Goal: Task Accomplishment & Management: Use online tool/utility

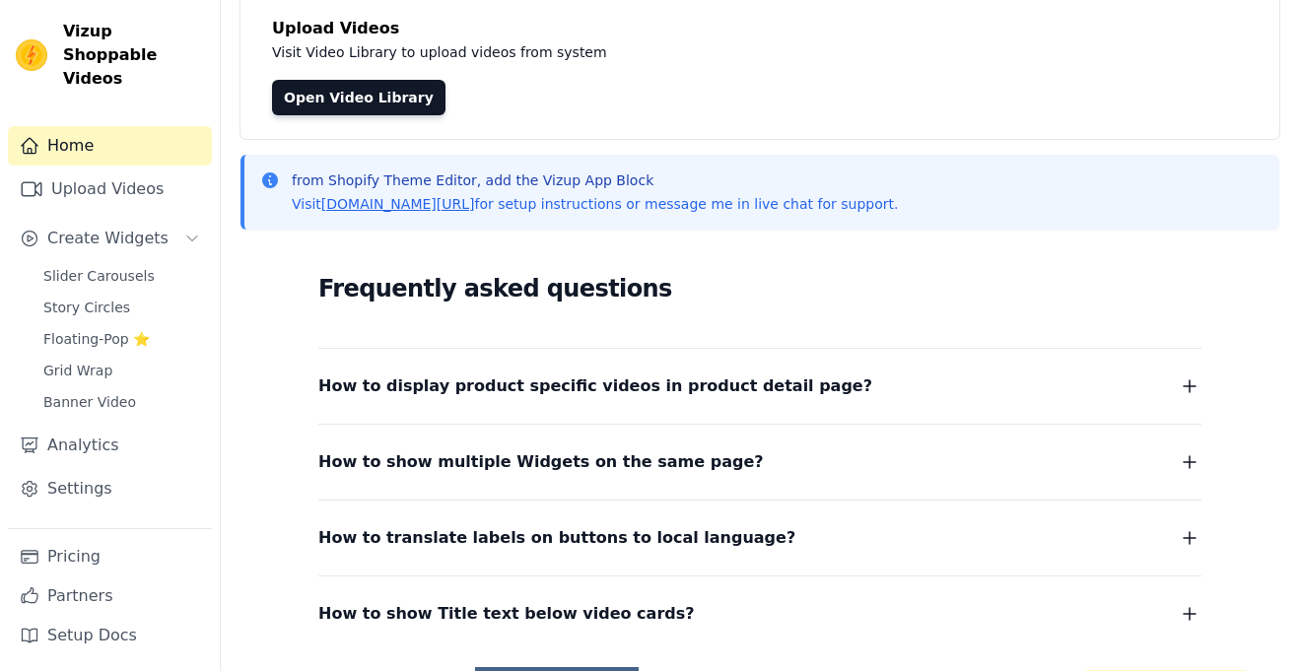
scroll to position [124, 0]
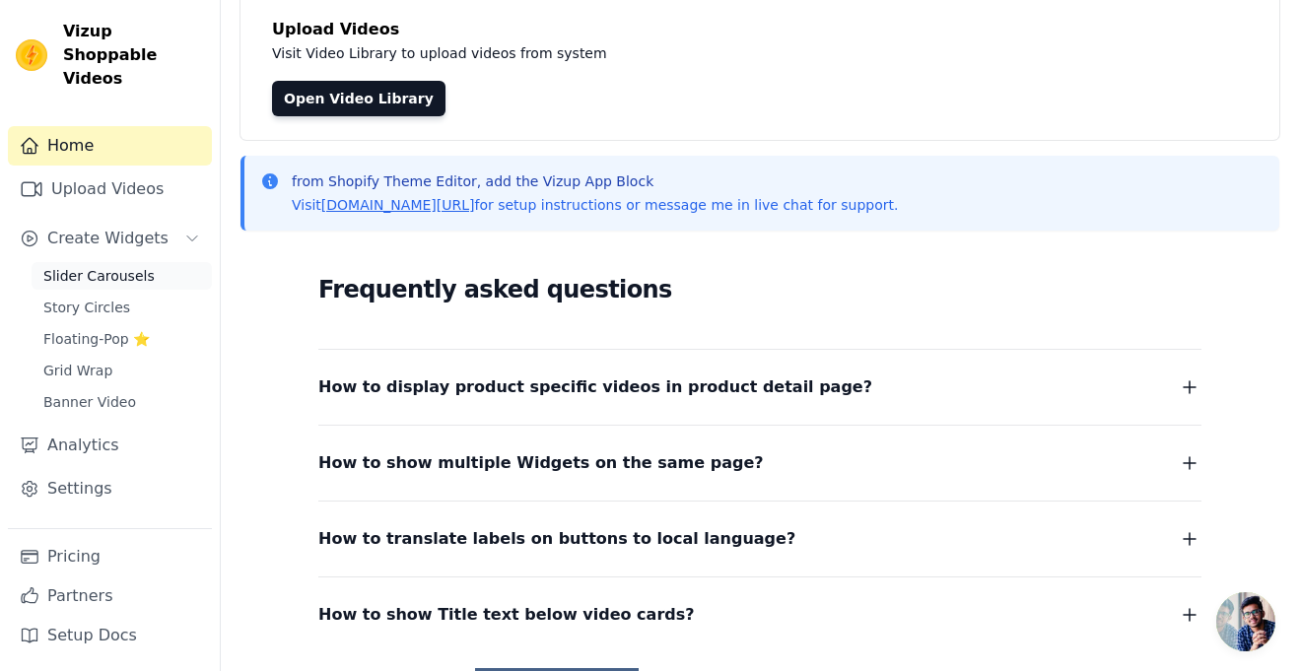
click at [158, 262] on link "Slider Carousels" at bounding box center [122, 276] width 180 height 28
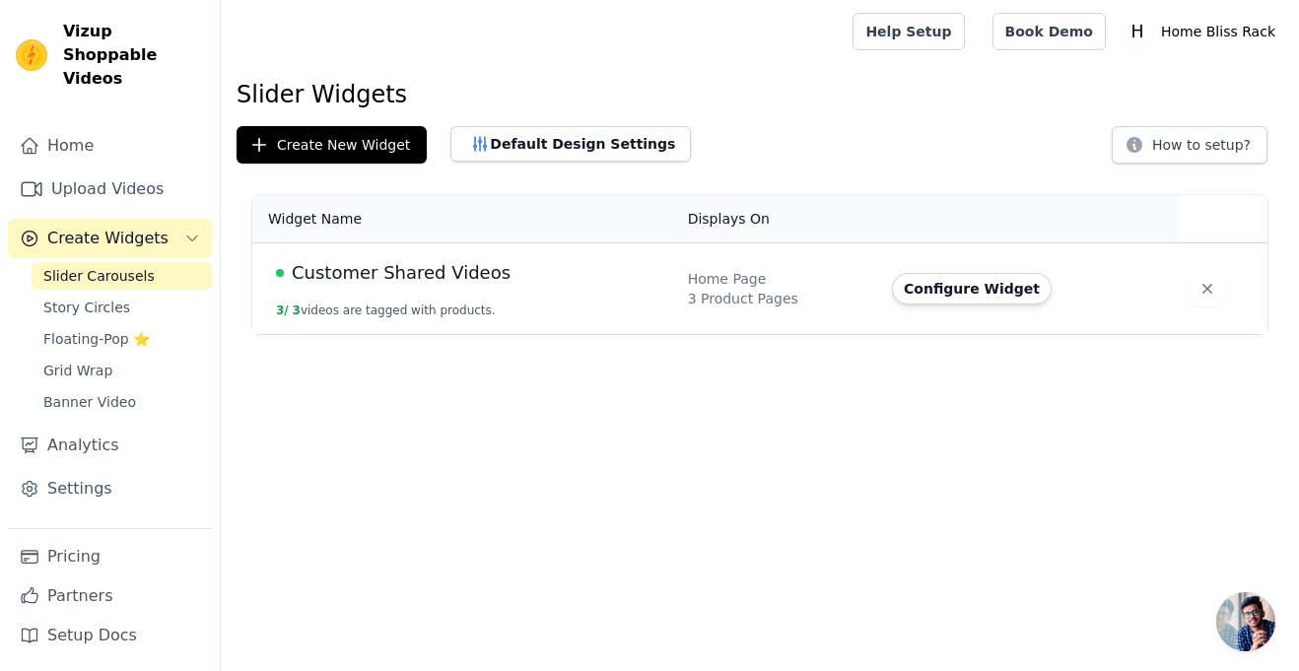
click at [778, 266] on td "Home Page 3 Product Pages" at bounding box center [778, 289] width 204 height 92
click at [563, 313] on td "Customer Shared Videos 3 / 3 videos are tagged with products." at bounding box center [464, 289] width 424 height 92
click at [972, 283] on button "Configure Widget" at bounding box center [972, 289] width 160 height 32
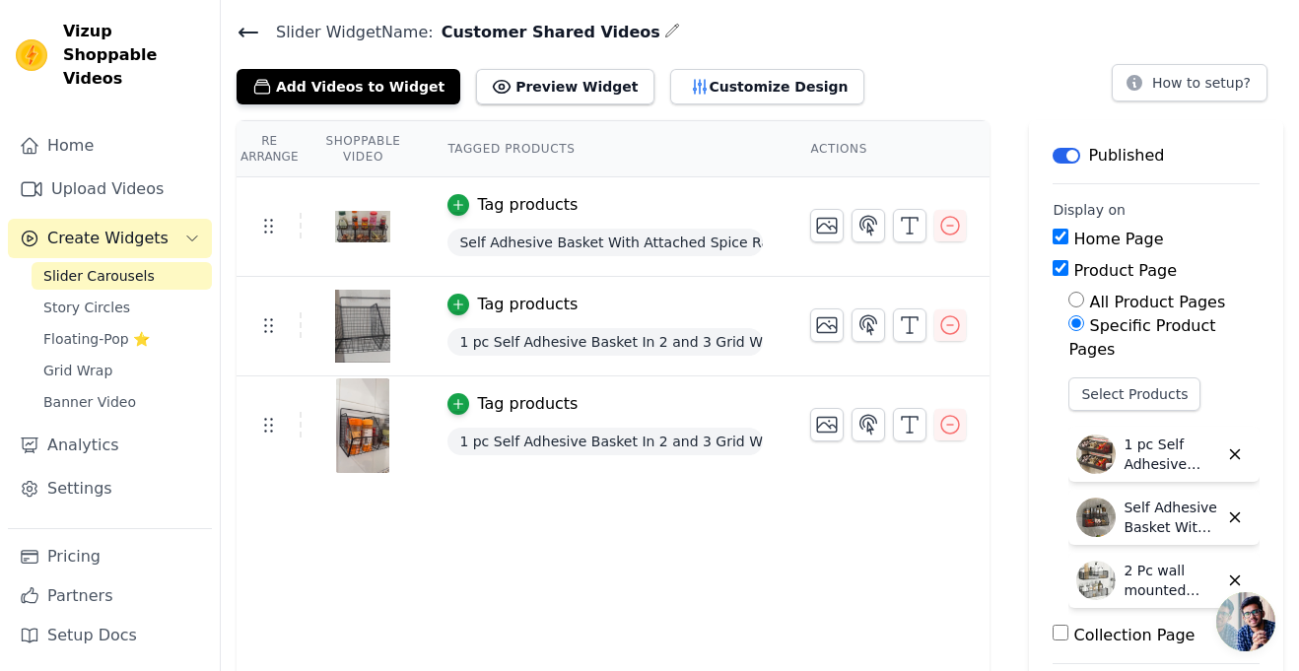
scroll to position [61, 0]
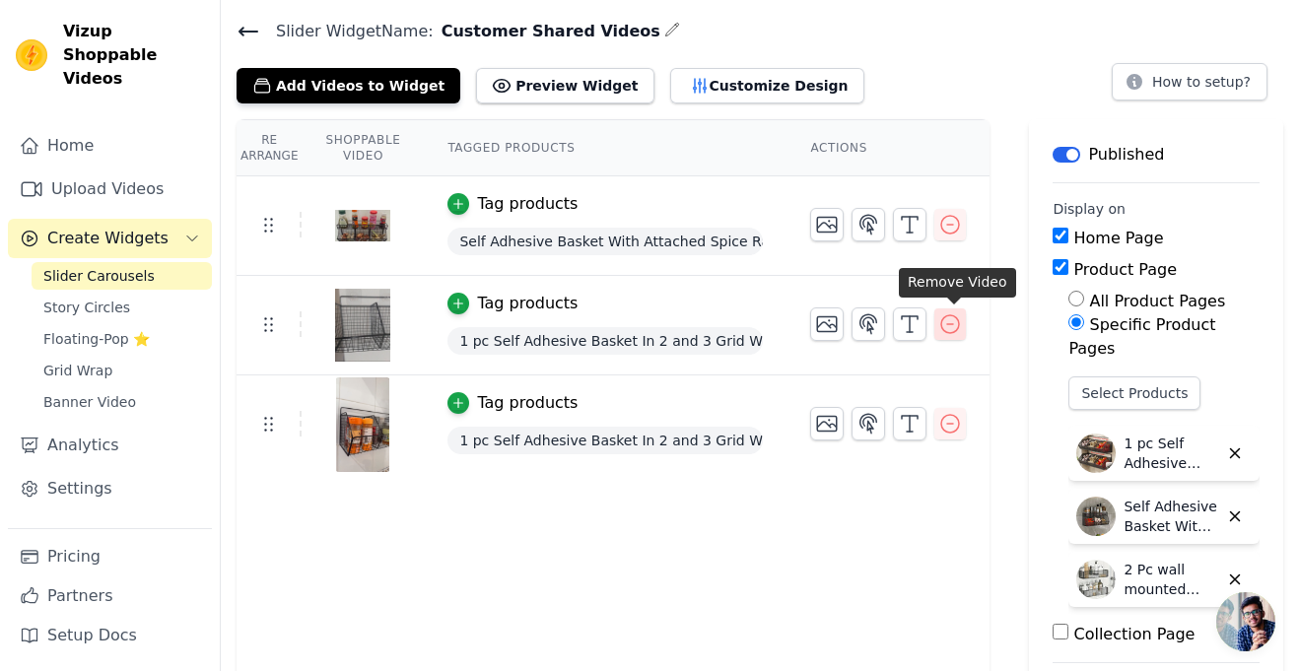
click at [950, 324] on icon "button" at bounding box center [951, 325] width 24 height 24
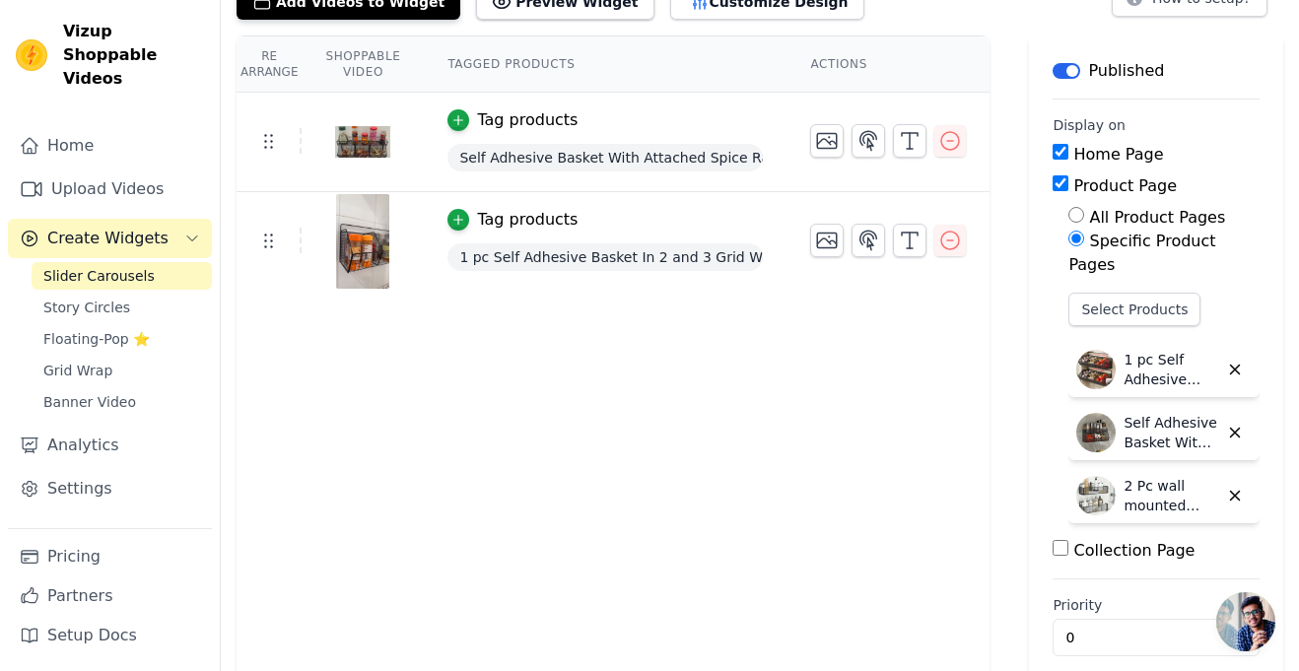
scroll to position [0, 0]
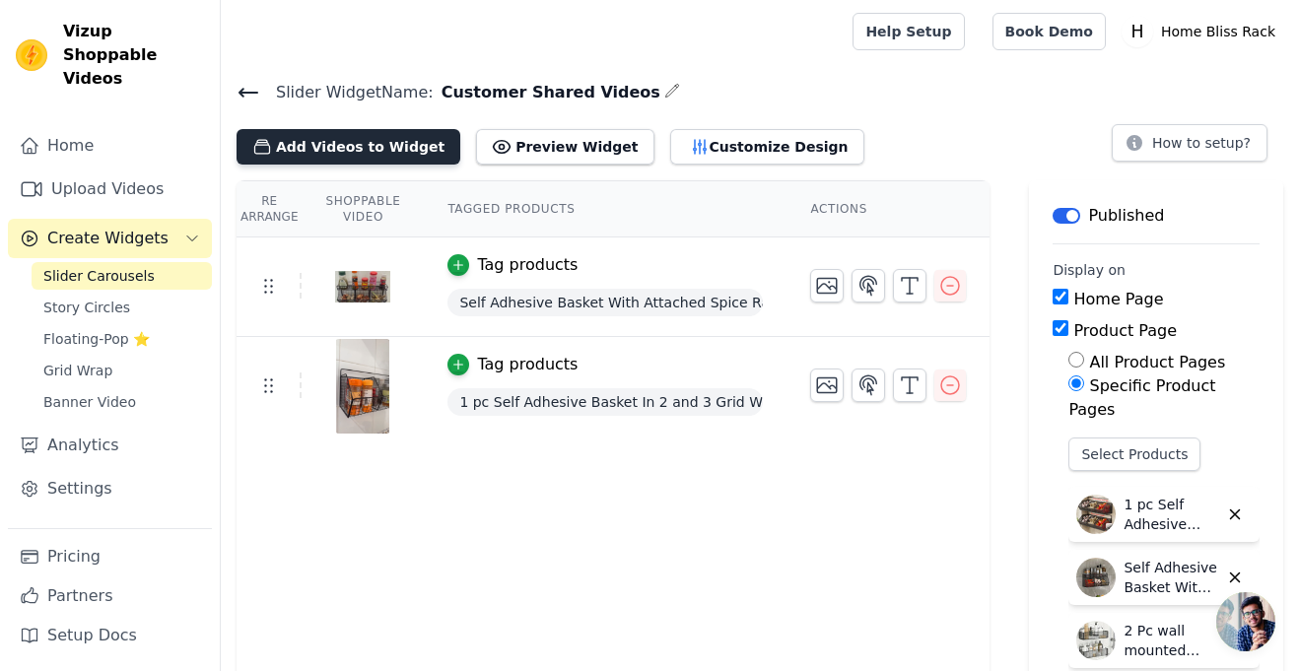
click at [379, 148] on button "Add Videos to Widget" at bounding box center [349, 146] width 224 height 35
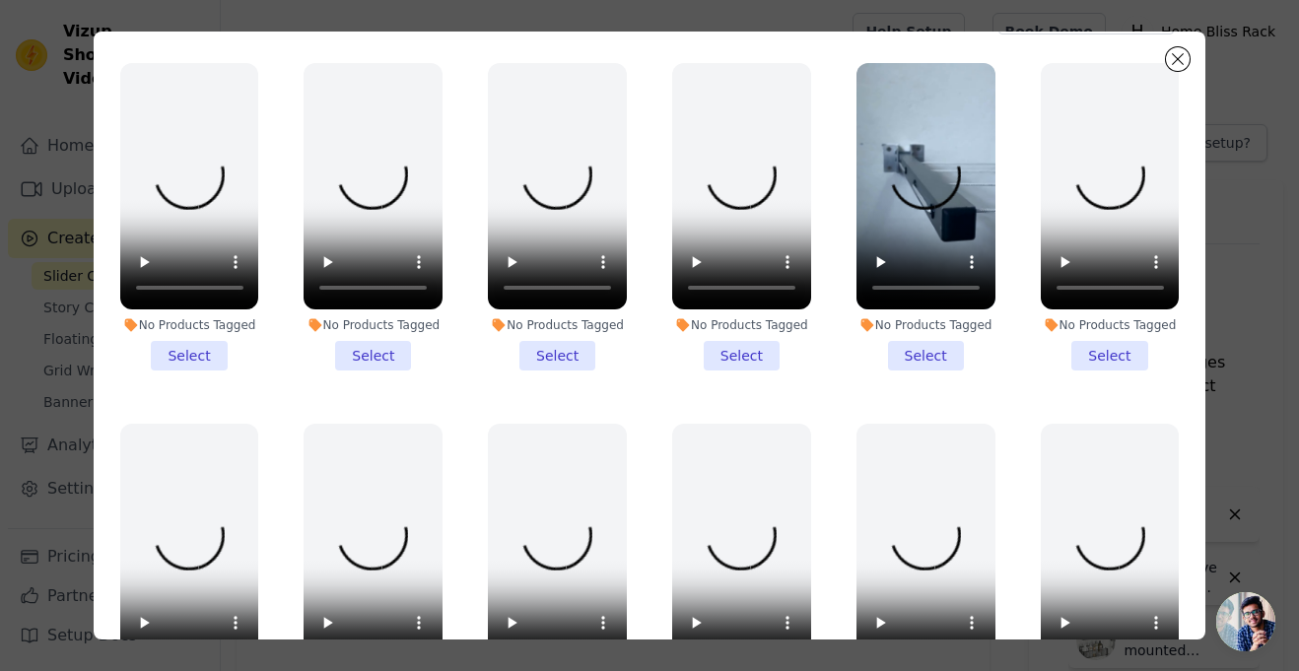
scroll to position [87, 0]
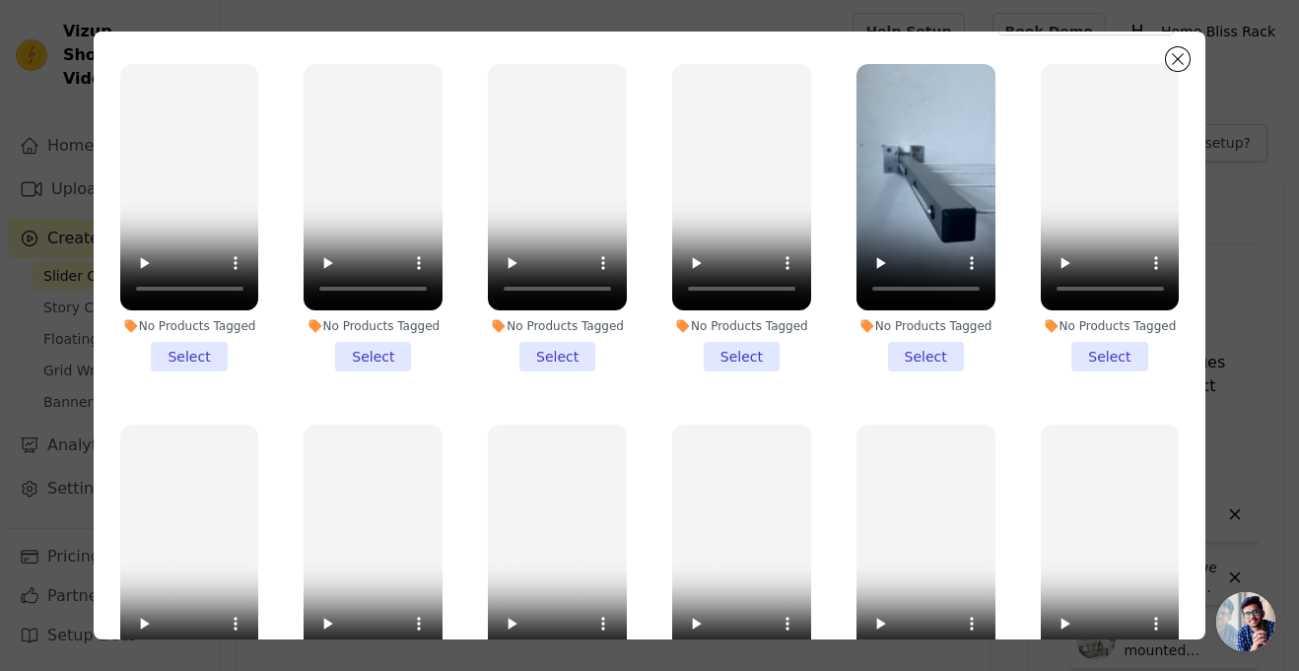
click at [943, 344] on li "No Products Tagged Select" at bounding box center [926, 218] width 139 height 308
click at [0, 0] on input "No Products Tagged Select" at bounding box center [0, 0] width 0 height 0
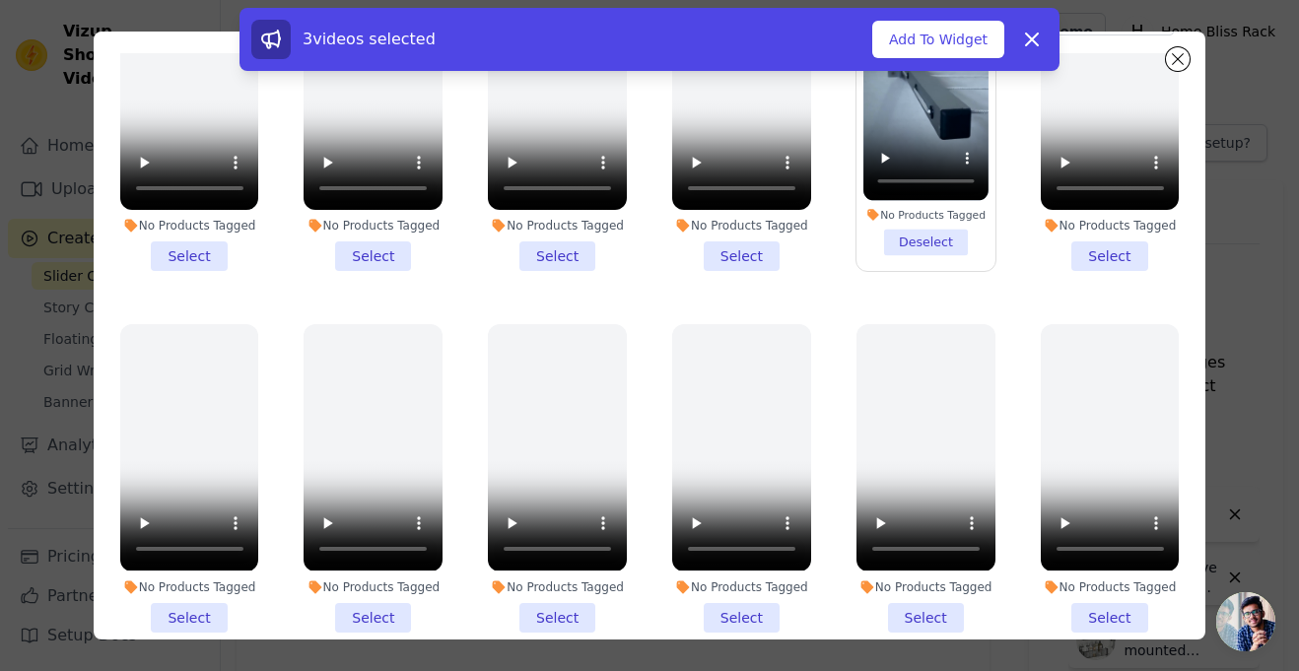
scroll to position [0, 0]
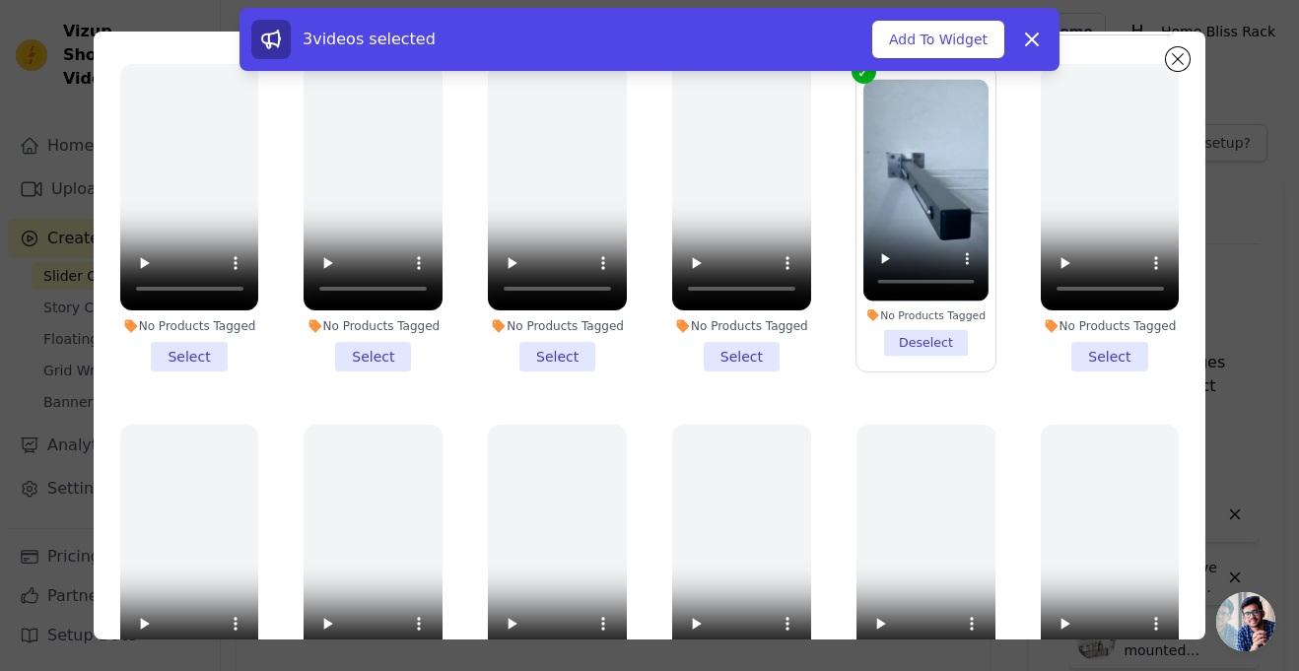
click at [1179, 59] on div "3 videos selected Add To Widget Dismiss" at bounding box center [649, 43] width 1299 height 71
click at [941, 39] on button "Add To Widget" at bounding box center [938, 39] width 132 height 37
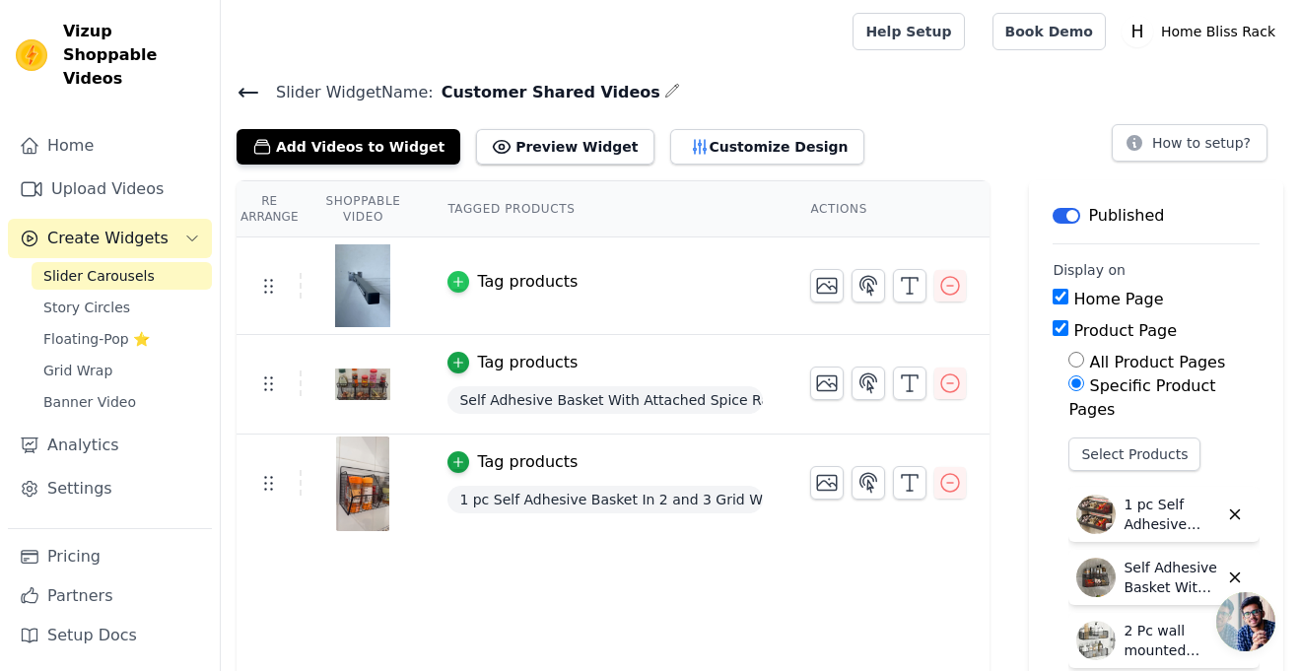
click at [463, 275] on icon "button" at bounding box center [459, 282] width 14 height 14
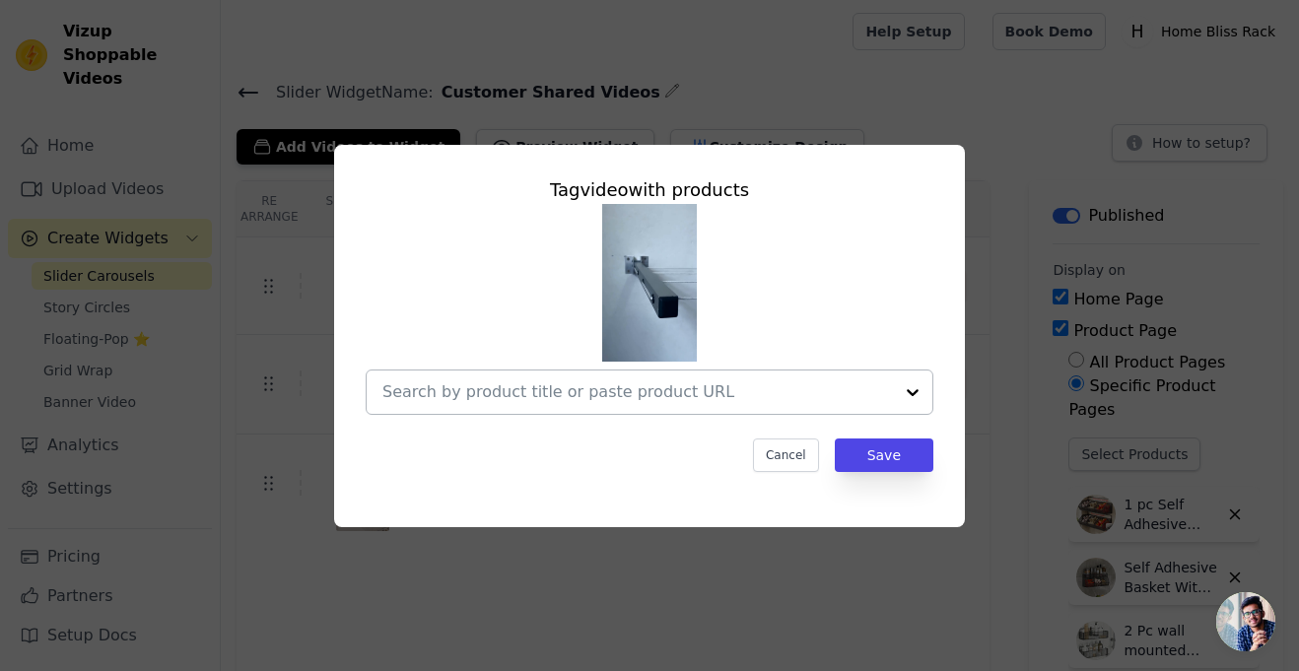
click at [457, 401] on input "text" at bounding box center [638, 393] width 511 height 24
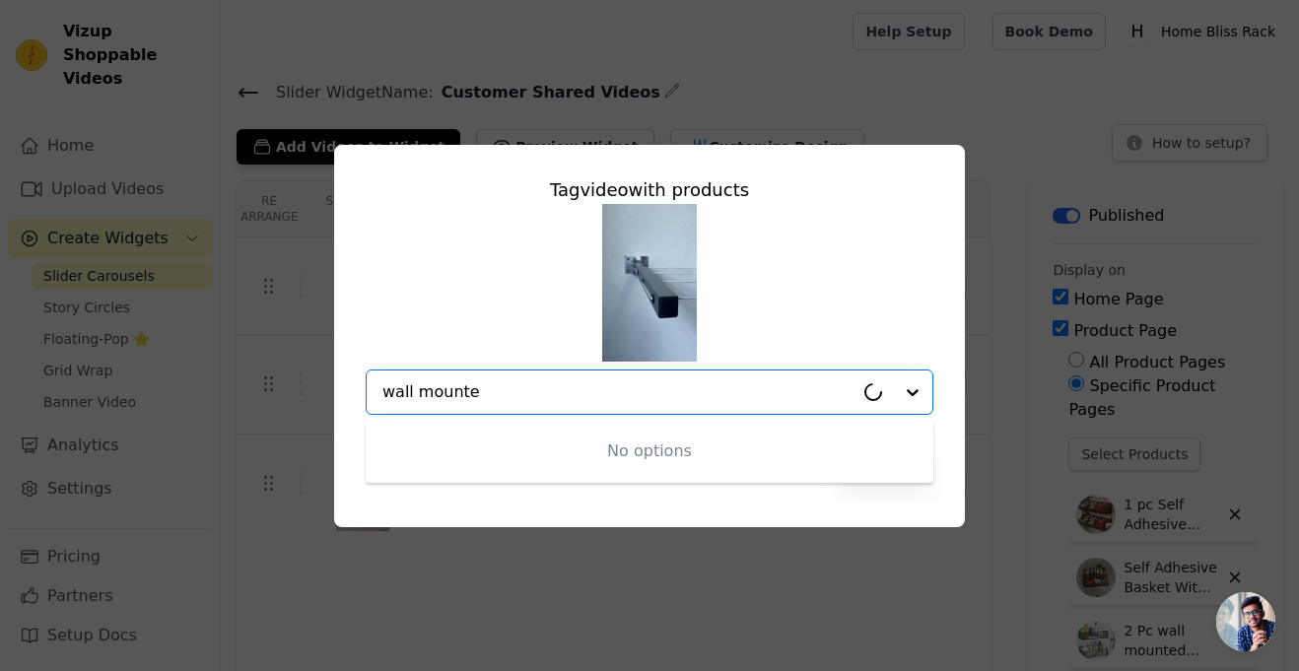
type input "wall mounted"
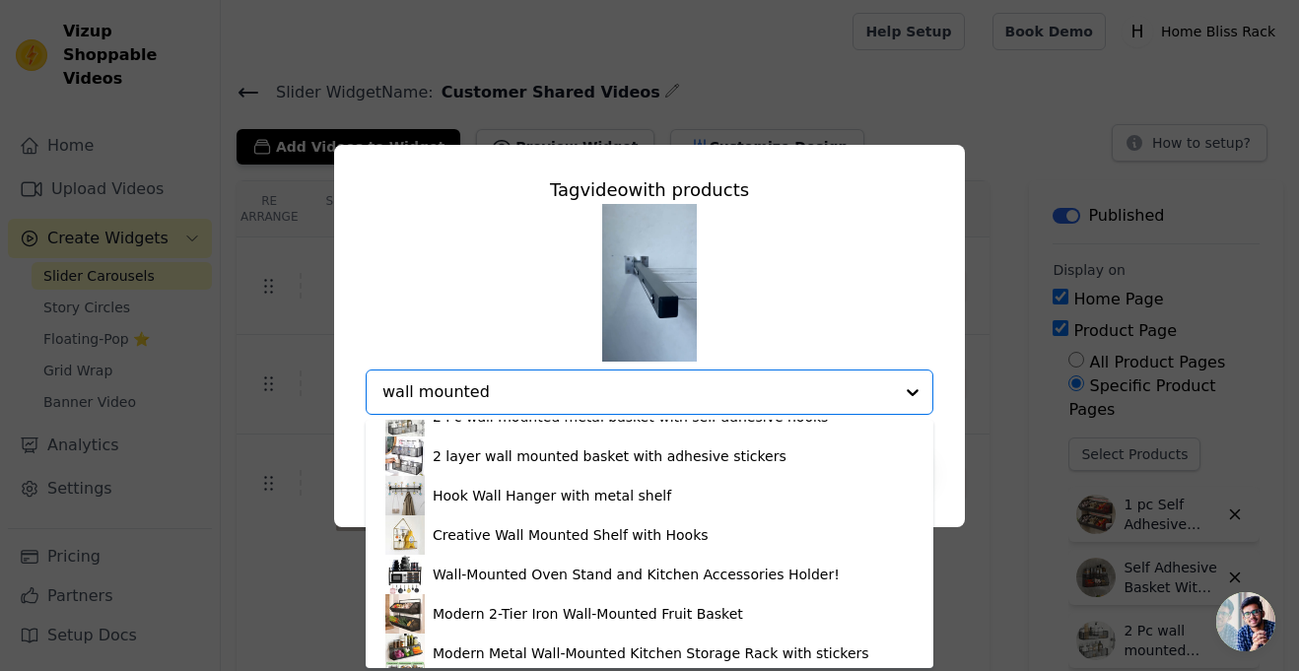
scroll to position [270, 0]
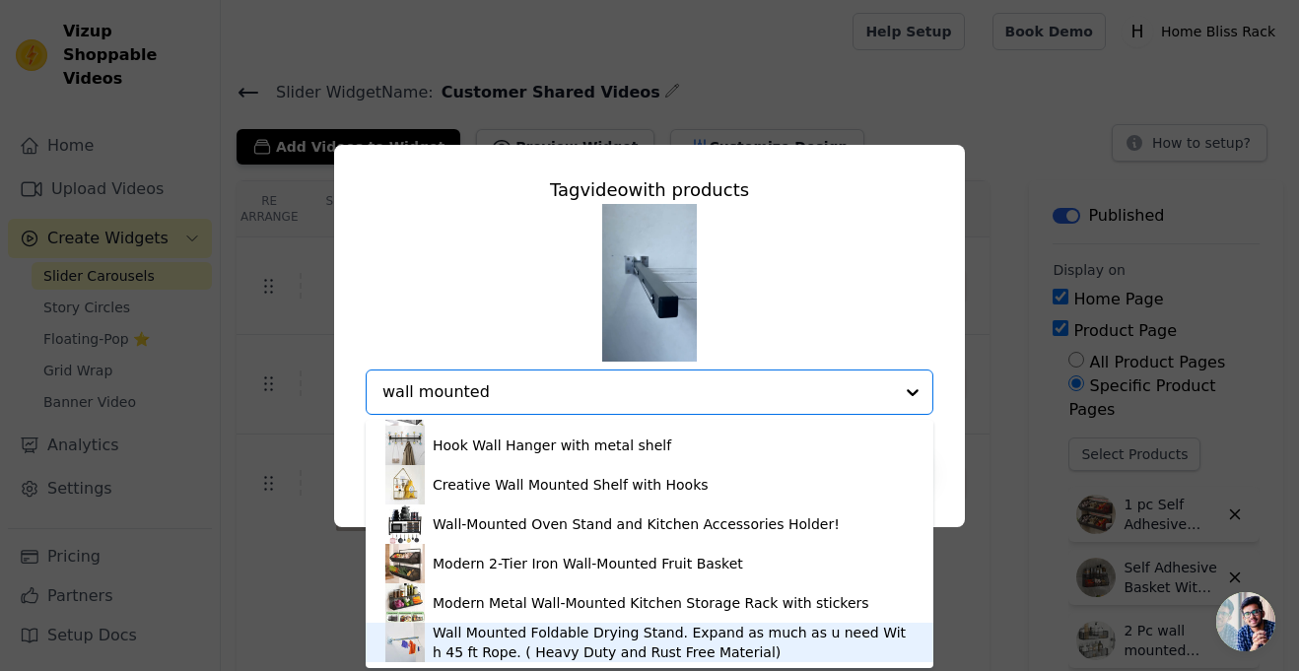
click at [416, 646] on img at bounding box center [404, 642] width 39 height 39
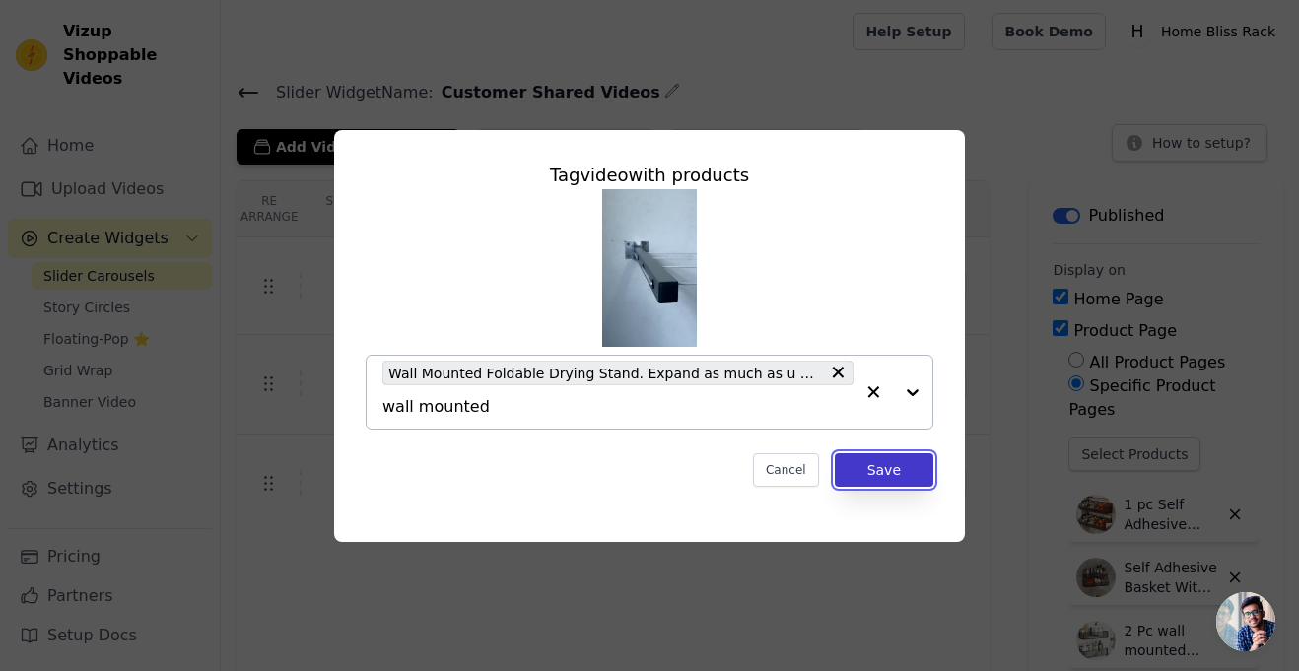
click at [864, 475] on button "Save" at bounding box center [884, 470] width 99 height 34
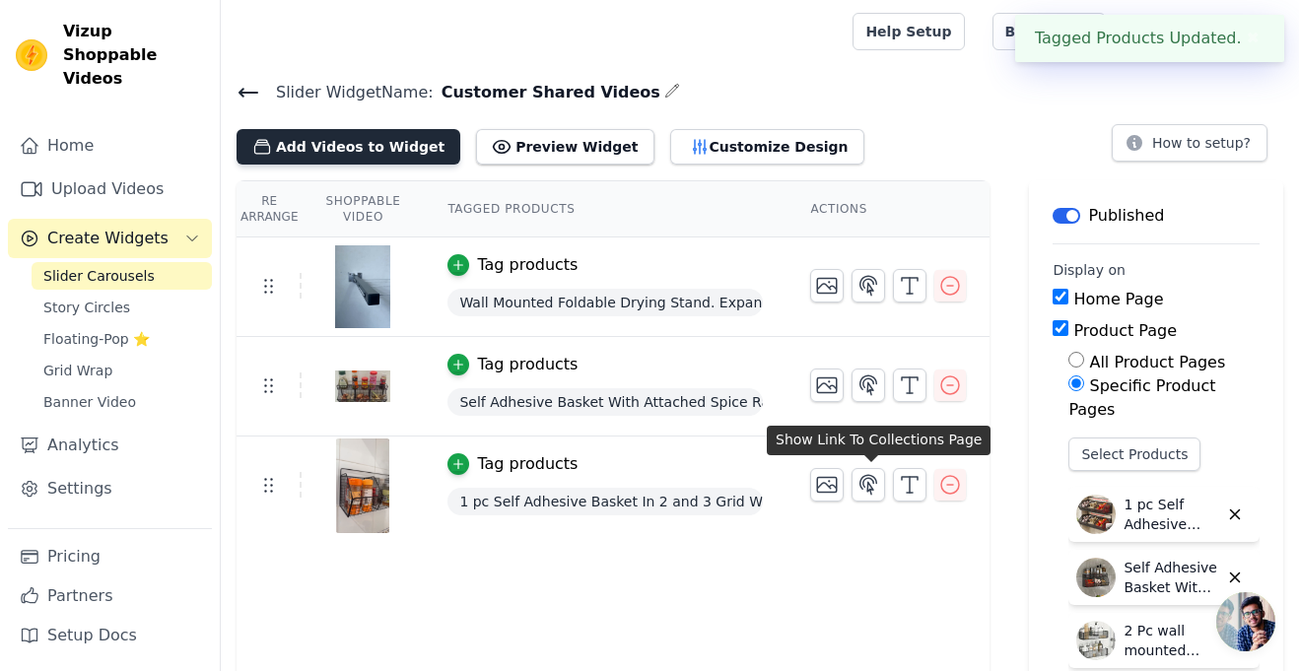
click at [425, 144] on button "Add Videos to Widget" at bounding box center [349, 146] width 224 height 35
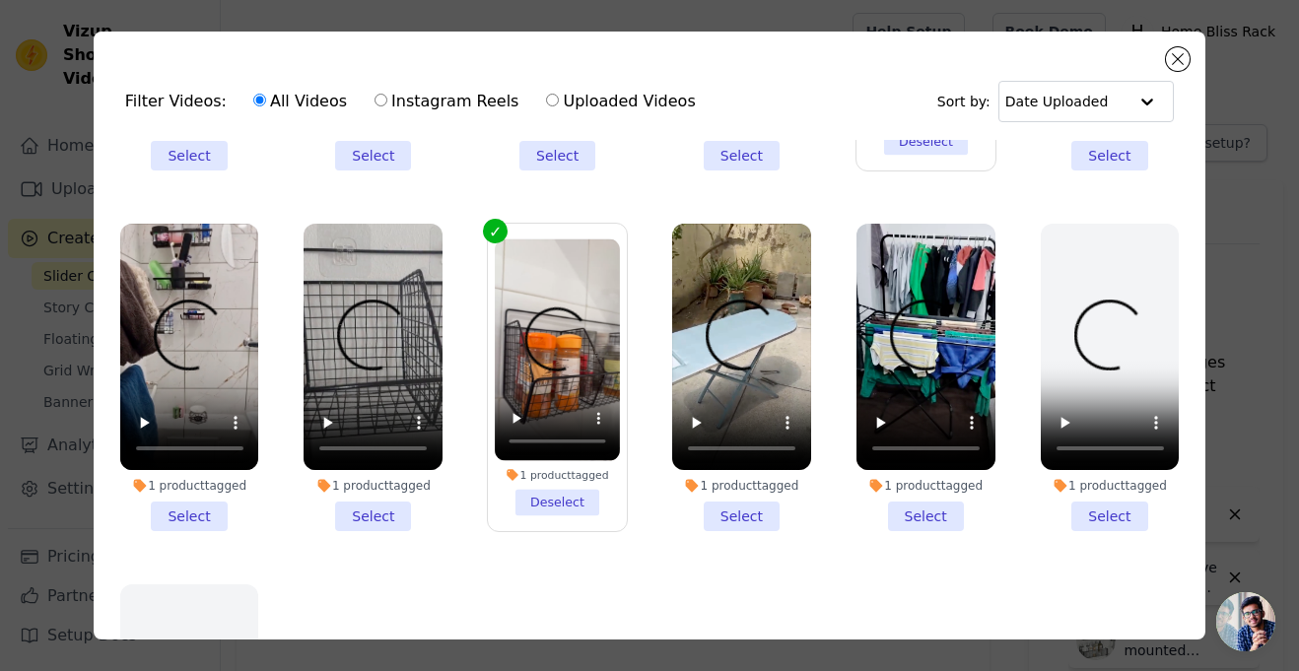
scroll to position [1011, 0]
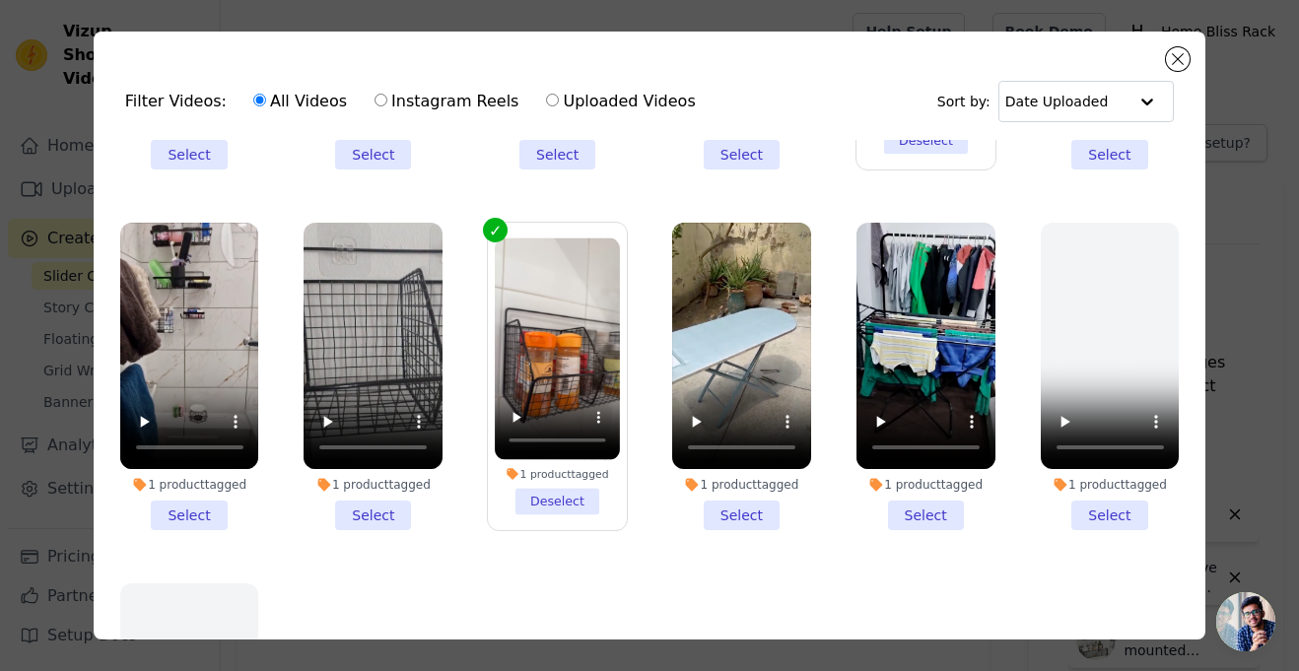
click at [176, 516] on li "1 product tagged Select" at bounding box center [189, 377] width 139 height 308
click at [0, 0] on input "1 product tagged Select" at bounding box center [0, 0] width 0 height 0
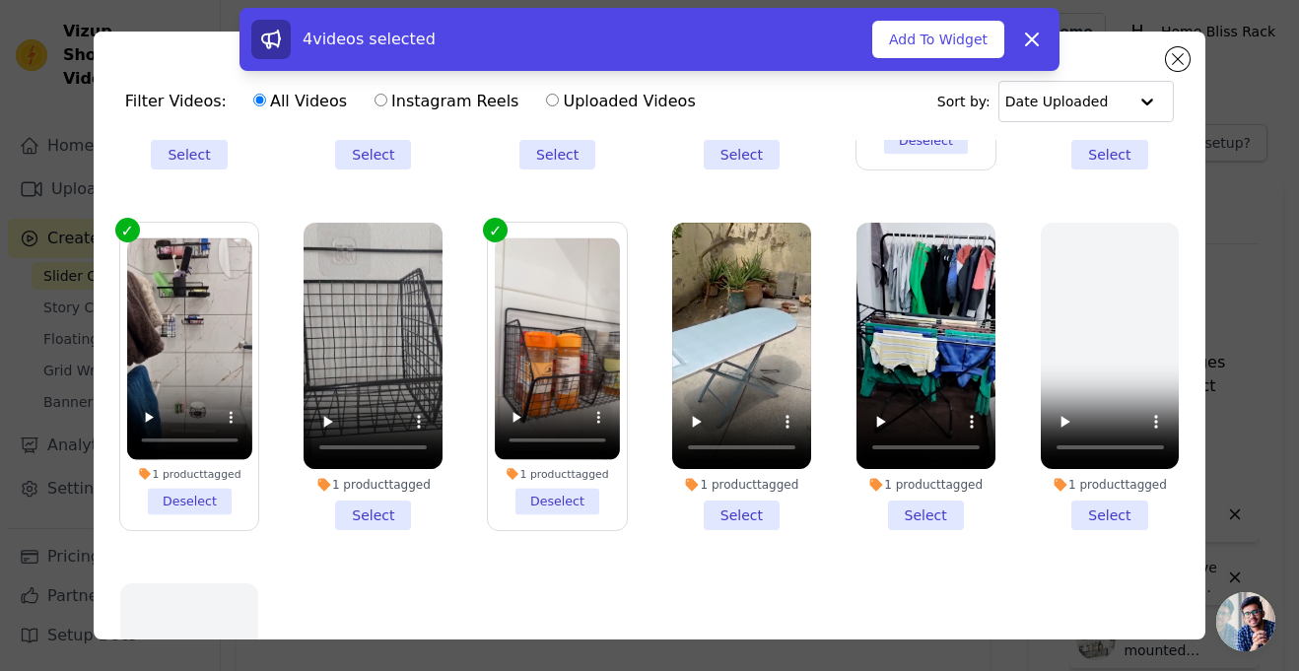
click at [908, 511] on li "1 product tagged Select" at bounding box center [926, 377] width 139 height 308
click at [0, 0] on input "1 product tagged Select" at bounding box center [0, 0] width 0 height 0
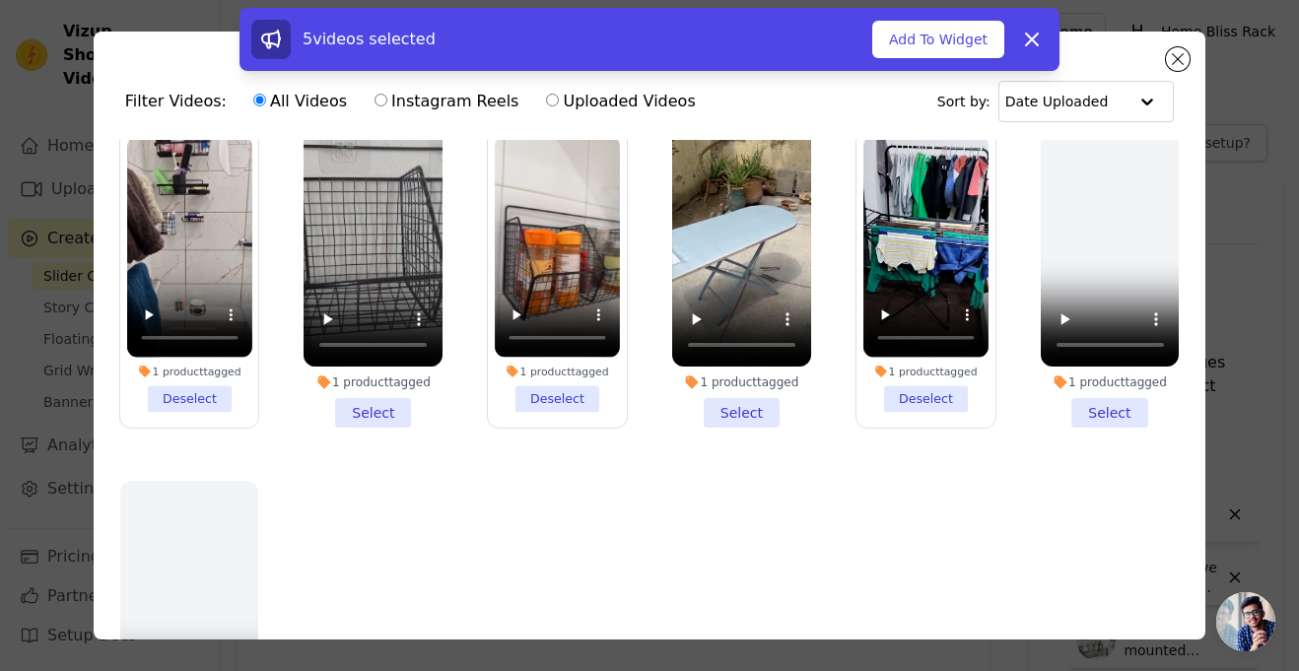
scroll to position [1115, 0]
click at [723, 401] on li "1 product tagged Select" at bounding box center [741, 273] width 139 height 308
click at [0, 0] on input "1 product tagged Select" at bounding box center [0, 0] width 0 height 0
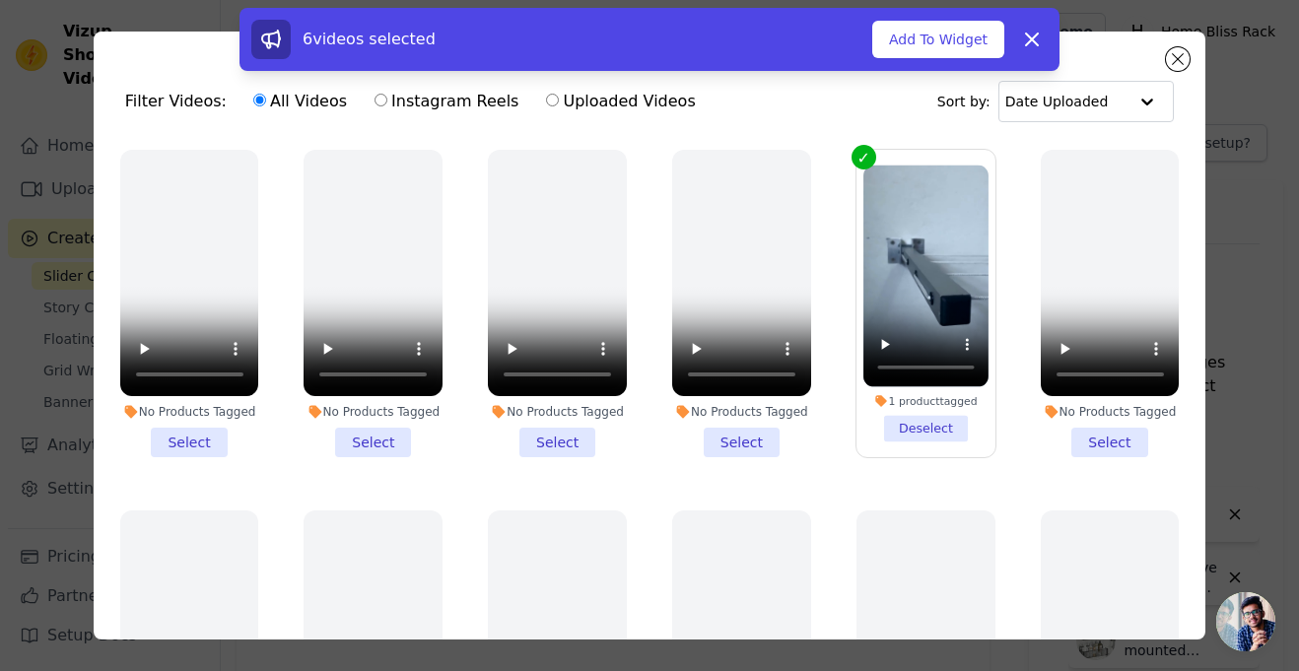
scroll to position [0, 0]
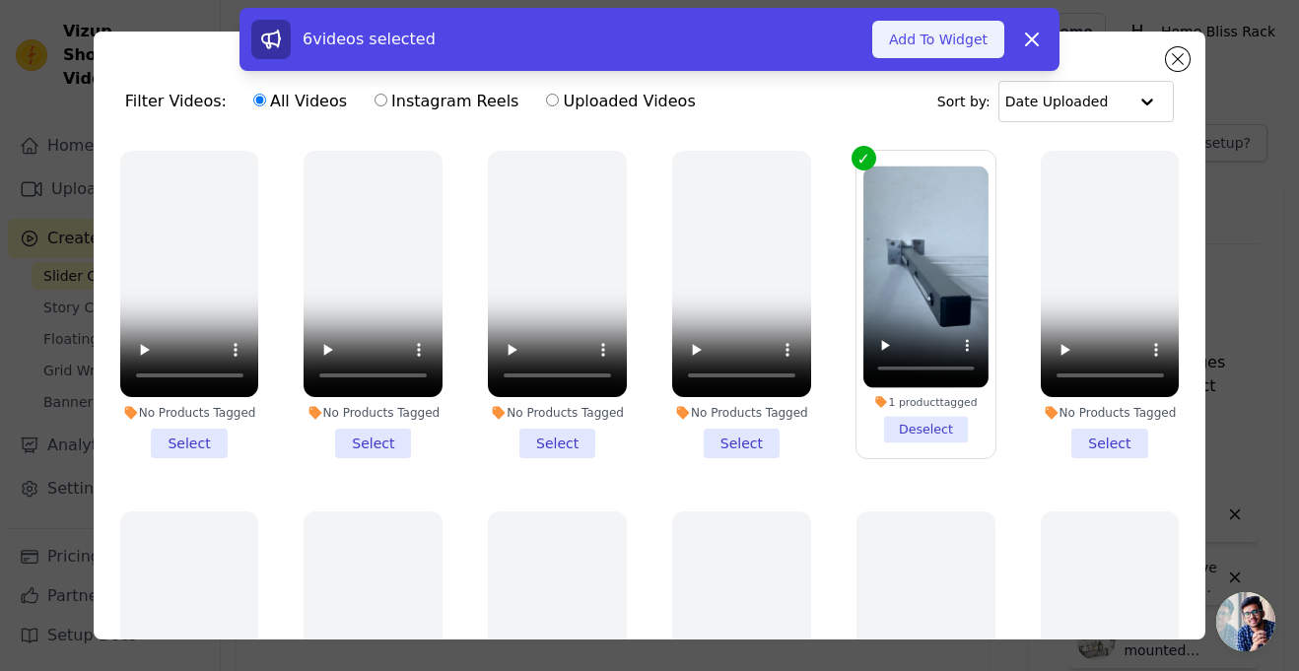
click at [973, 30] on button "Add To Widget" at bounding box center [938, 39] width 132 height 37
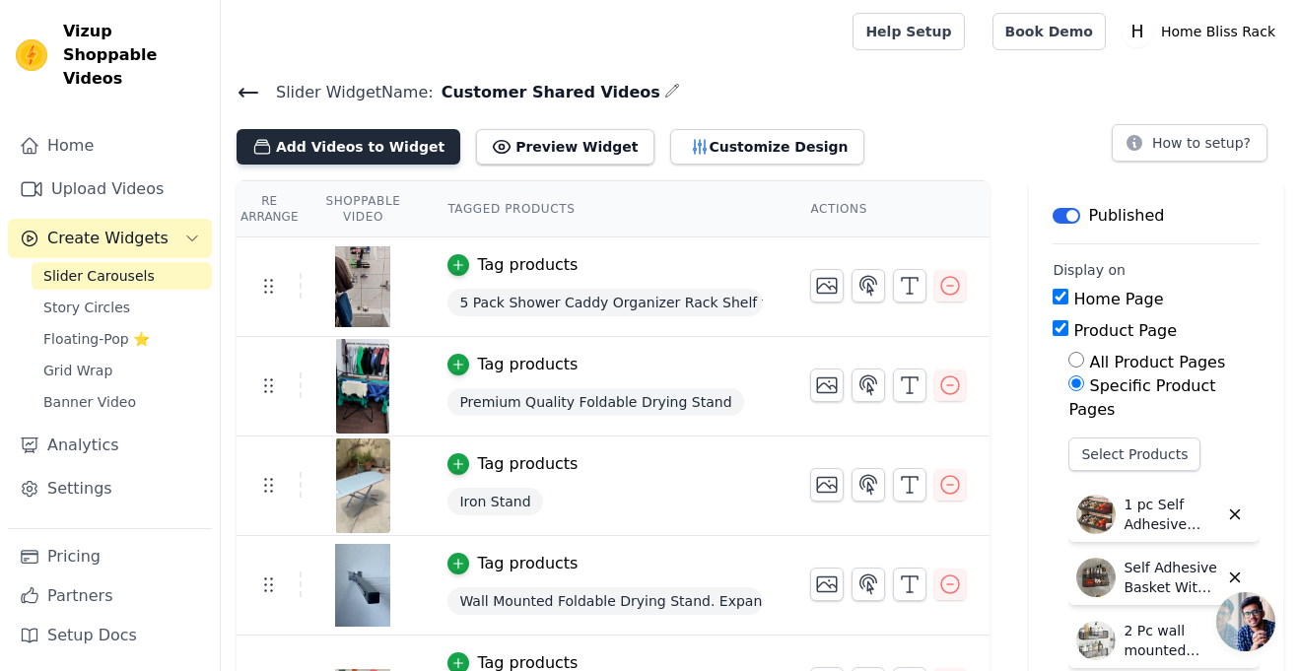
click at [411, 136] on button "Add Videos to Widget" at bounding box center [349, 146] width 224 height 35
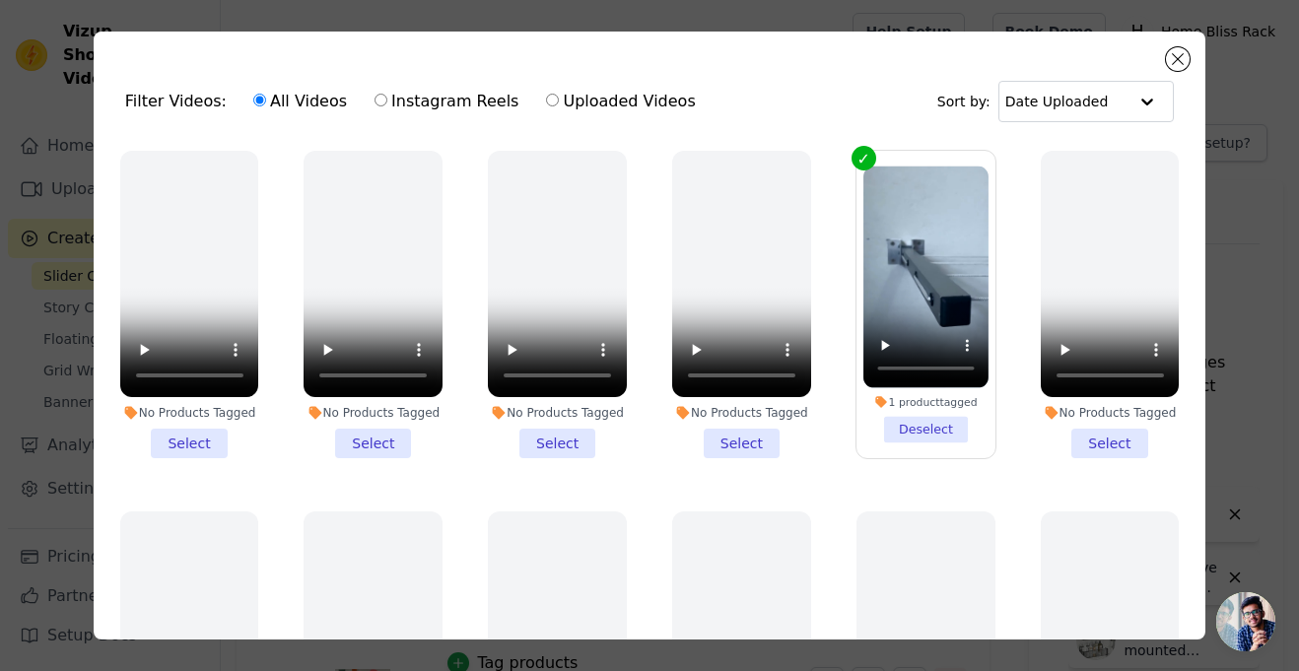
click at [599, 95] on label "Uploaded Videos" at bounding box center [620, 102] width 151 height 26
click at [559, 95] on input "Uploaded Videos" at bounding box center [552, 100] width 13 height 13
radio input "true"
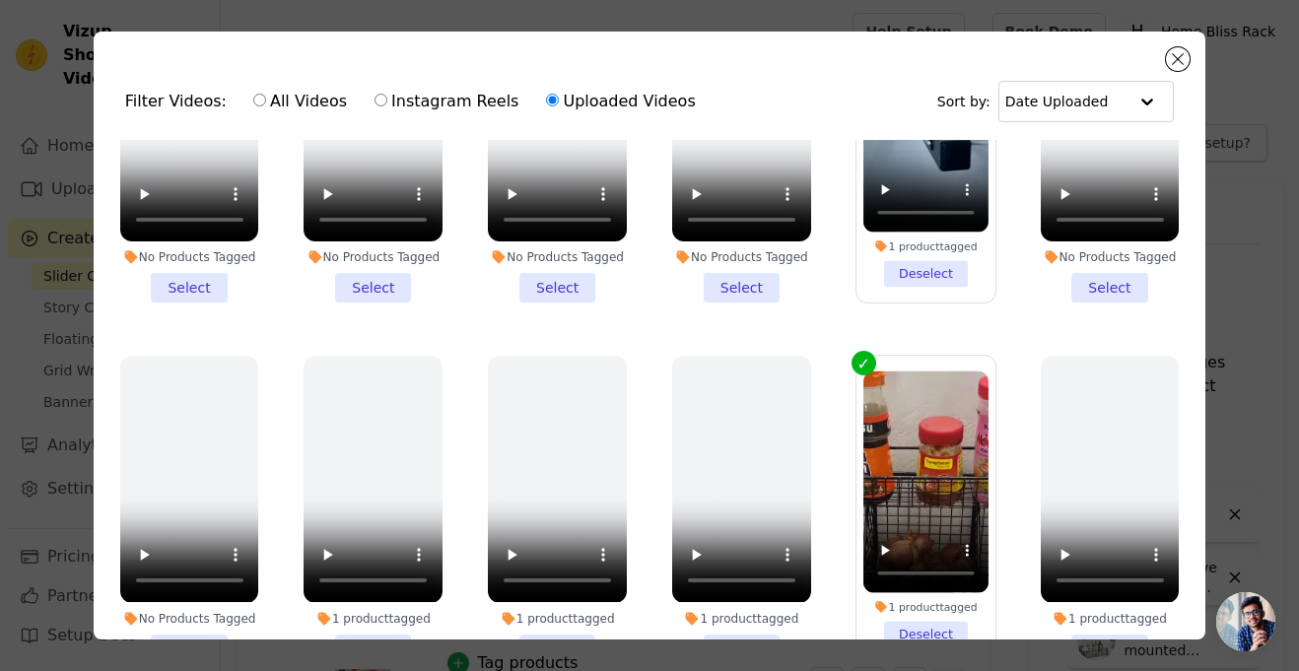
scroll to position [146, 0]
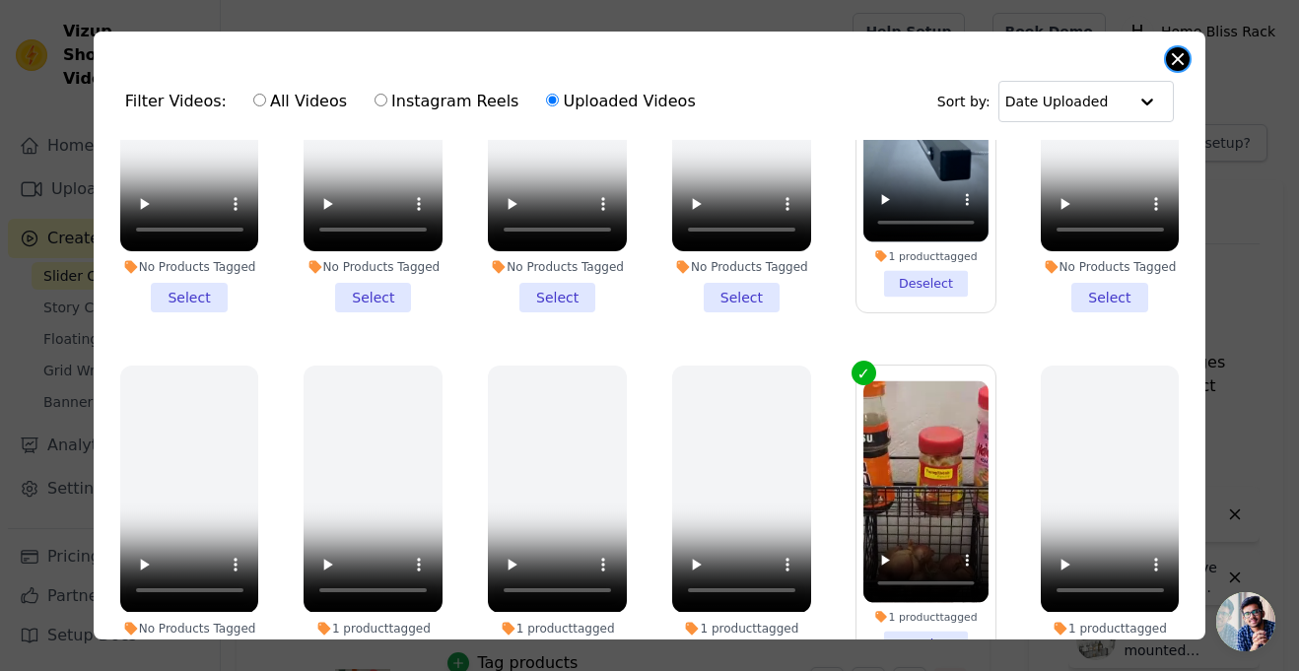
click at [1176, 55] on button "Close modal" at bounding box center [1178, 59] width 24 height 24
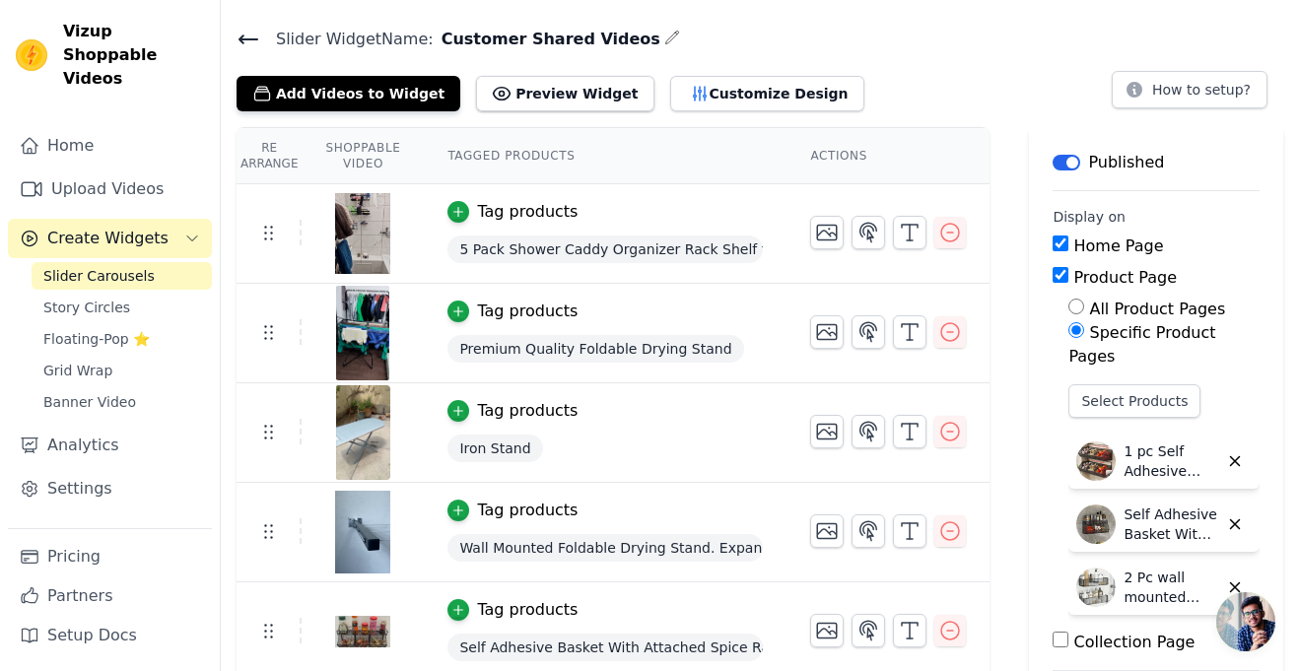
scroll to position [0, 0]
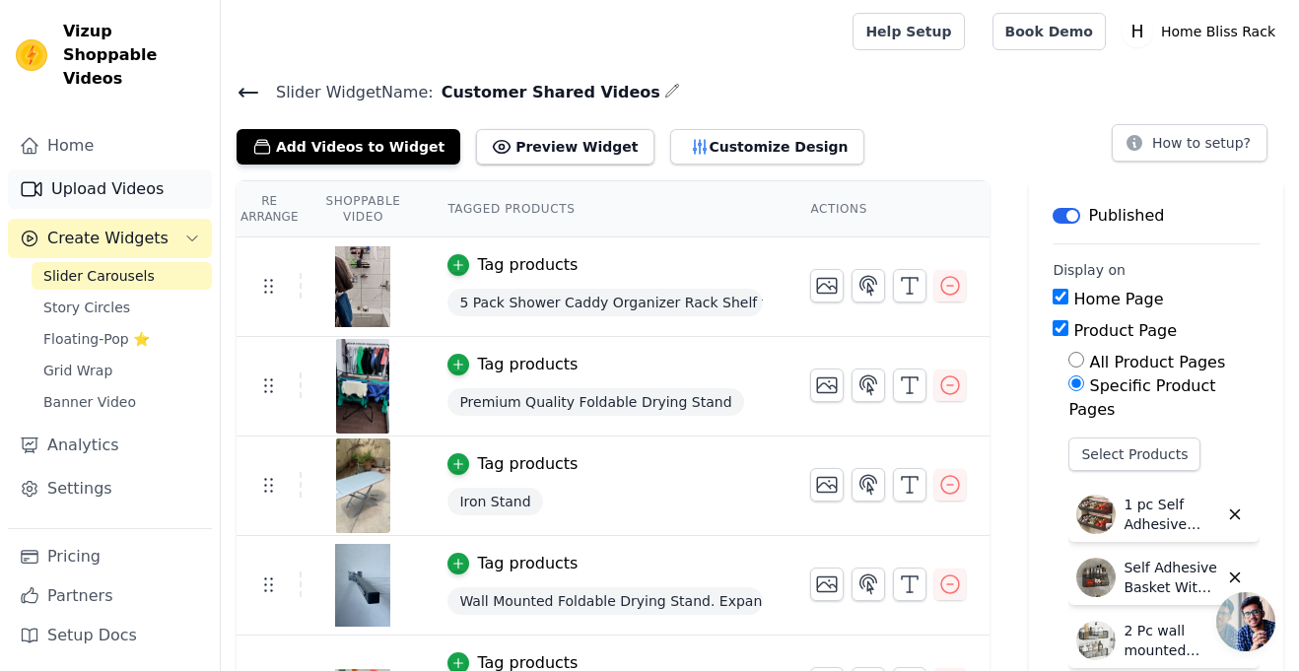
click at [149, 170] on link "Upload Videos" at bounding box center [110, 189] width 204 height 39
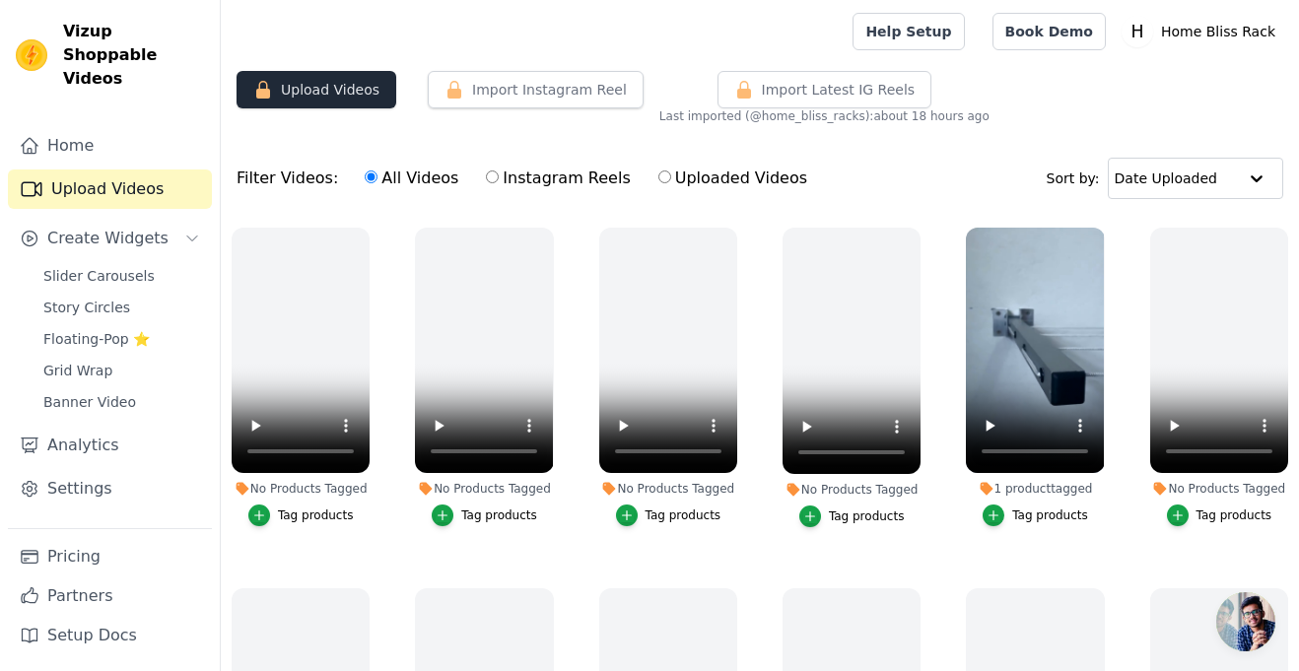
click at [292, 94] on button "Upload Videos" at bounding box center [317, 89] width 160 height 37
click at [309, 82] on button "Upload Videos" at bounding box center [317, 89] width 160 height 37
click at [295, 98] on button "Upload Videos" at bounding box center [317, 89] width 160 height 37
click at [312, 80] on button "Upload Videos" at bounding box center [317, 89] width 160 height 37
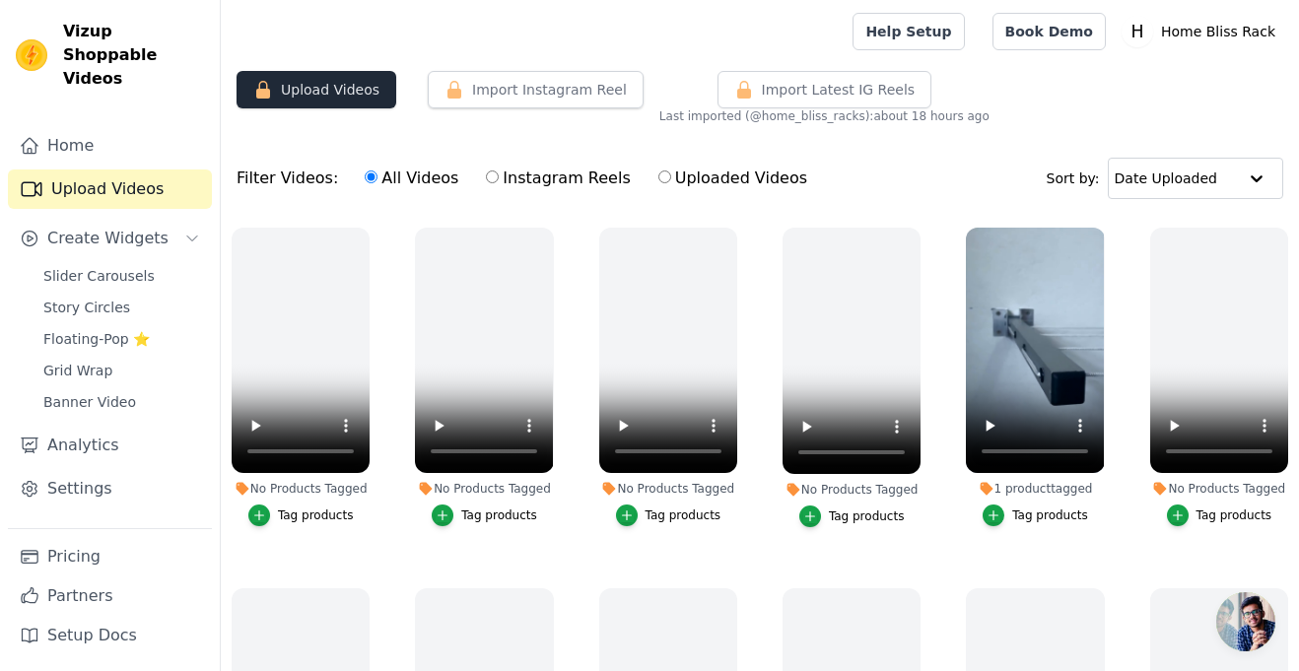
click at [312, 80] on button "Upload Videos" at bounding box center [317, 89] width 160 height 37
click at [336, 91] on button "Upload Videos" at bounding box center [317, 89] width 160 height 37
click at [292, 91] on button "Upload Videos" at bounding box center [317, 89] width 160 height 37
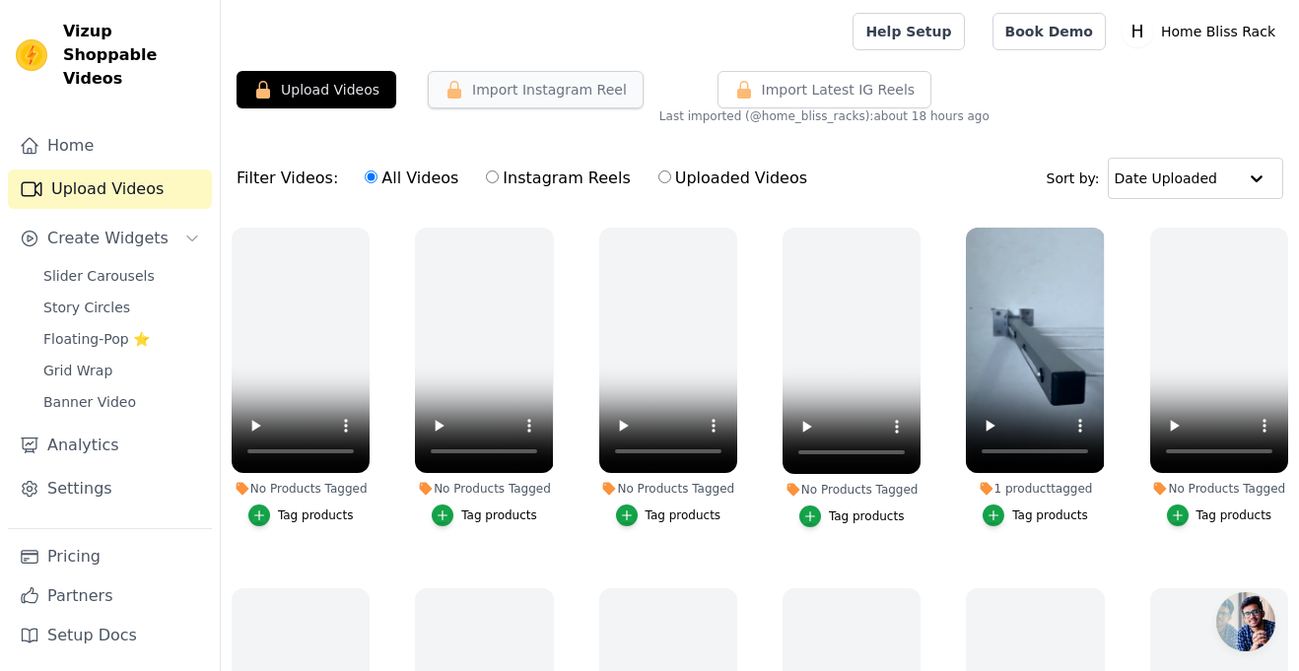
click at [465, 85] on button "Import Instagram Reel" at bounding box center [536, 89] width 216 height 37
click at [306, 82] on button "Upload Videos" at bounding box center [317, 89] width 160 height 37
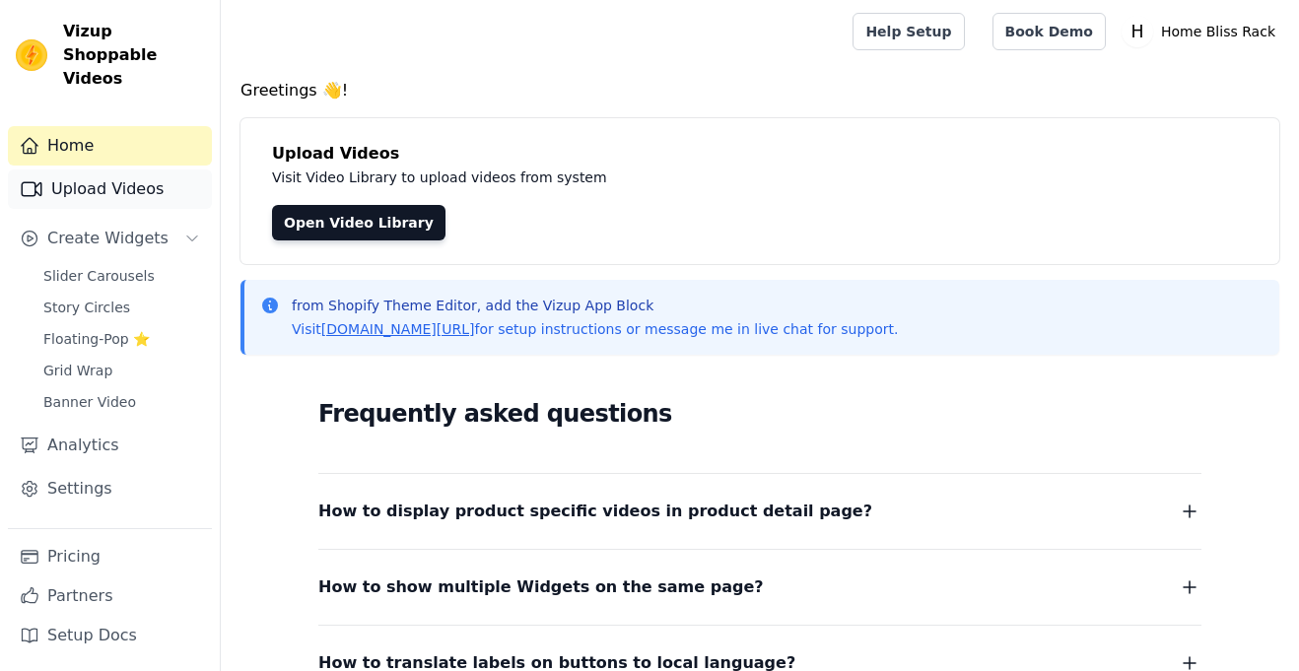
click at [141, 170] on link "Upload Videos" at bounding box center [110, 189] width 204 height 39
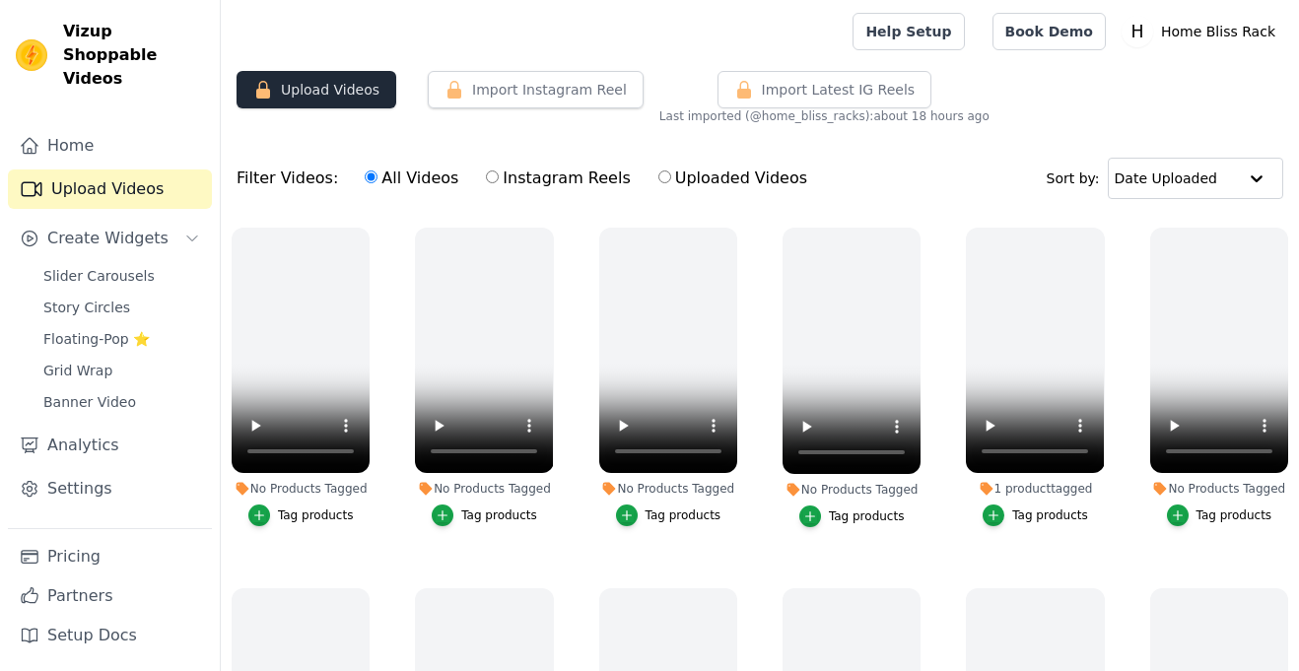
click at [321, 94] on button "Upload Videos" at bounding box center [317, 89] width 160 height 37
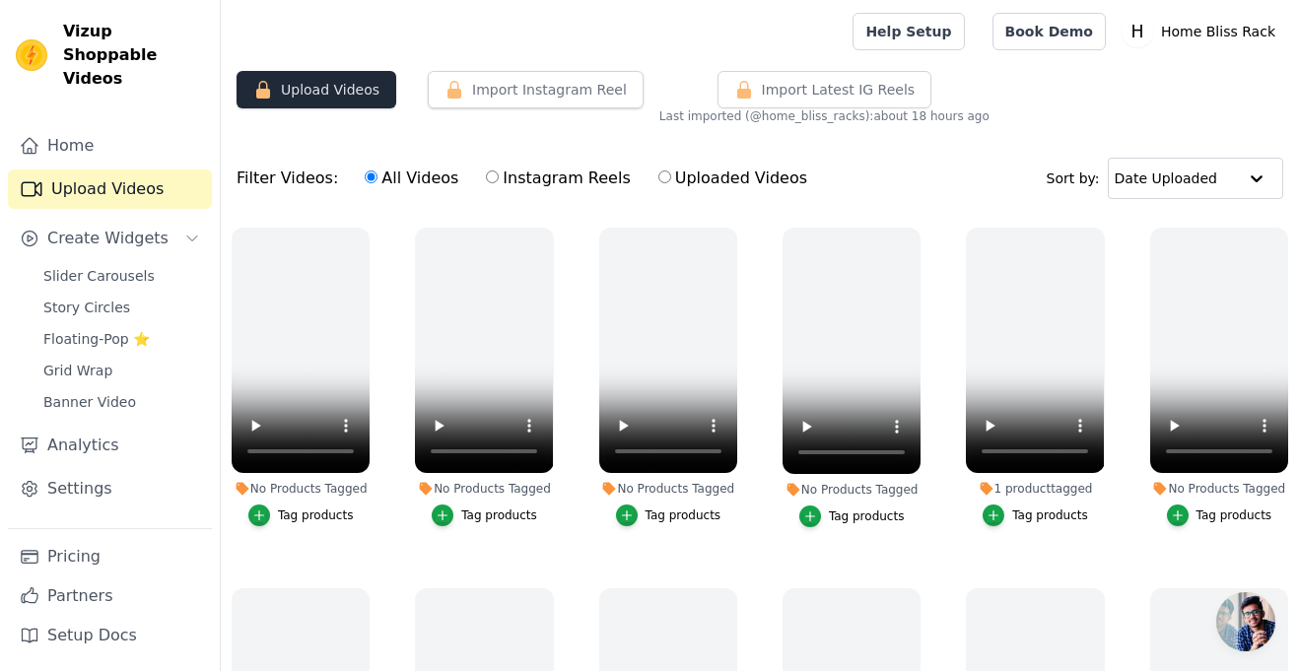
click at [321, 94] on button "Upload Videos" at bounding box center [317, 89] width 160 height 37
click at [445, 88] on icon "button" at bounding box center [455, 90] width 20 height 20
click at [349, 83] on button "Upload Videos" at bounding box center [317, 89] width 160 height 37
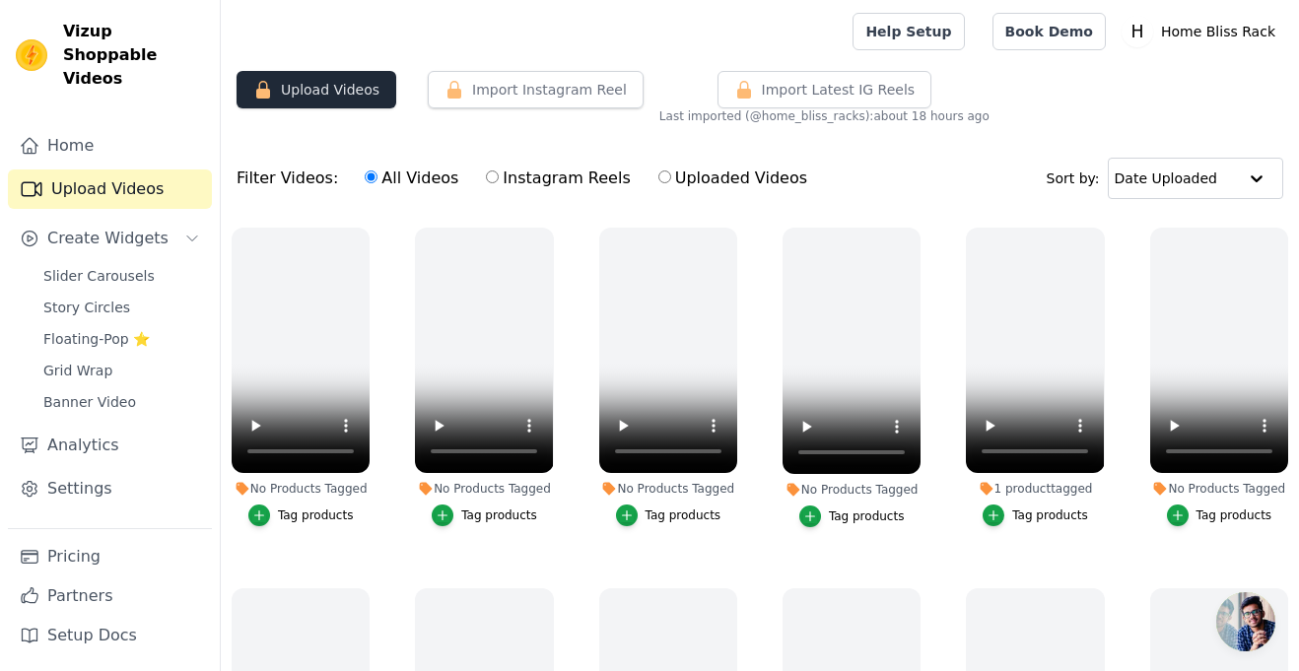
click at [349, 83] on button "Upload Videos" at bounding box center [317, 89] width 160 height 37
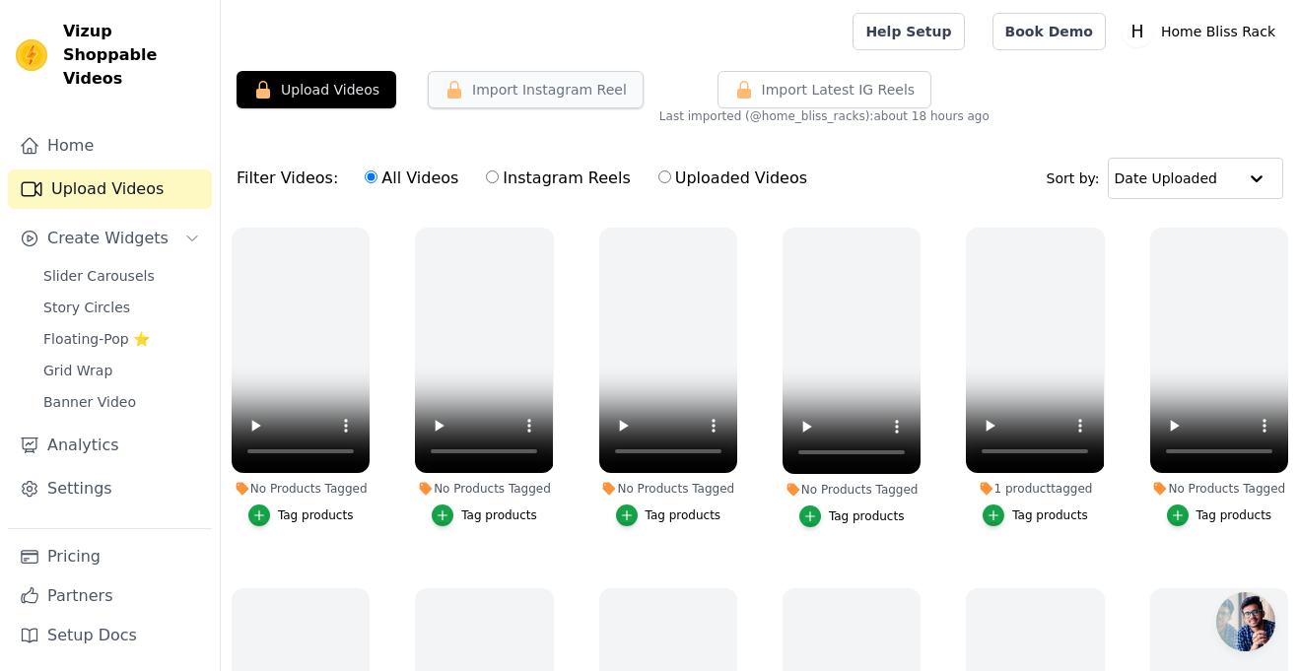
click at [556, 79] on button "Import Instagram Reel" at bounding box center [536, 89] width 216 height 37
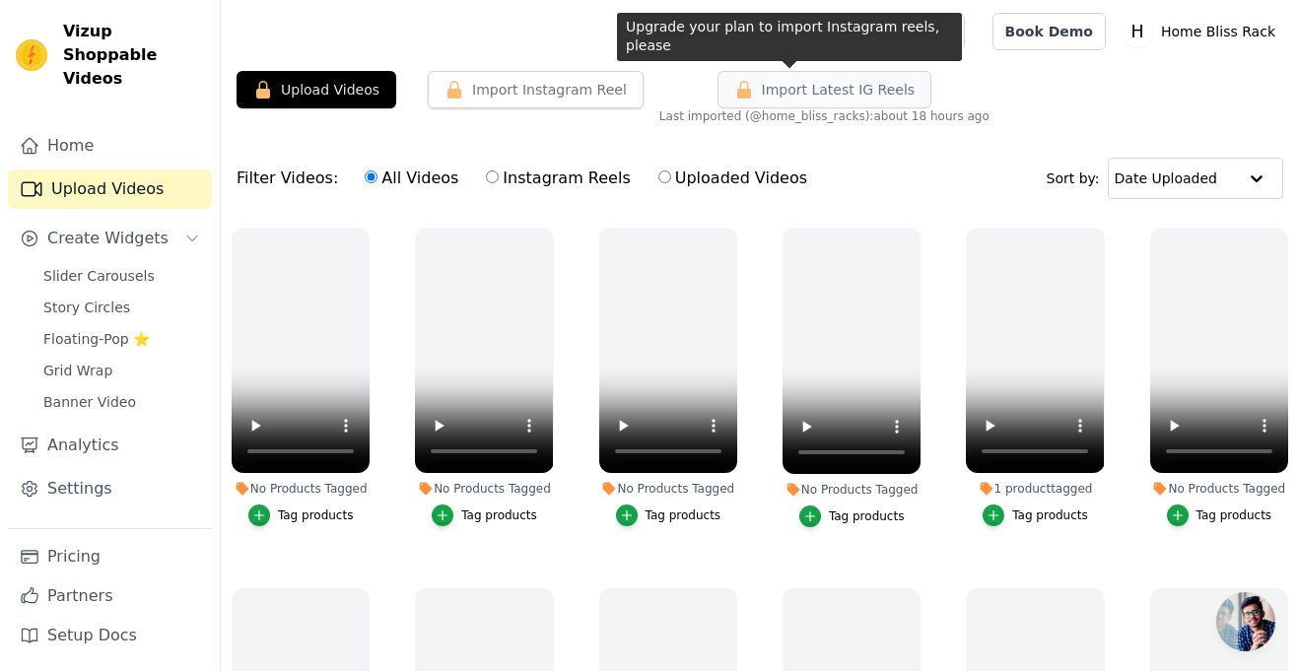
click at [778, 71] on button "Import Latest IG Reels" at bounding box center [825, 89] width 215 height 37
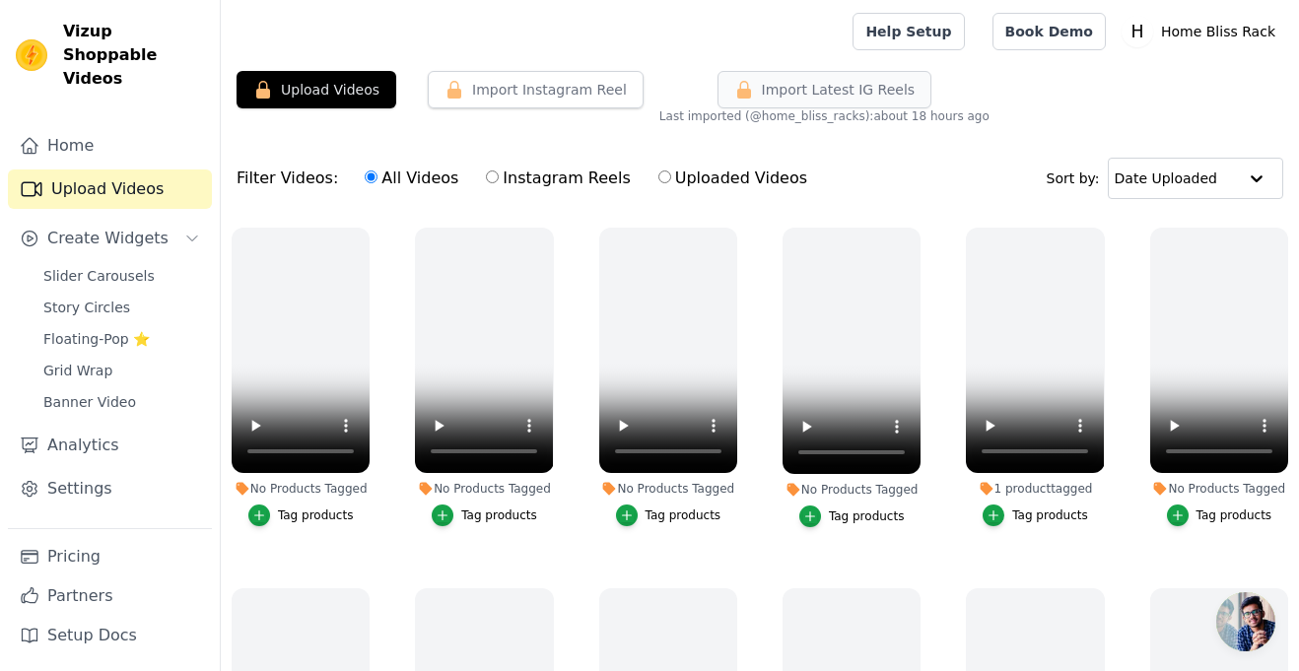
click at [762, 85] on span "Import Latest IG Reels" at bounding box center [839, 90] width 154 height 20
click at [434, 83] on button "Import Instagram Reel" at bounding box center [536, 89] width 216 height 37
click at [335, 85] on button "Upload Videos" at bounding box center [317, 89] width 160 height 37
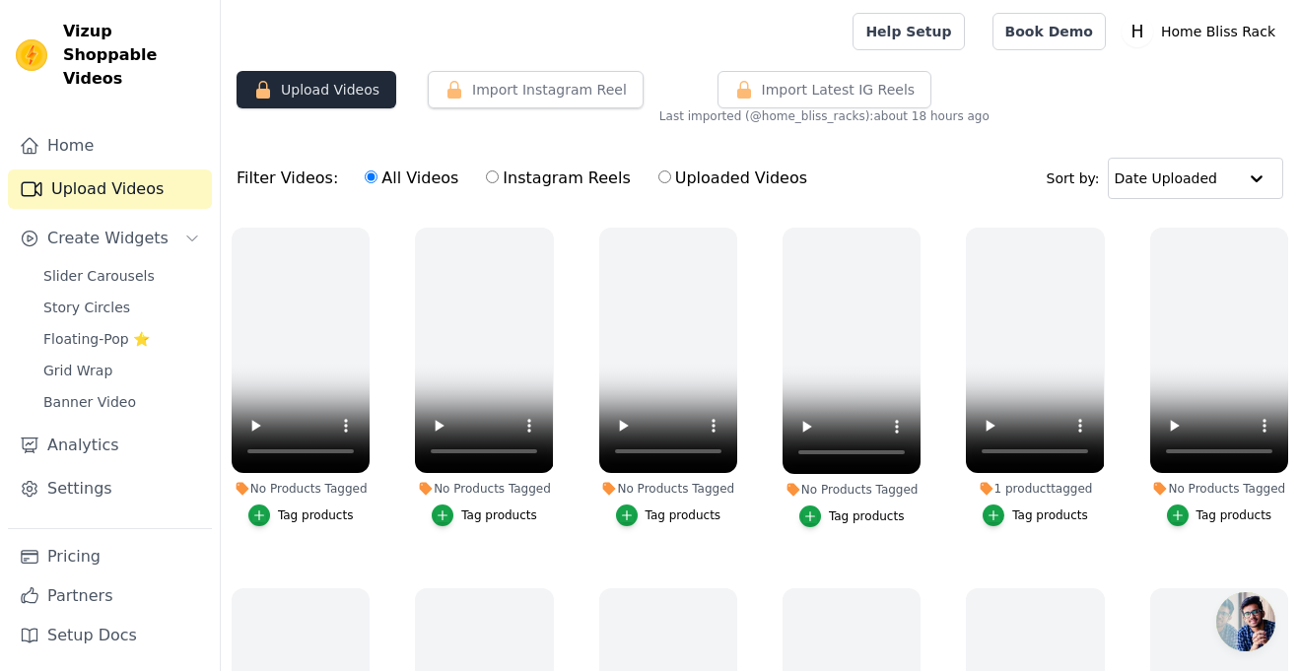
click at [335, 85] on button "Upload Videos" at bounding box center [317, 89] width 160 height 37
click at [121, 126] on link "Home" at bounding box center [110, 145] width 204 height 39
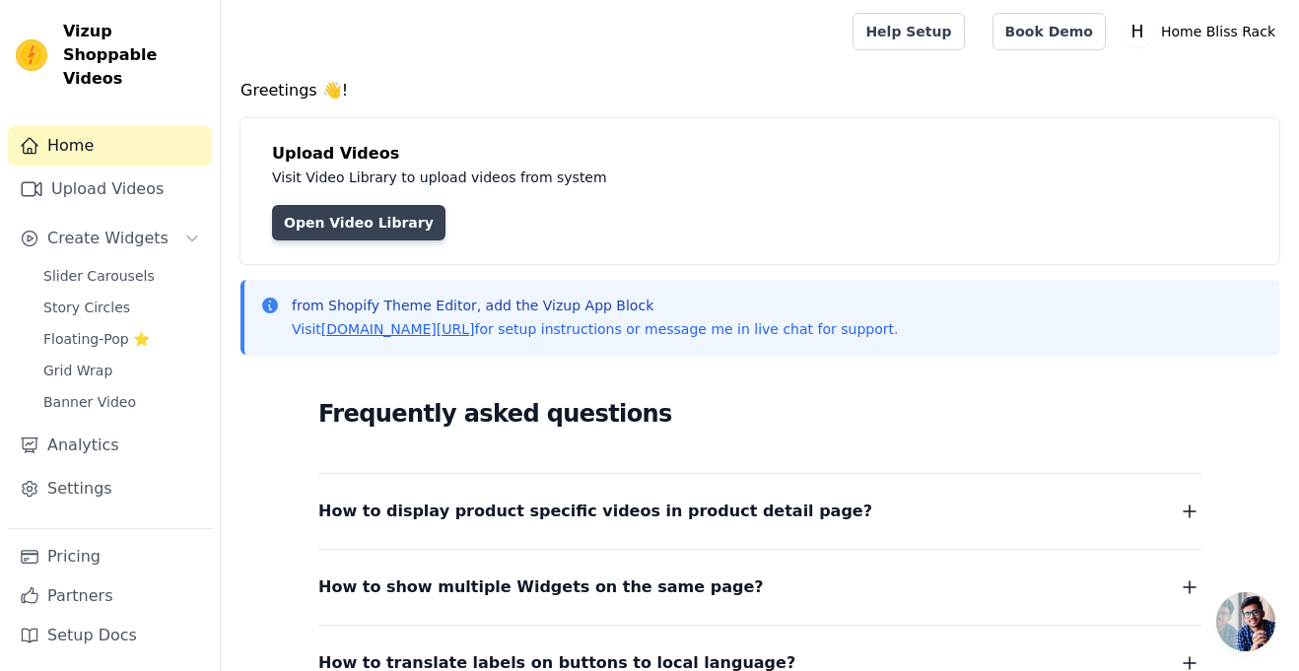
click at [363, 224] on link "Open Video Library" at bounding box center [359, 222] width 174 height 35
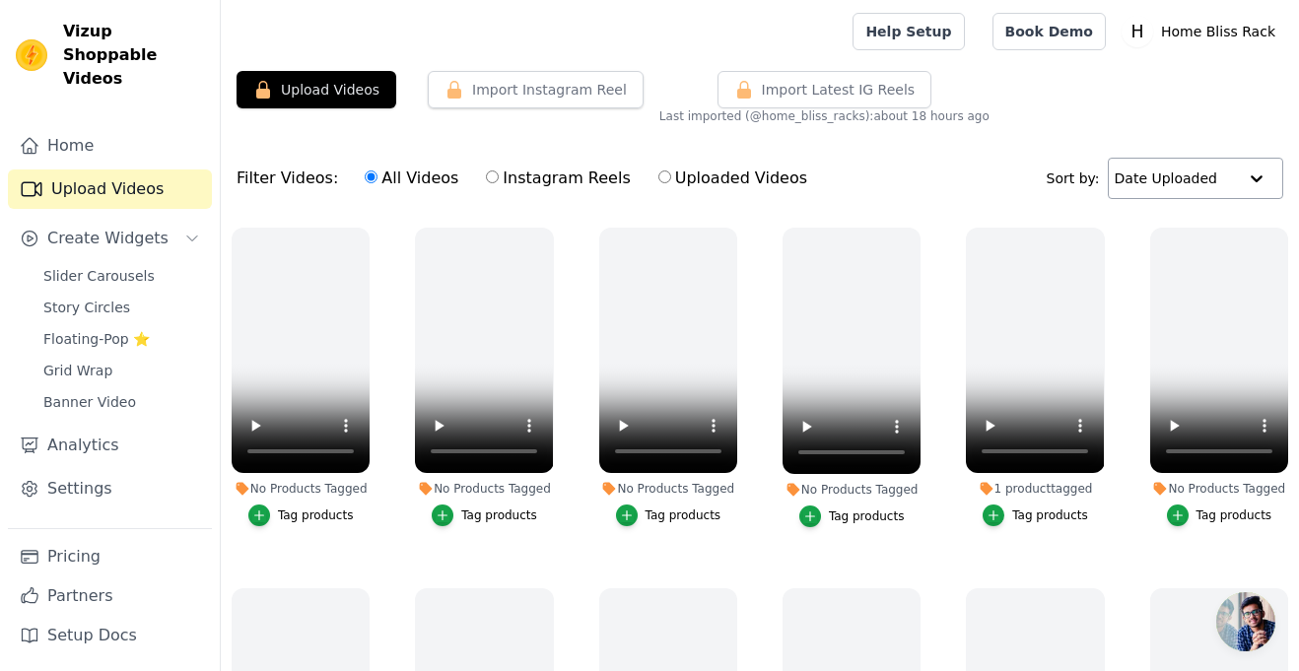
click at [1170, 186] on input "text" at bounding box center [1176, 178] width 122 height 39
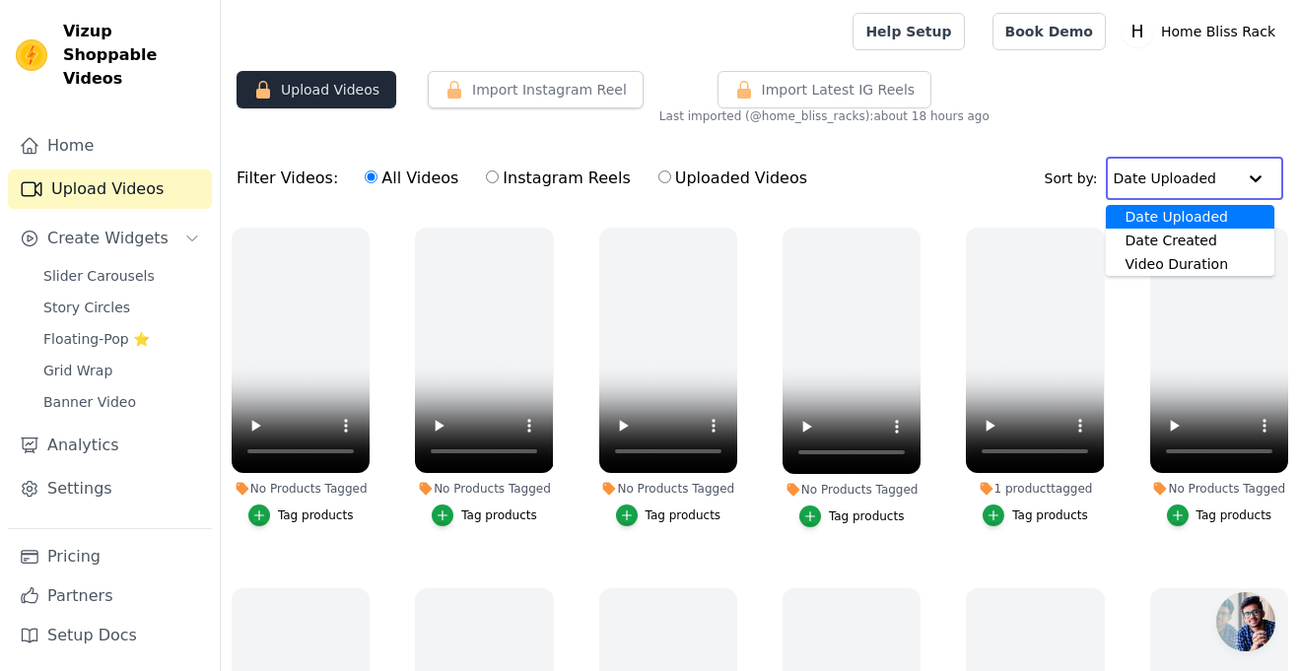
click at [322, 78] on button "Upload Videos" at bounding box center [317, 89] width 160 height 37
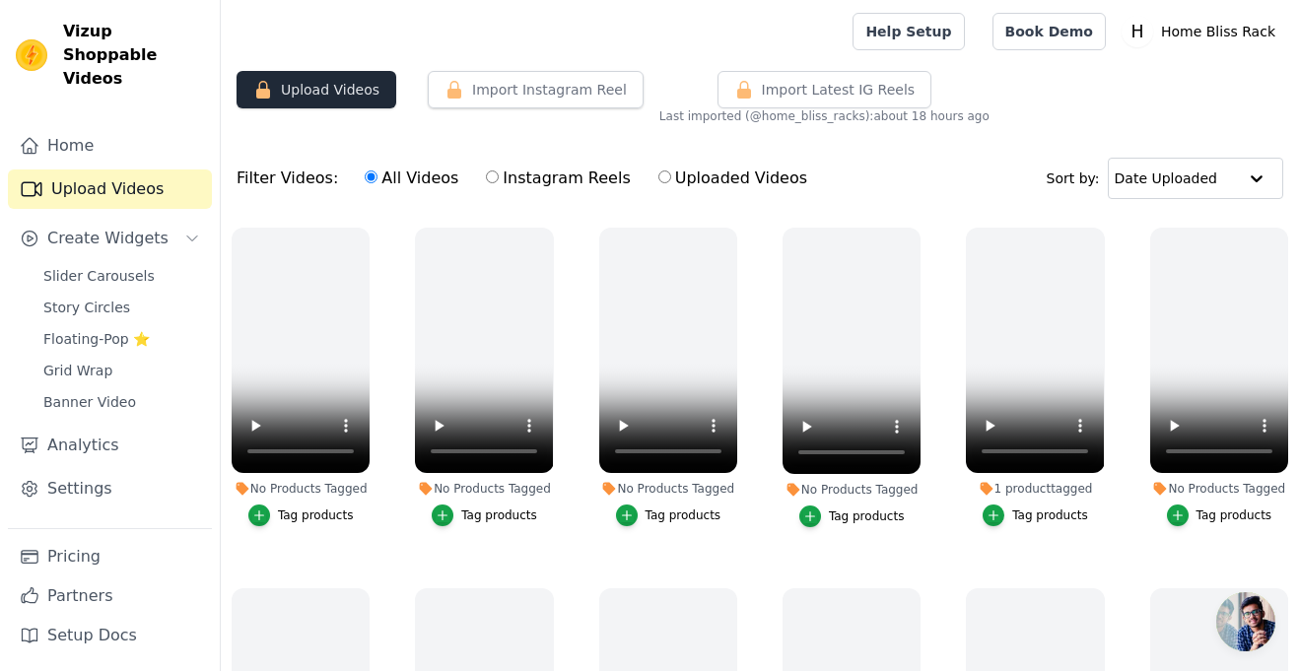
click at [322, 78] on button "Upload Videos" at bounding box center [317, 89] width 160 height 37
click at [318, 100] on button "Upload Videos" at bounding box center [317, 89] width 160 height 37
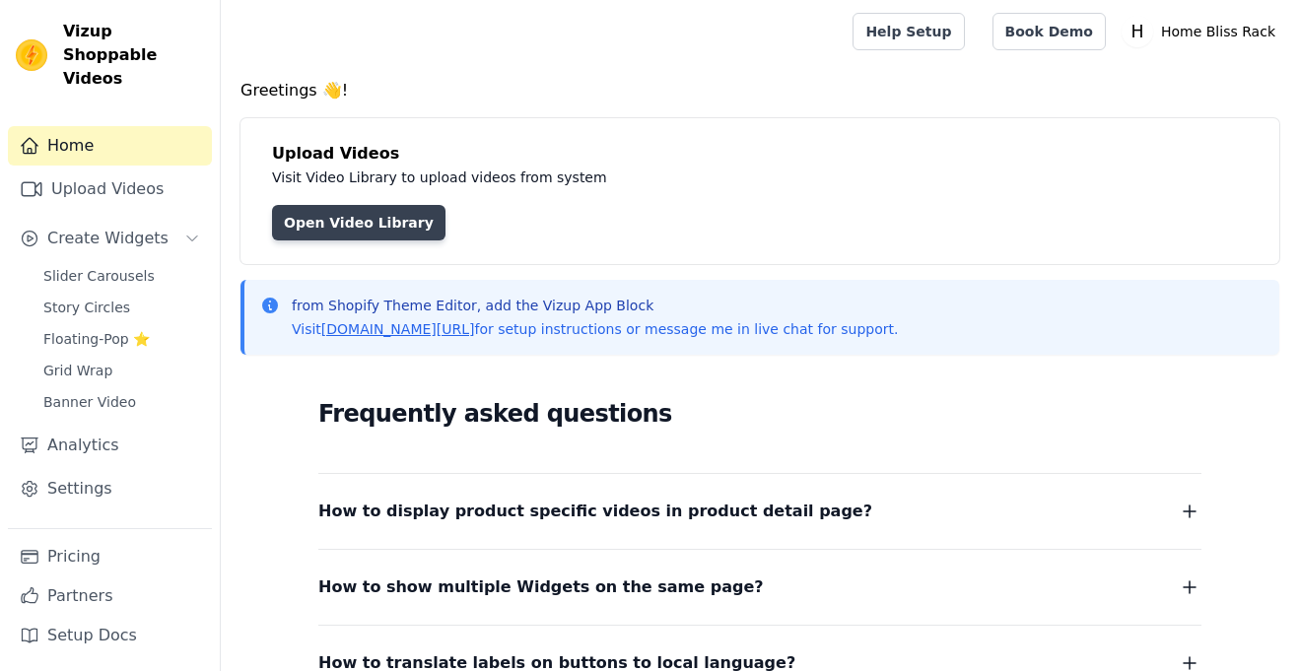
click at [377, 213] on link "Open Video Library" at bounding box center [359, 222] width 174 height 35
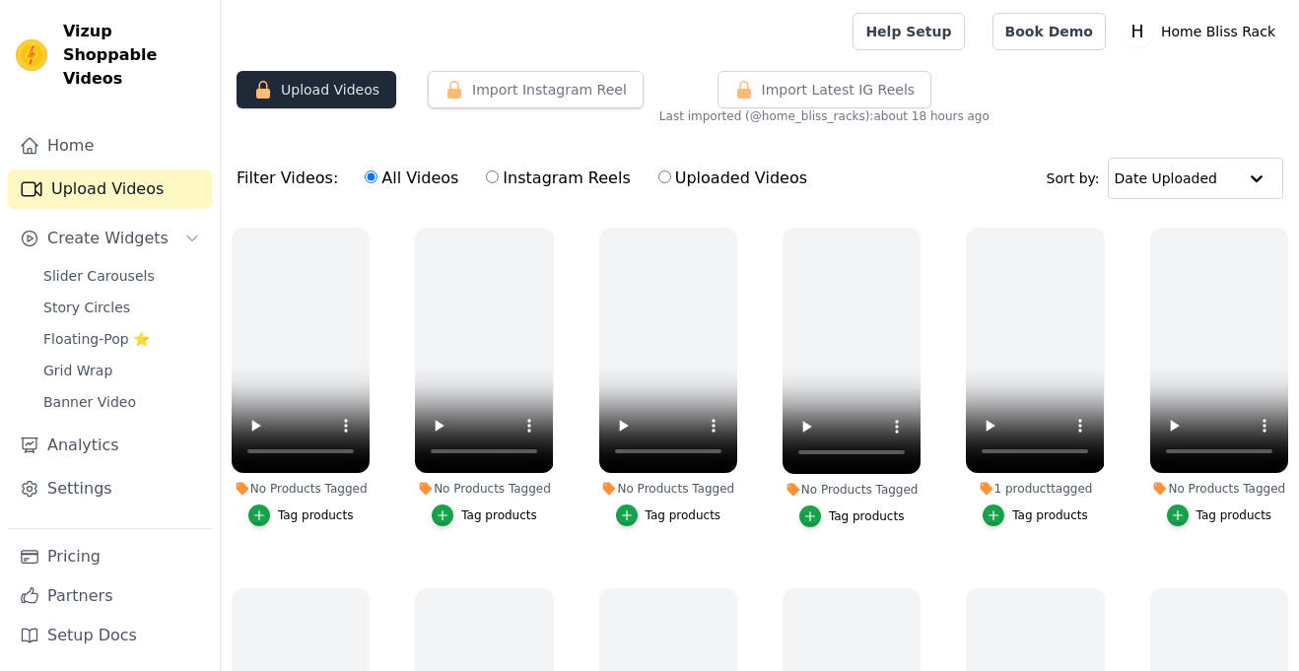
click at [362, 81] on button "Upload Videos" at bounding box center [317, 89] width 160 height 37
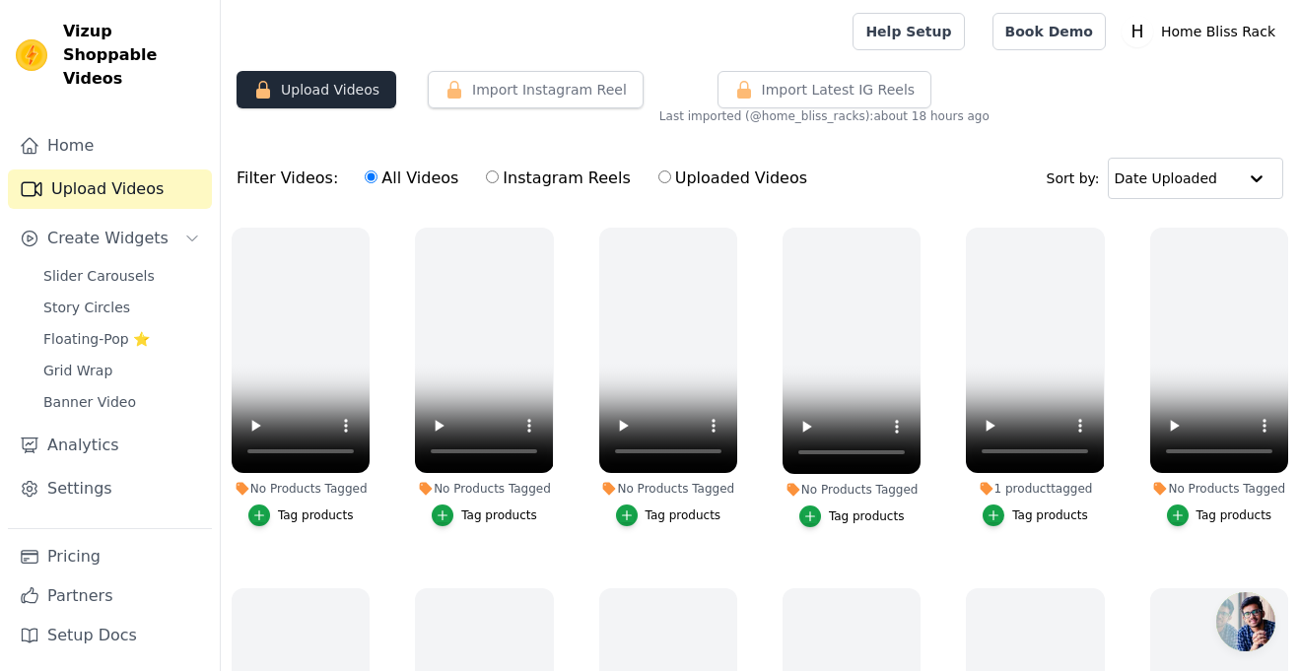
click at [362, 81] on button "Upload Videos" at bounding box center [317, 89] width 160 height 37
click at [131, 227] on span "Create Widgets" at bounding box center [107, 239] width 121 height 24
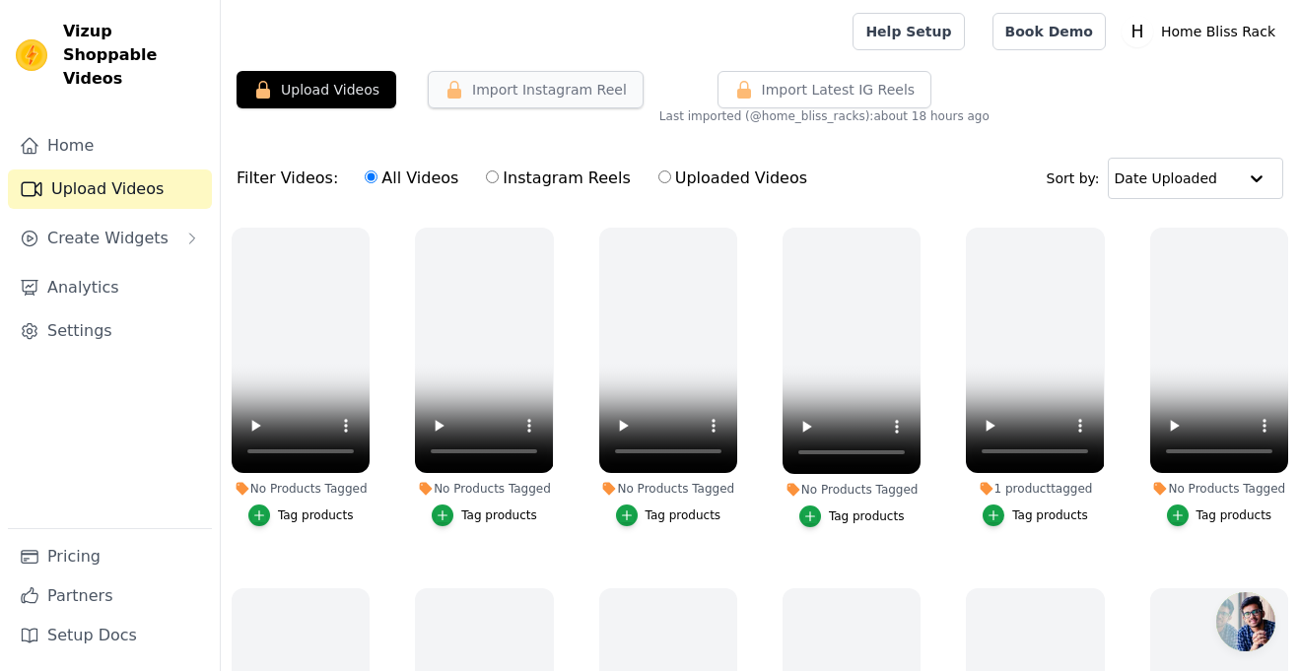
click at [463, 91] on button "Import Instagram Reel" at bounding box center [536, 89] width 216 height 37
click at [892, 113] on span "Last imported (@ home_bliss_racks ): about 18 hours ago" at bounding box center [825, 116] width 330 height 16
click at [1113, 78] on div "Upload Videos Import Instagram Reel Import Latest Instagram Reels Import Latest…" at bounding box center [760, 97] width 1078 height 53
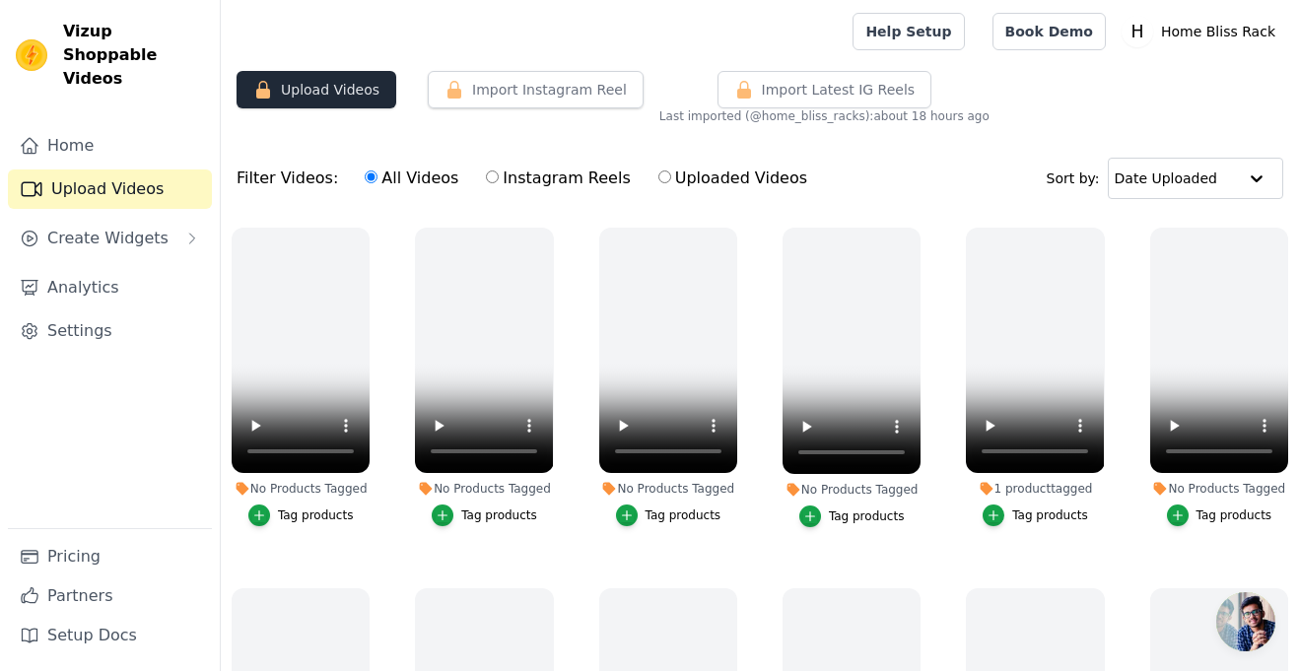
click at [358, 104] on button "Upload Videos" at bounding box center [317, 89] width 160 height 37
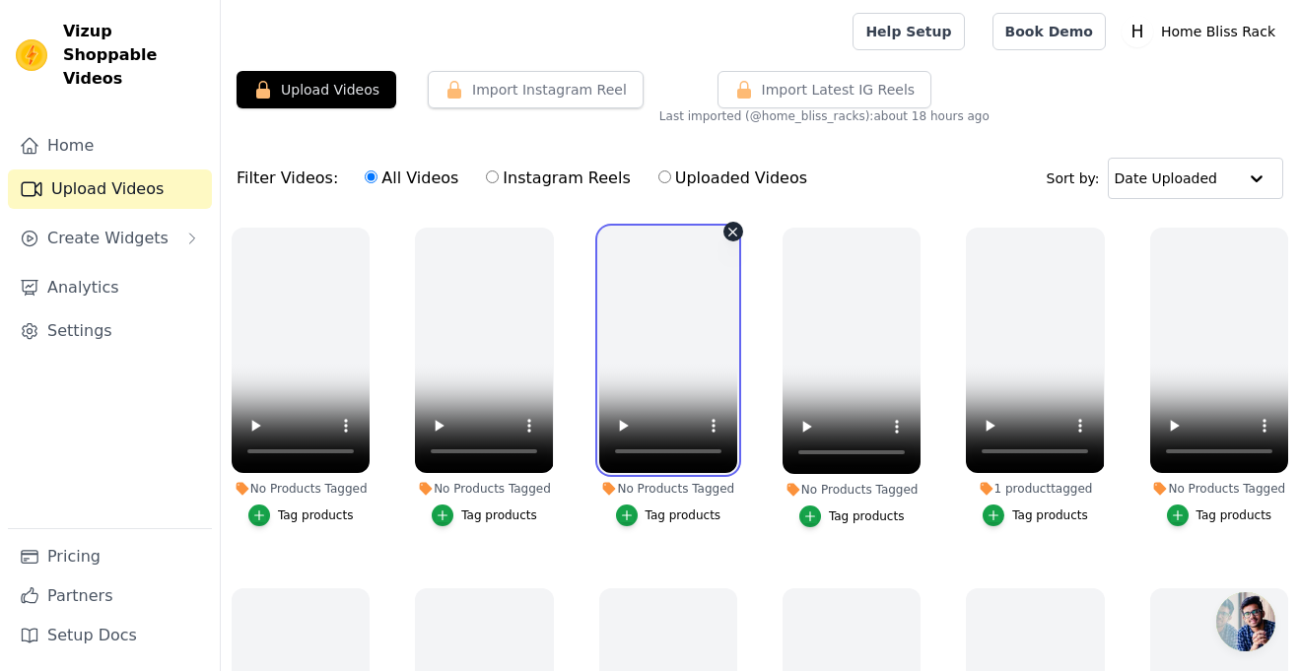
click at [659, 313] on video at bounding box center [668, 350] width 138 height 245
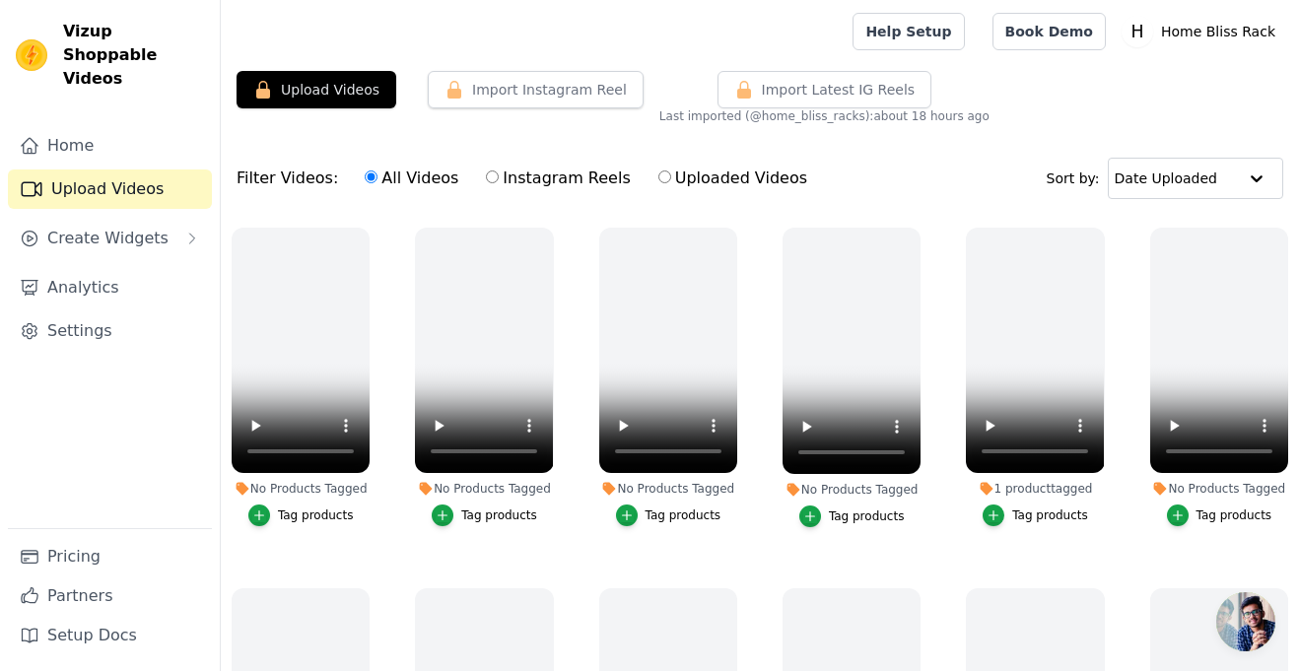
click at [659, 179] on input "Uploaded Videos" at bounding box center [665, 177] width 13 height 13
radio input "true"
click at [328, 77] on button "Upload Videos" at bounding box center [317, 89] width 160 height 37
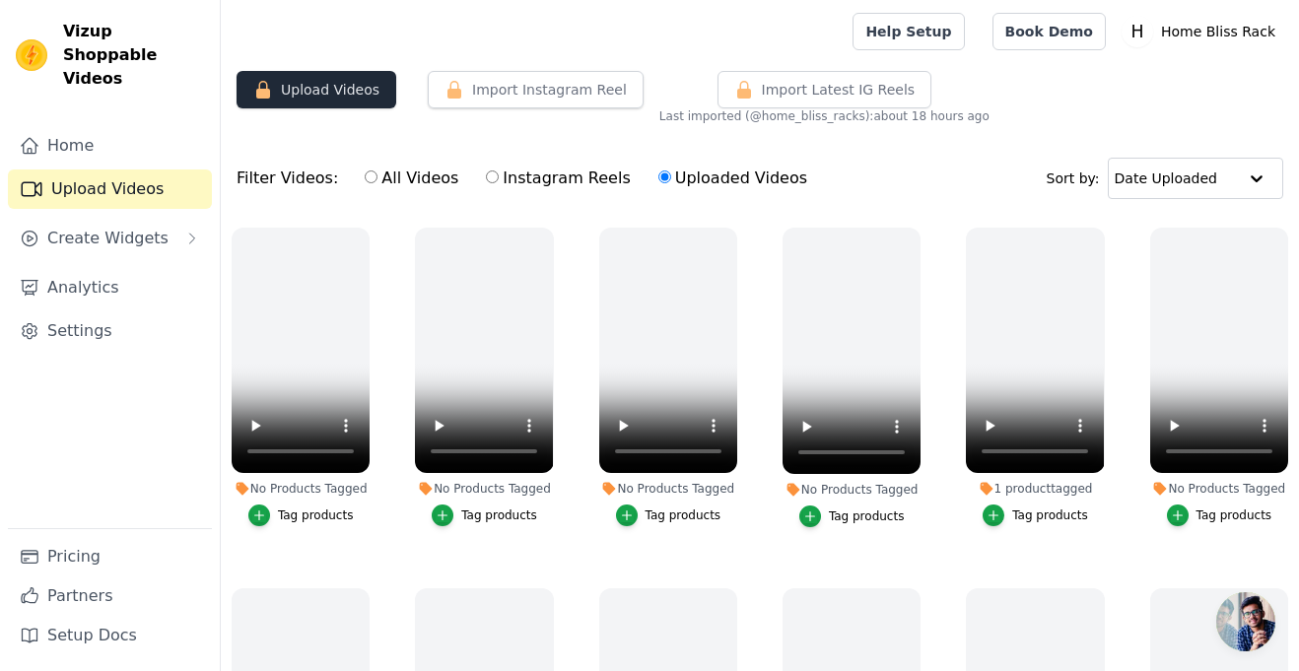
click at [328, 77] on button "Upload Videos" at bounding box center [317, 89] width 160 height 37
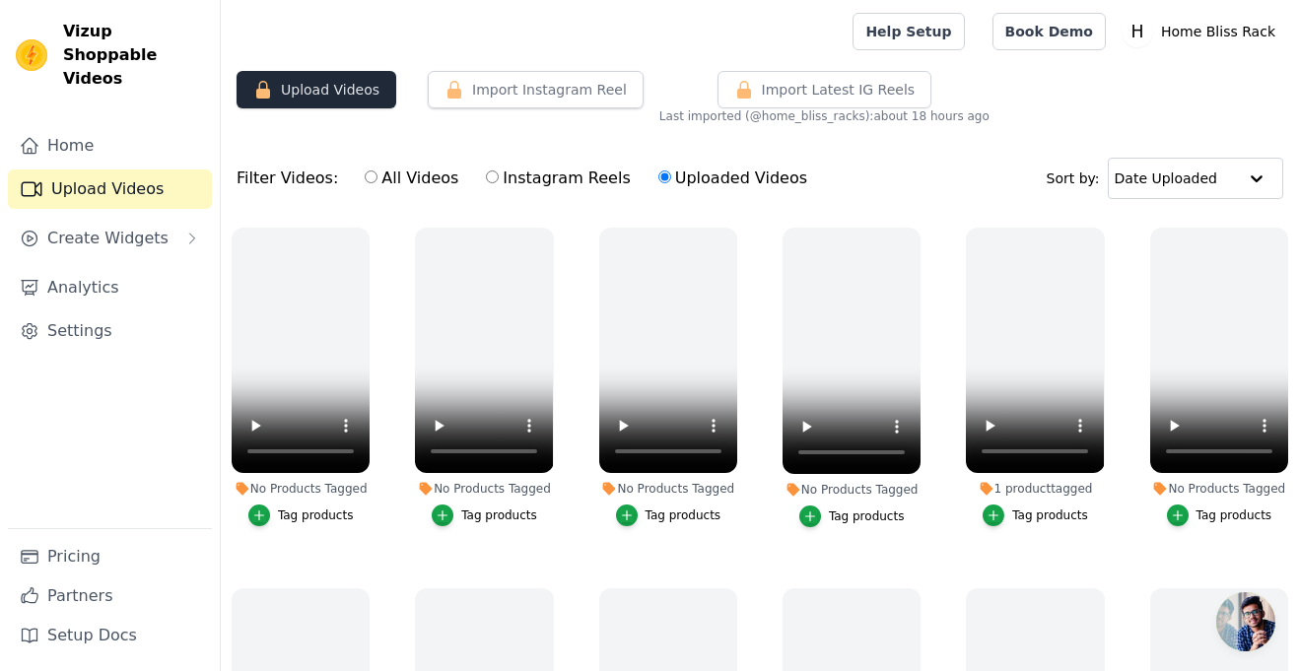
click at [328, 77] on button "Upload Videos" at bounding box center [317, 89] width 160 height 37
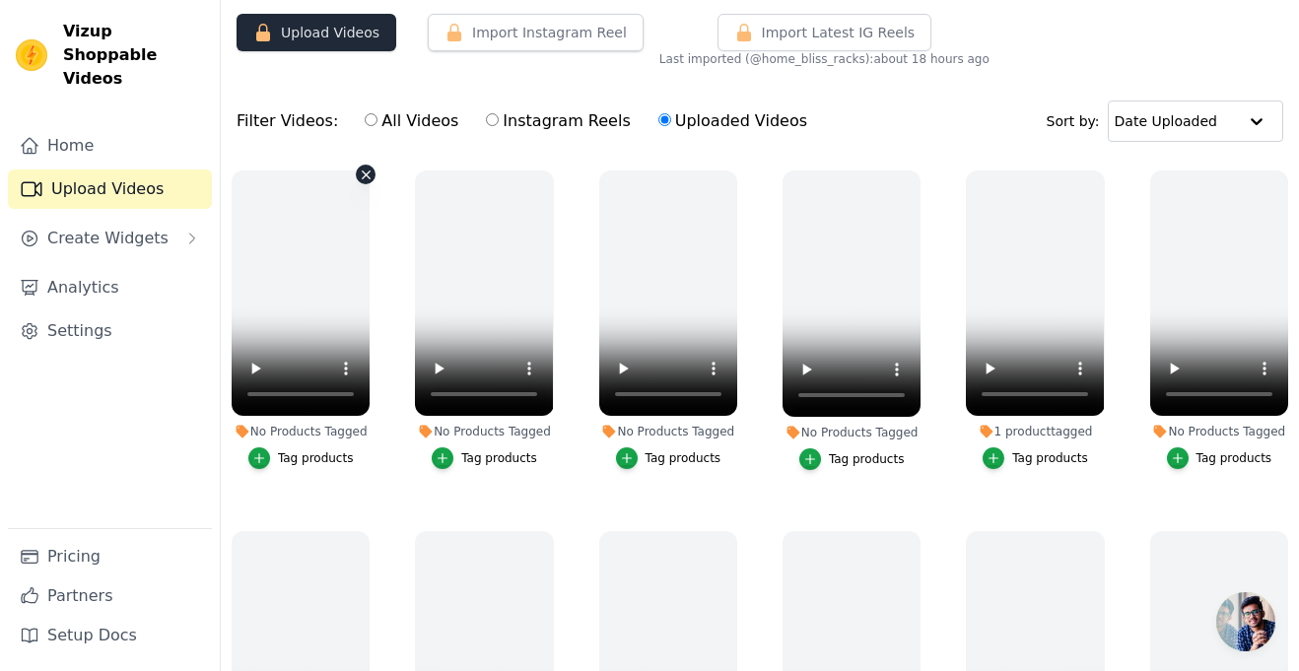
scroll to position [53, 0]
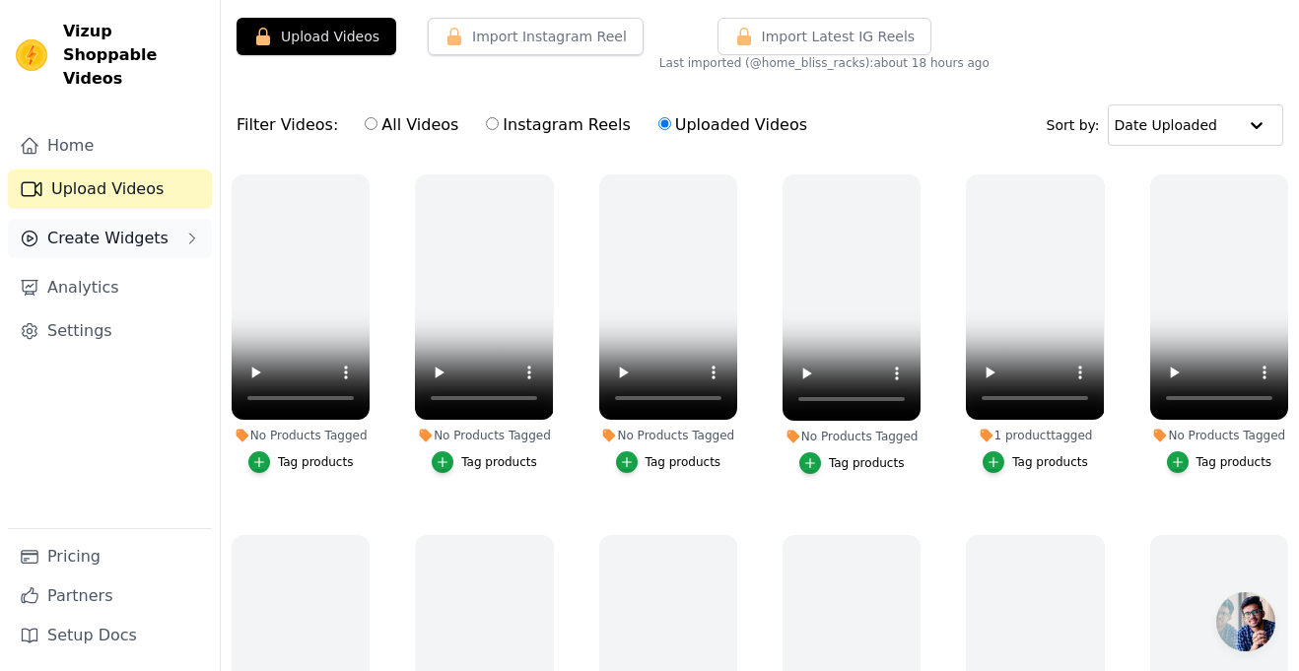
click at [87, 227] on span "Create Widgets" at bounding box center [107, 239] width 121 height 24
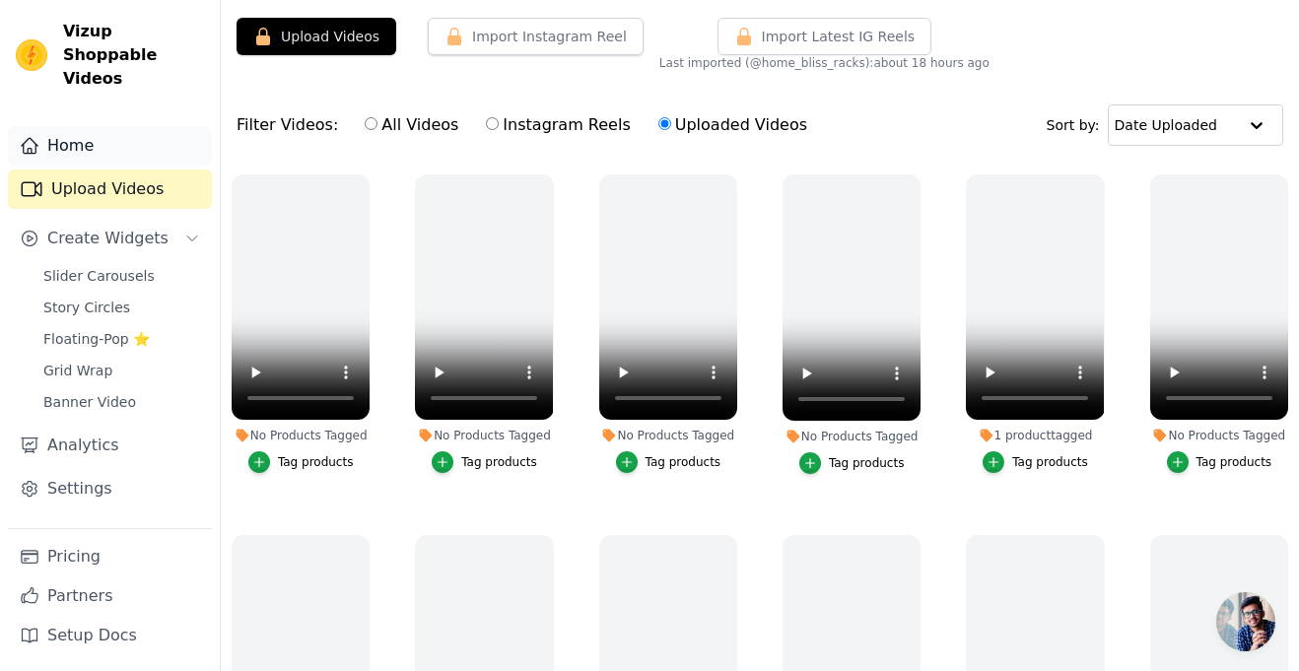
click at [136, 126] on link "Home" at bounding box center [110, 145] width 204 height 39
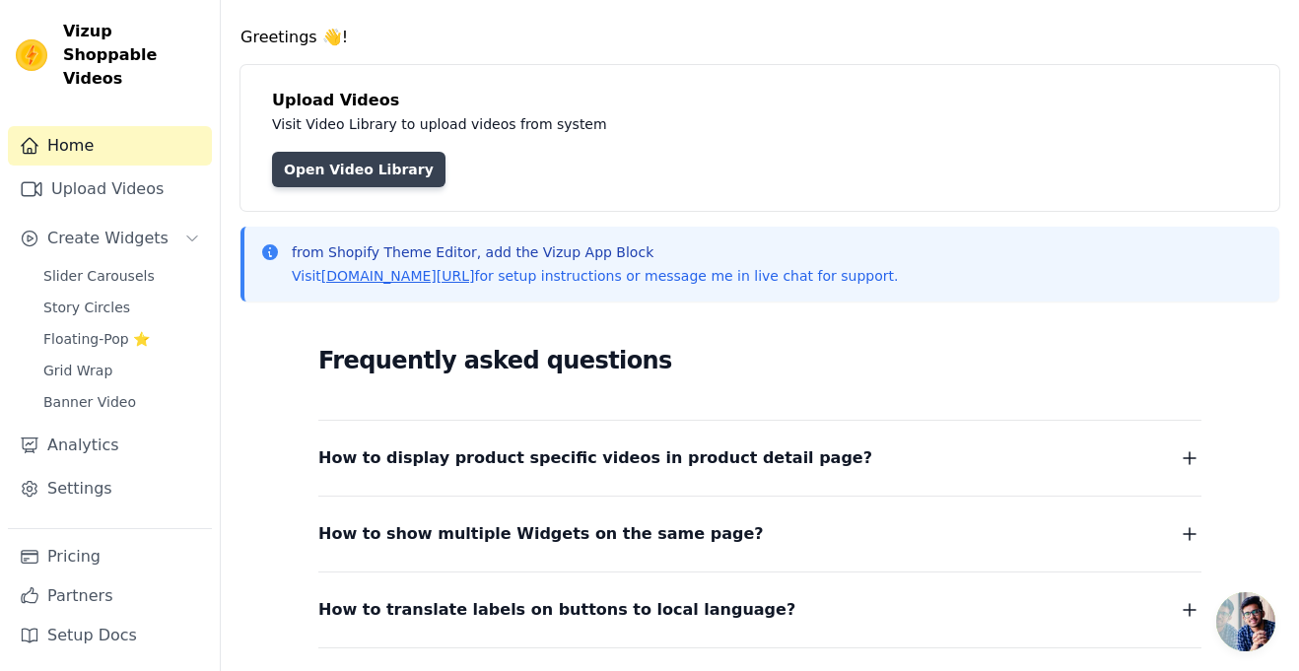
click at [340, 165] on link "Open Video Library" at bounding box center [359, 169] width 174 height 35
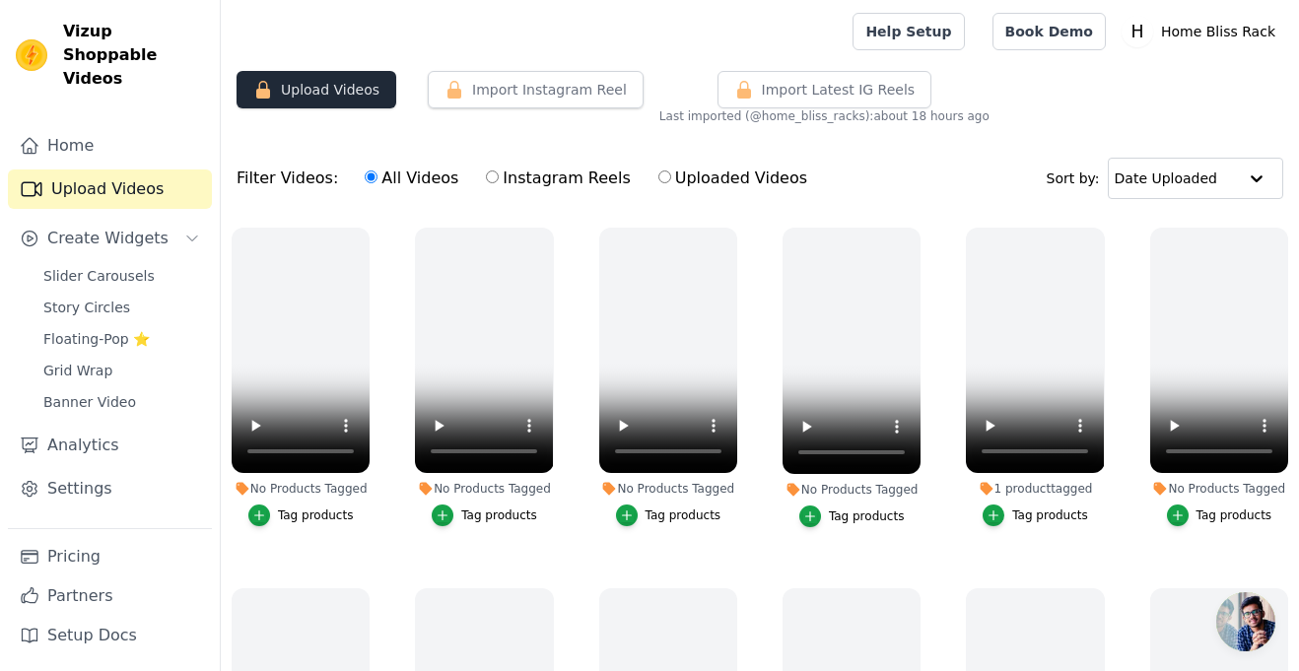
click at [331, 103] on button "Upload Videos" at bounding box center [317, 89] width 160 height 37
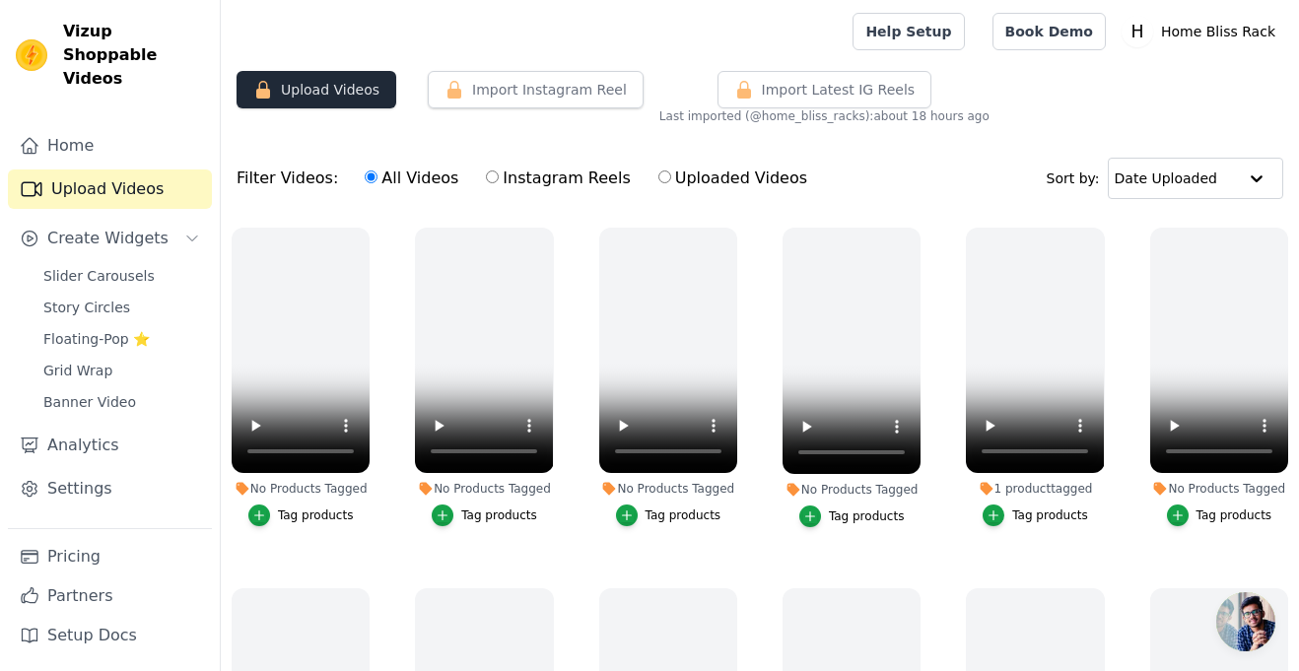
click at [331, 103] on button "Upload Videos" at bounding box center [317, 89] width 160 height 37
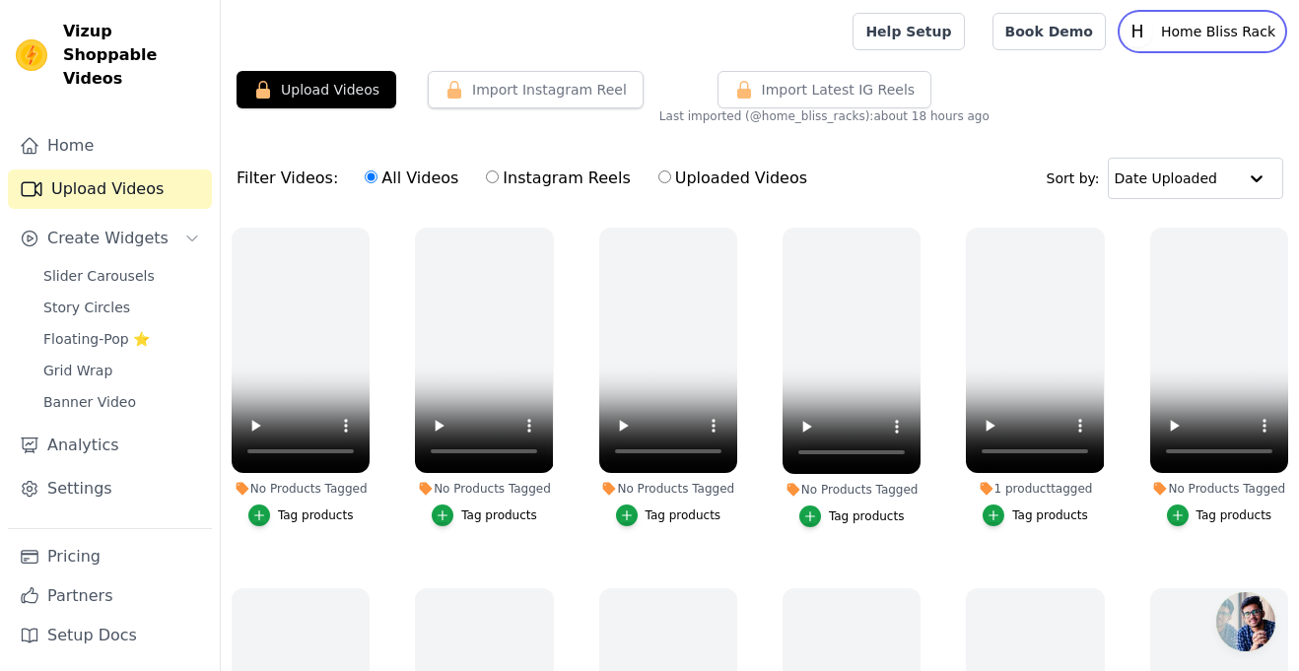
click at [1199, 25] on p "Home Bliss Rack" at bounding box center [1218, 31] width 130 height 35
click at [1078, 36] on link "Book Demo" at bounding box center [1049, 31] width 113 height 37
click at [486, 180] on input "Instagram Reels" at bounding box center [492, 177] width 13 height 13
radio input "true"
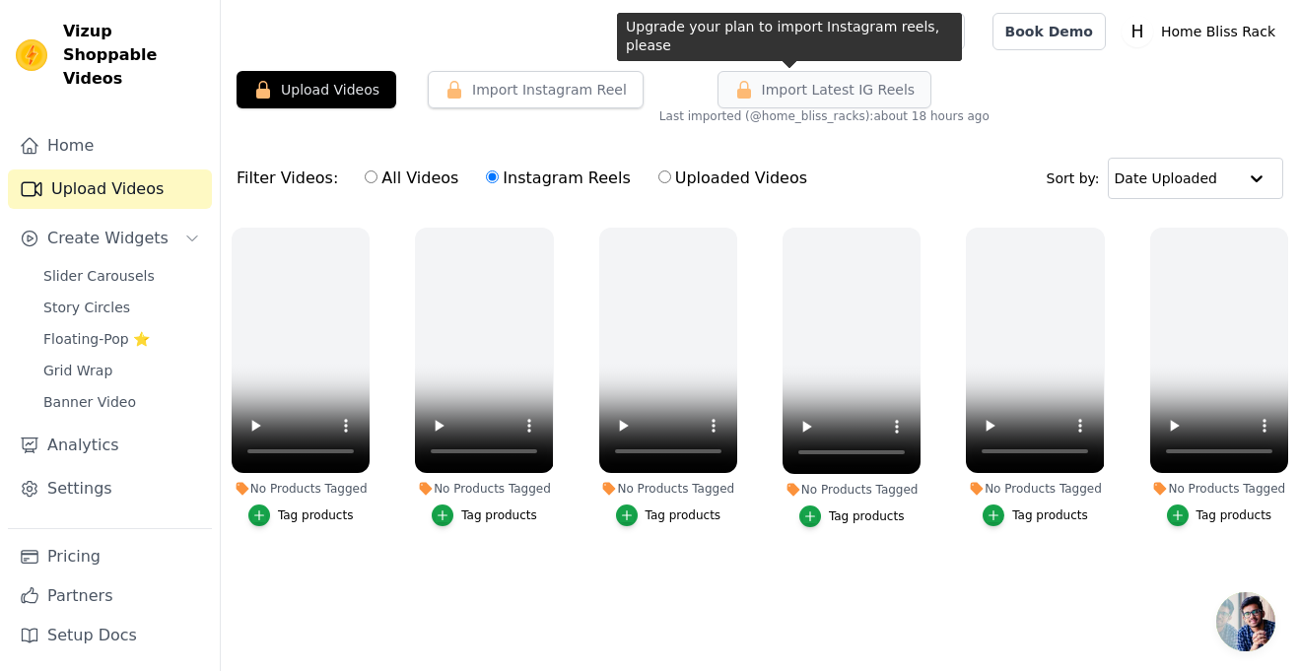
click at [745, 78] on button "Import Latest IG Reels" at bounding box center [825, 89] width 215 height 37
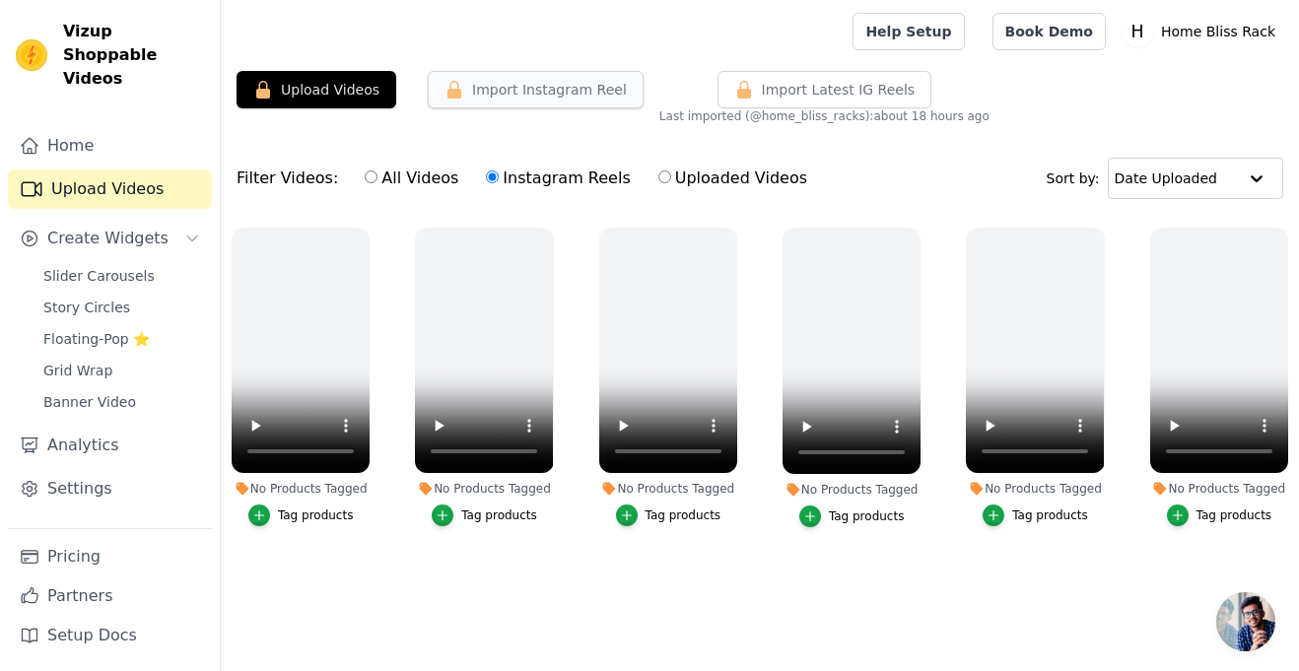
click at [484, 85] on button "Import Instagram Reel" at bounding box center [536, 89] width 216 height 37
click at [318, 87] on button "Upload Videos" at bounding box center [317, 89] width 160 height 37
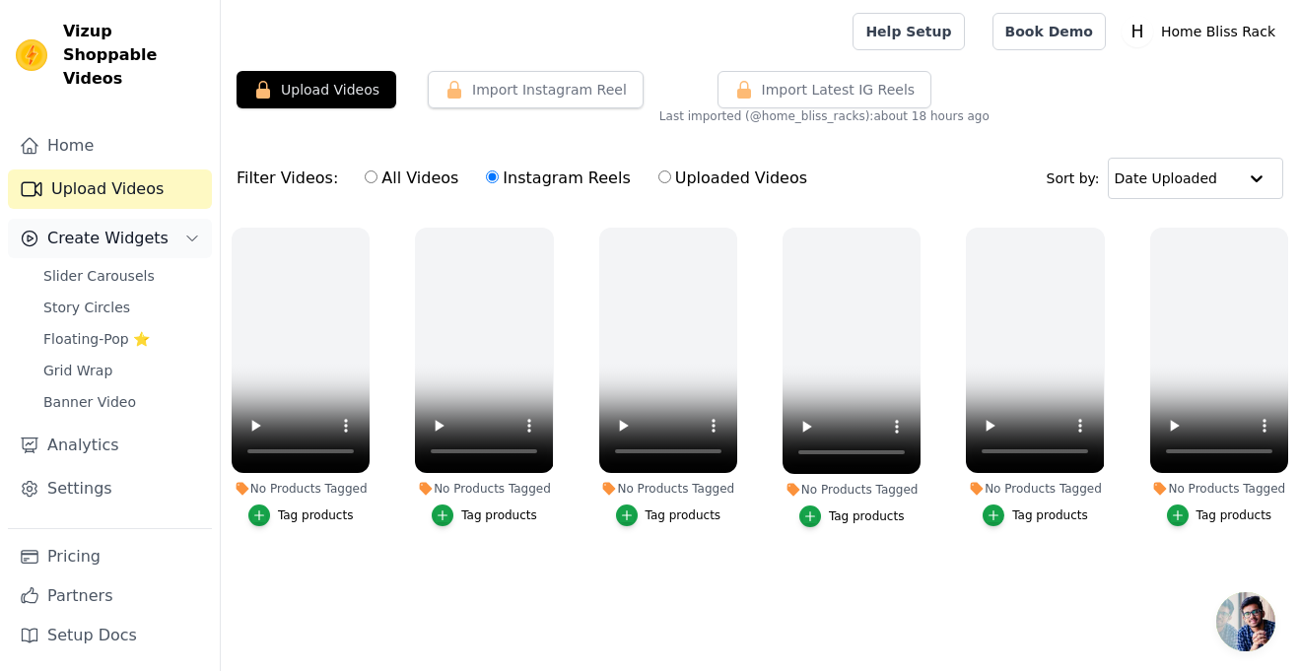
click at [97, 219] on button "Create Widgets" at bounding box center [110, 238] width 204 height 39
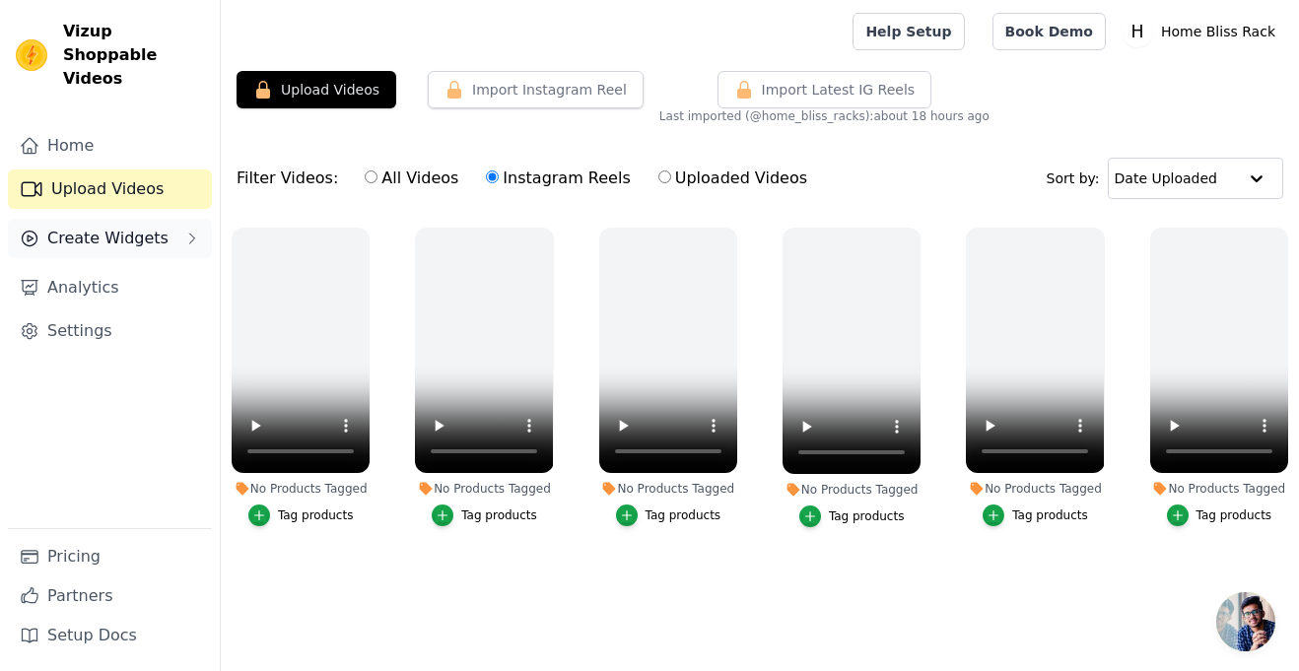
click at [90, 227] on span "Create Widgets" at bounding box center [107, 239] width 121 height 24
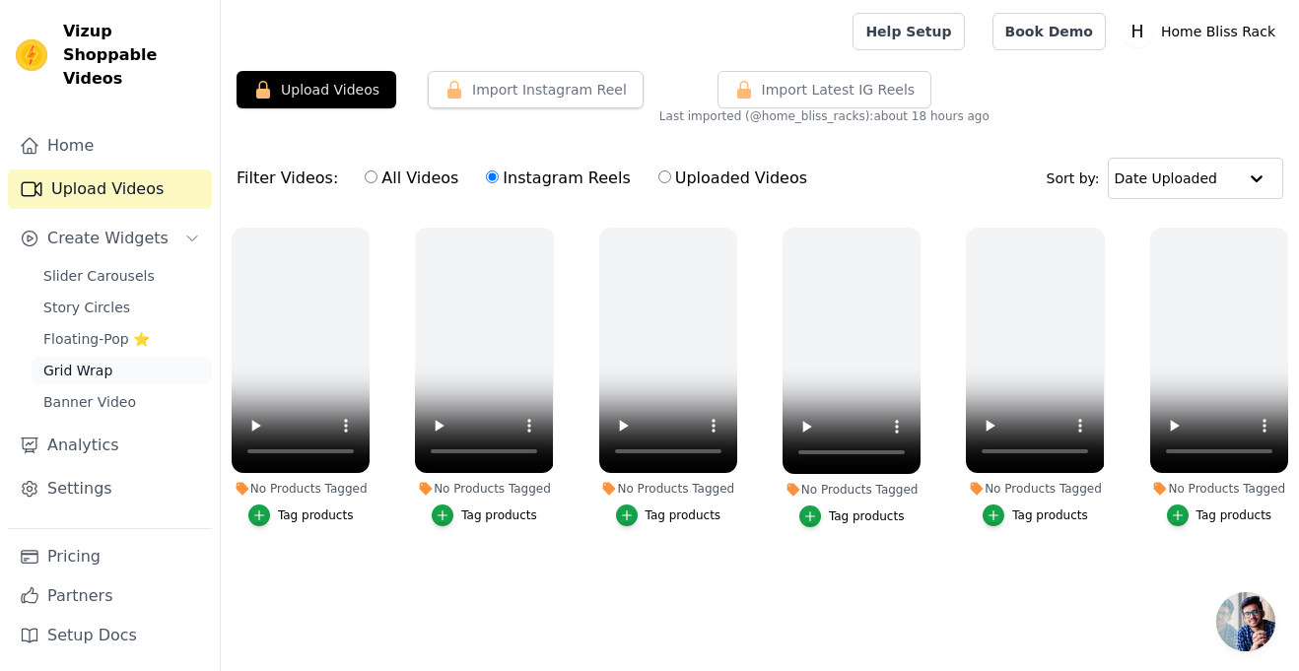
click at [58, 361] on span "Grid Wrap" at bounding box center [77, 371] width 69 height 20
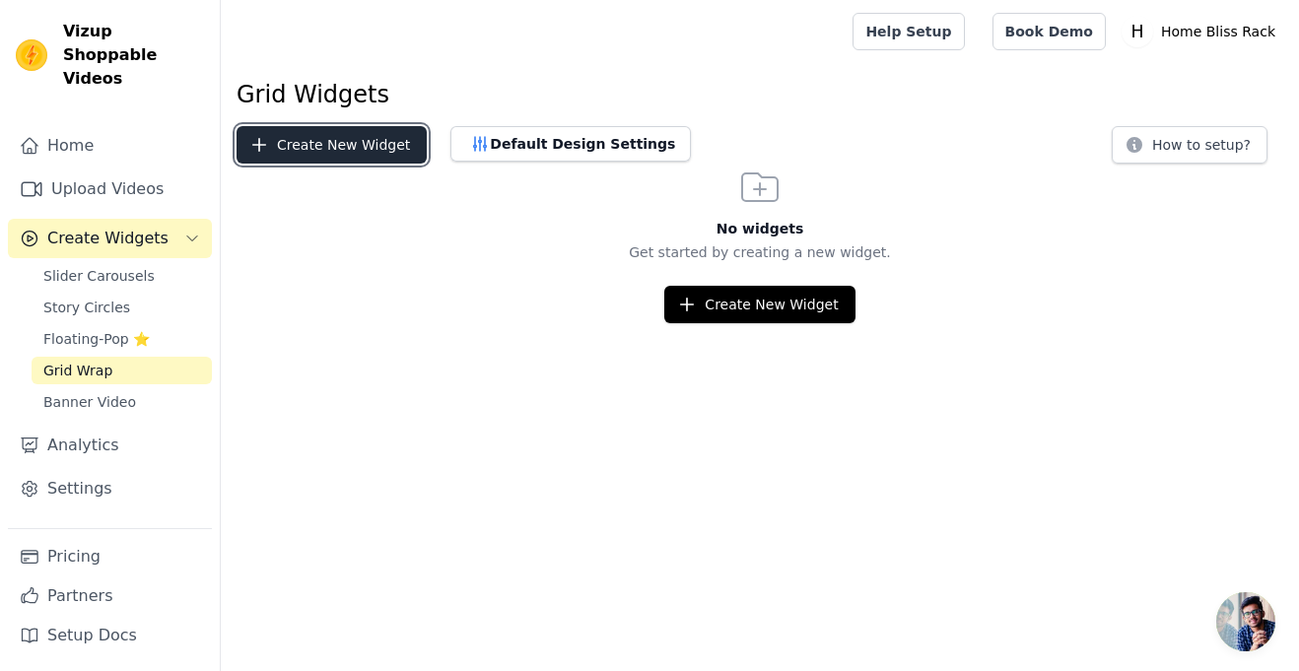
click at [289, 140] on button "Create New Widget" at bounding box center [332, 144] width 190 height 37
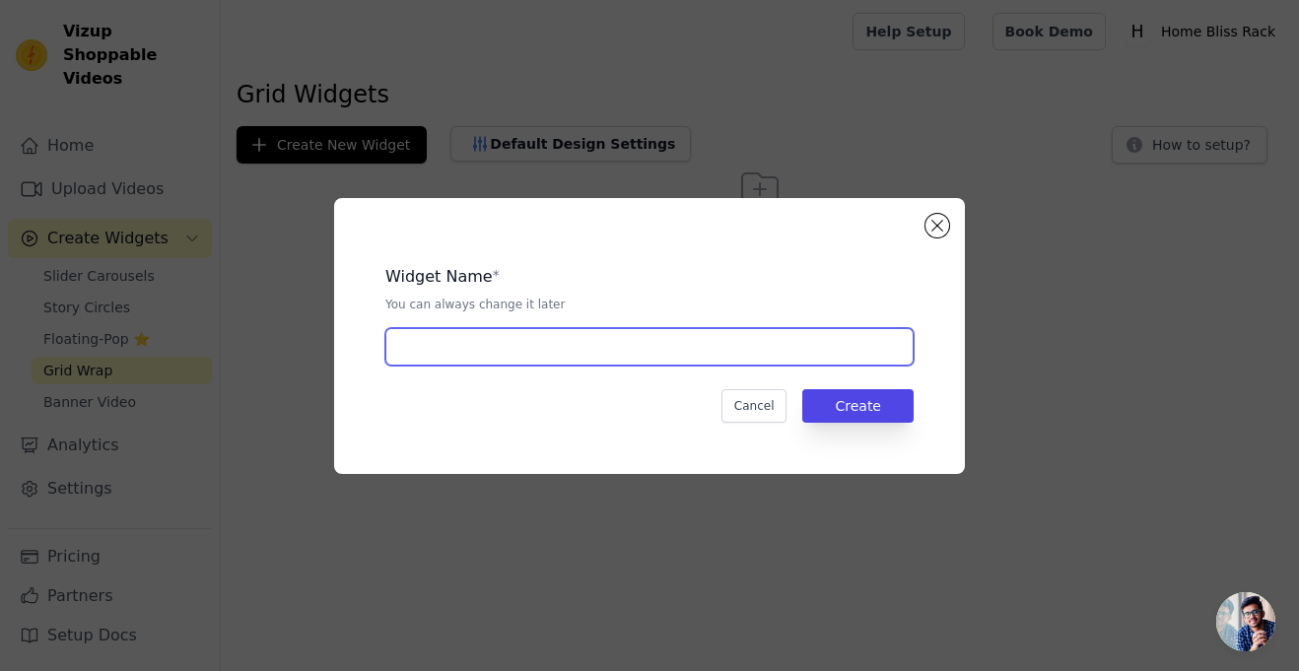
click at [640, 338] on input "text" at bounding box center [649, 346] width 528 height 37
type input "Customer Shared Videos"
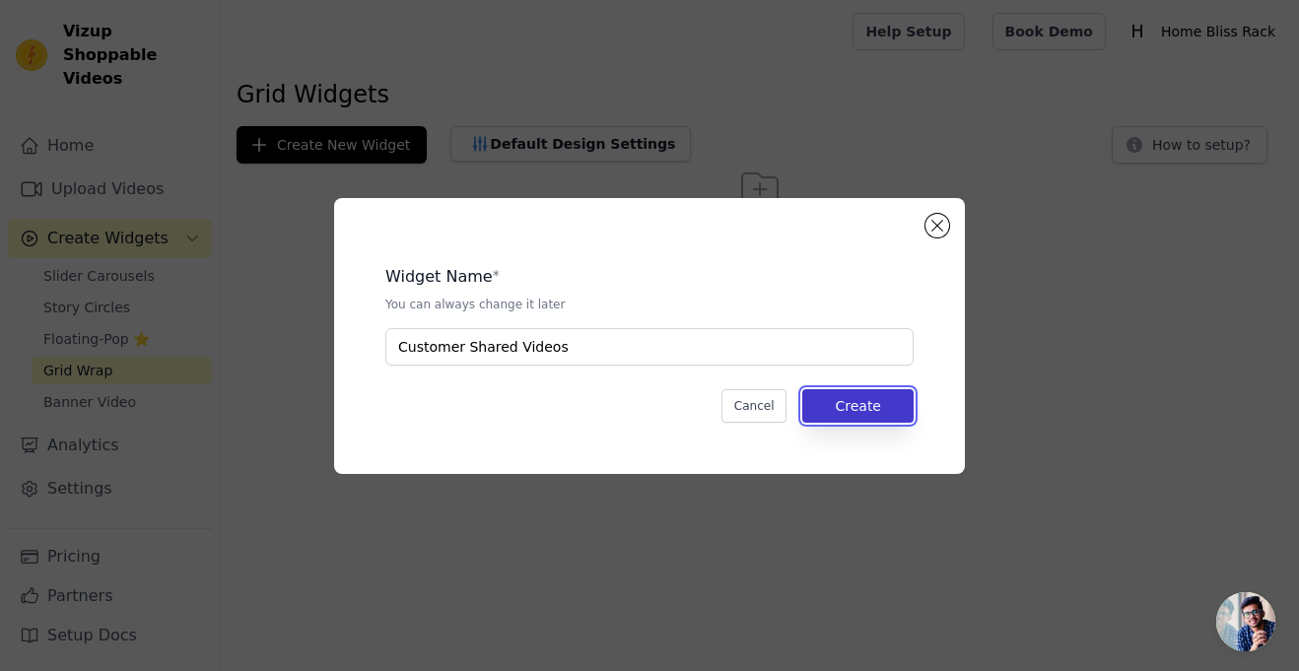
click at [856, 394] on button "Create" at bounding box center [857, 406] width 111 height 34
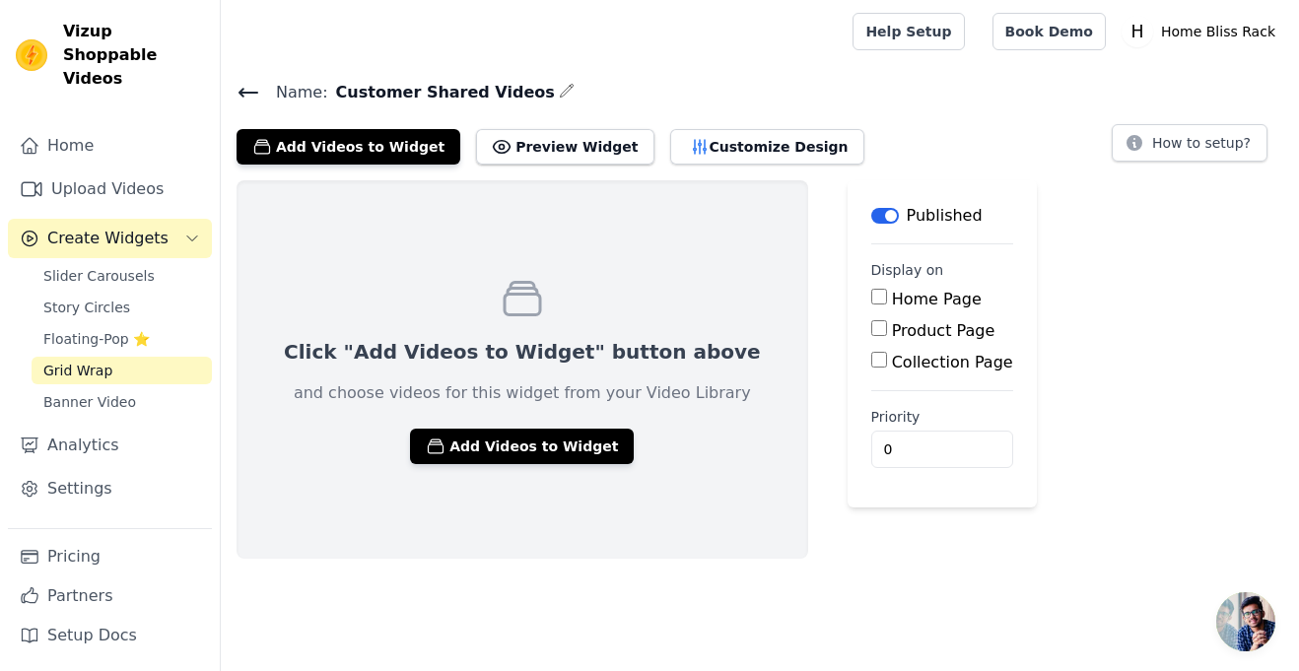
click at [871, 325] on input "Product Page" at bounding box center [879, 328] width 16 height 16
checkbox input "true"
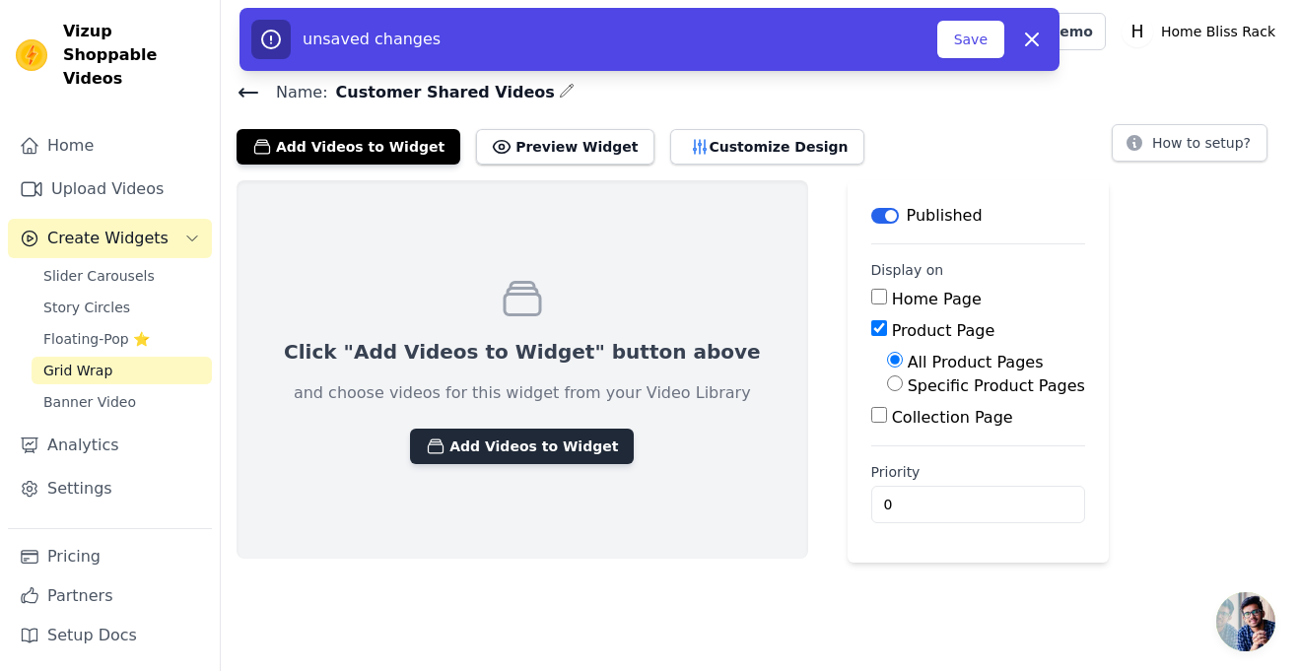
click at [436, 445] on button "Add Videos to Widget" at bounding box center [522, 446] width 224 height 35
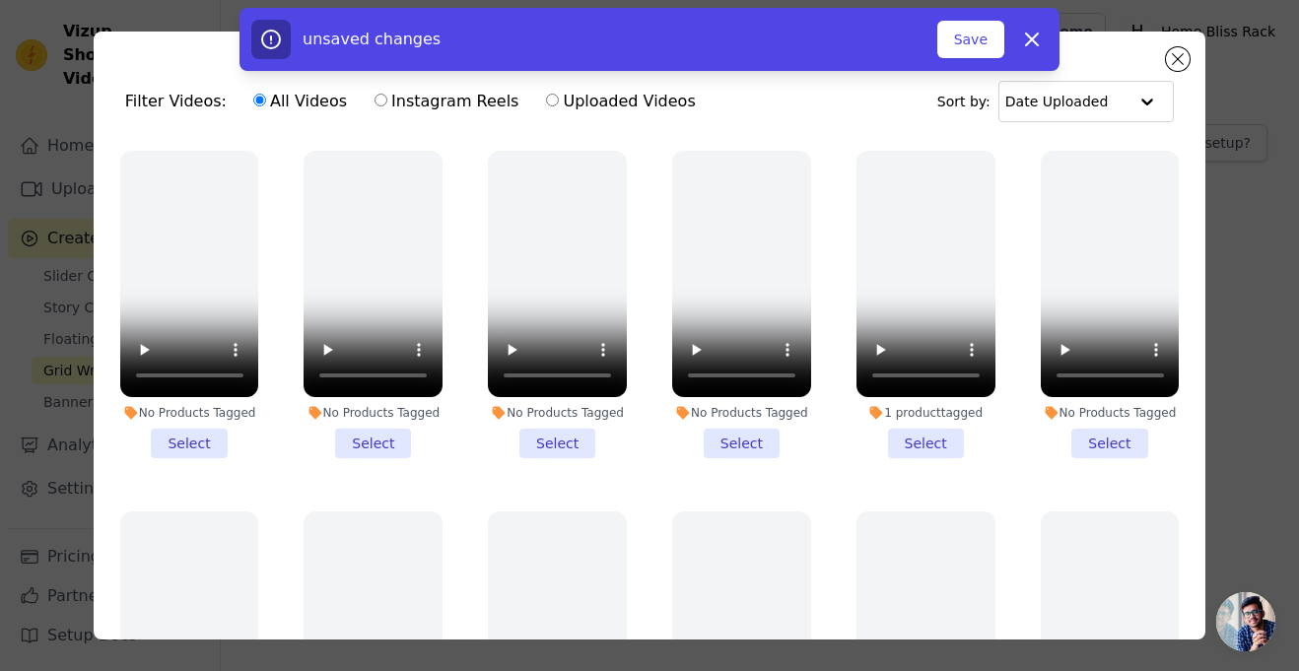
click at [546, 103] on input "Uploaded Videos" at bounding box center [552, 100] width 13 height 13
radio input "true"
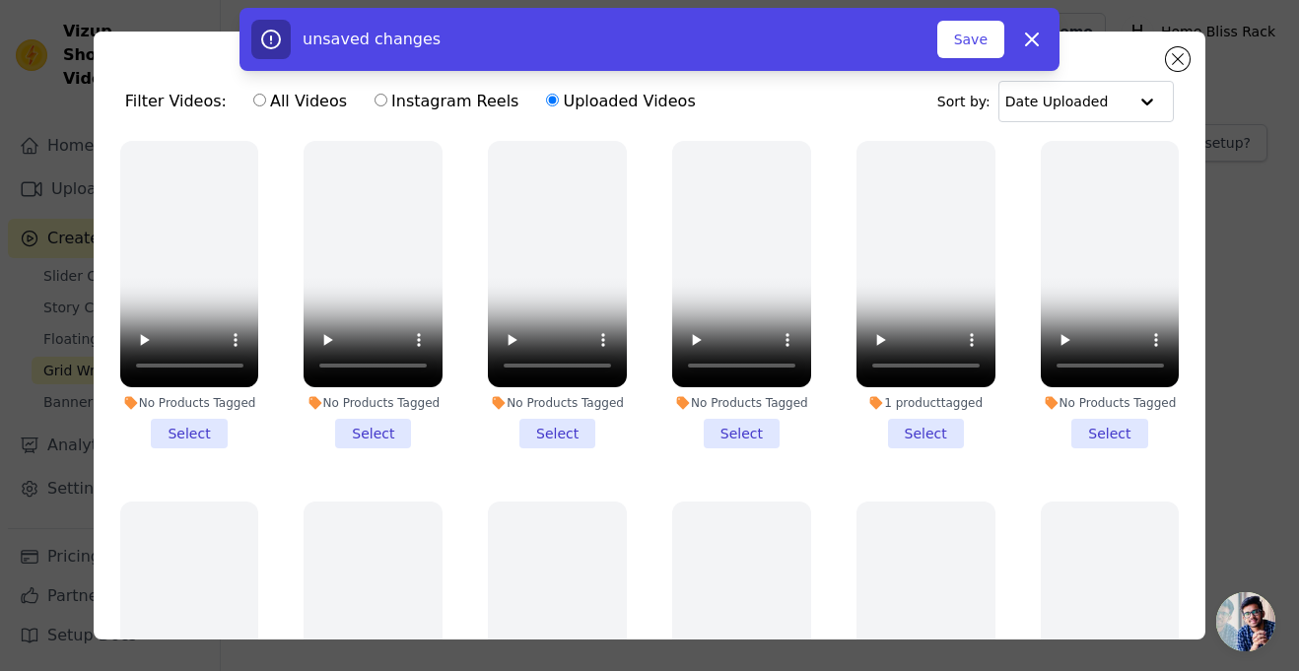
scroll to position [8, 0]
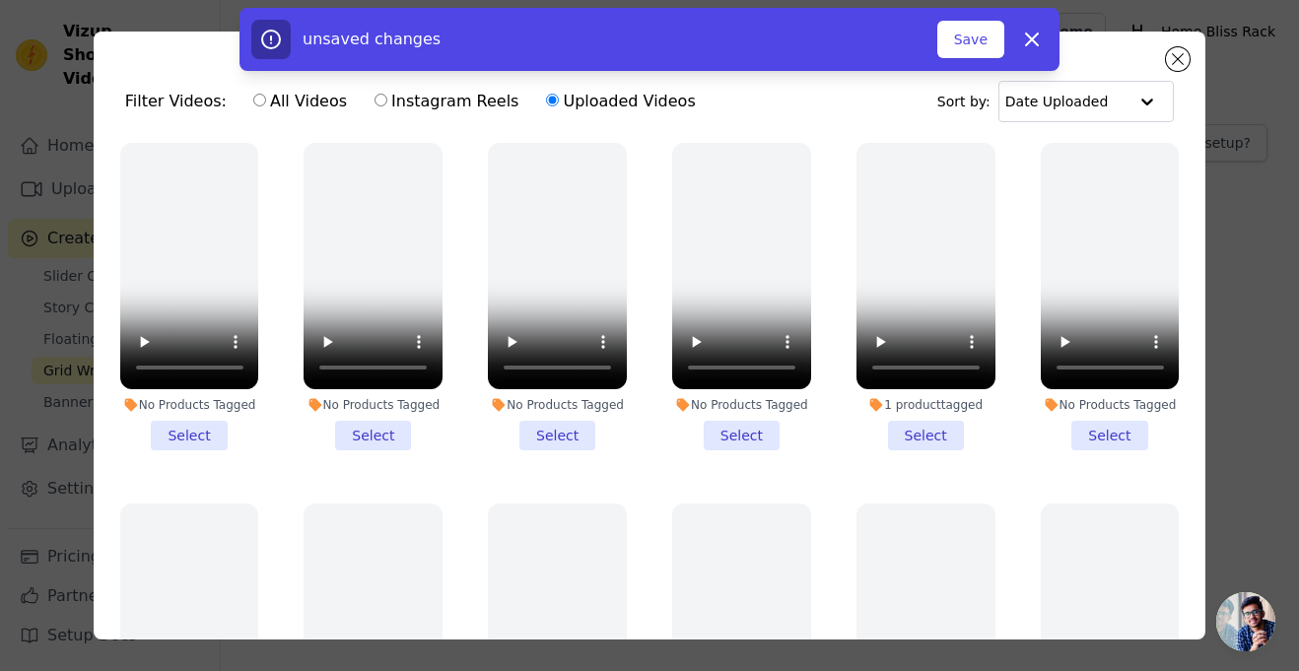
click at [1179, 46] on div "unsaved changes Save Dismiss" at bounding box center [649, 39] width 1299 height 63
click at [1183, 53] on div "unsaved changes Save Dismiss" at bounding box center [649, 39] width 1299 height 63
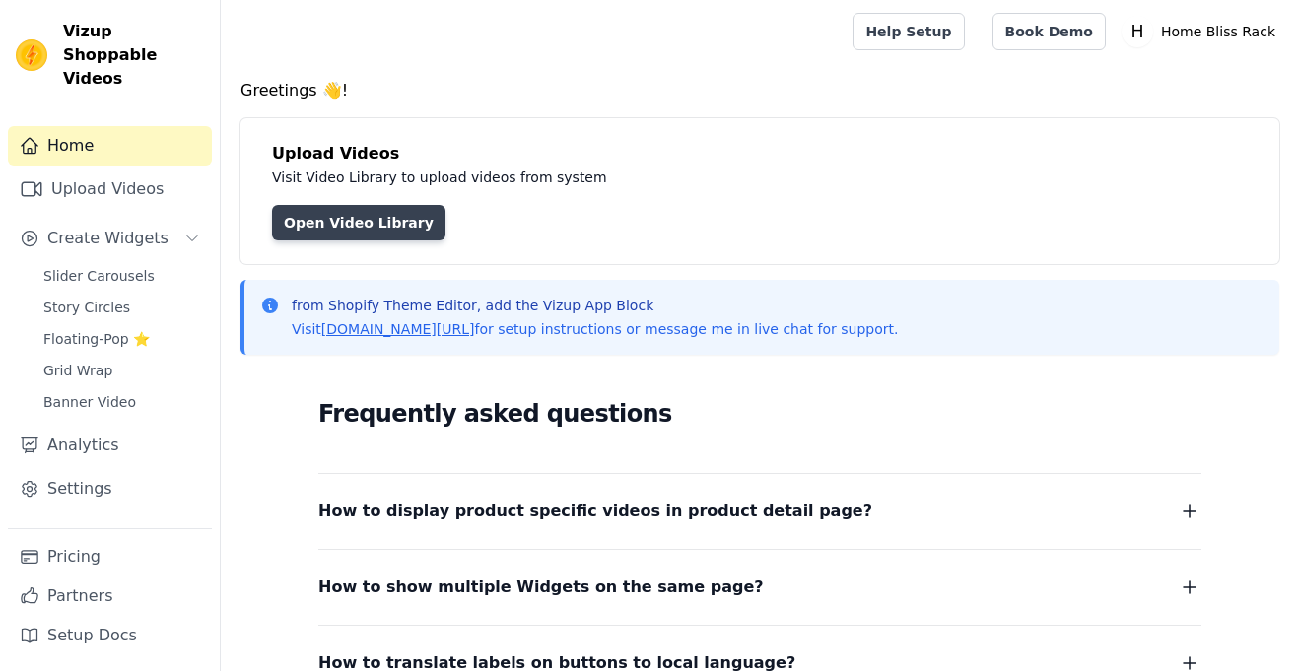
click at [345, 226] on link "Open Video Library" at bounding box center [359, 222] width 174 height 35
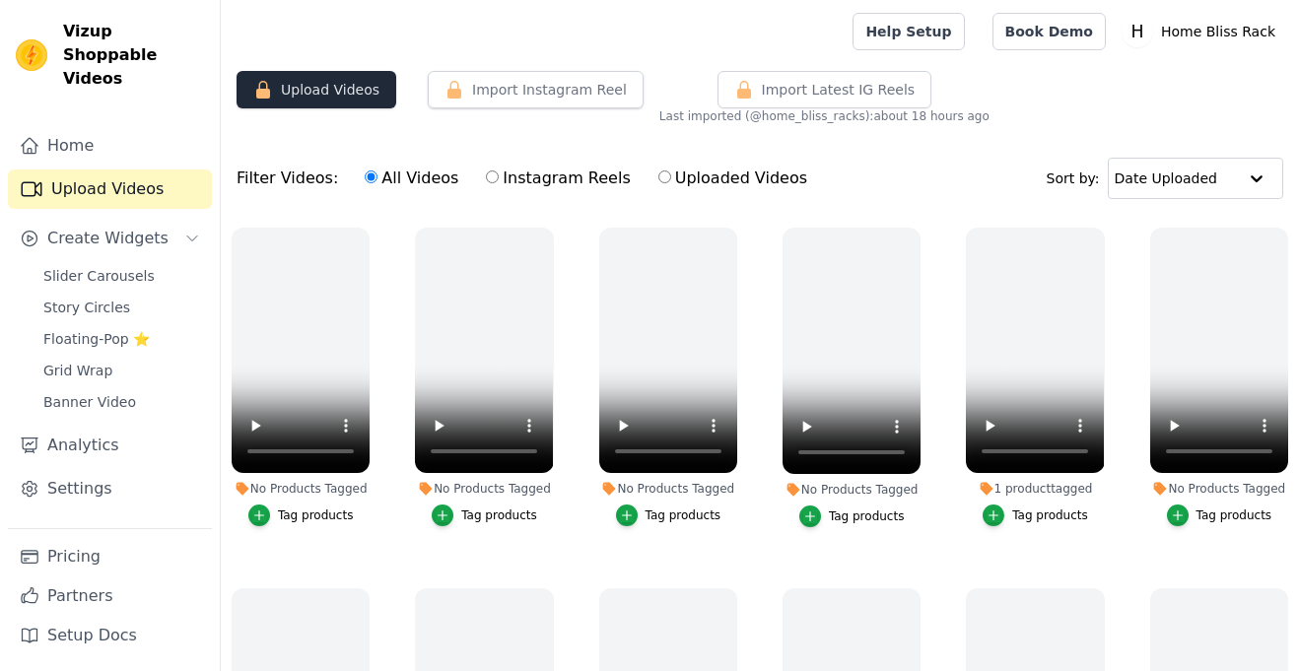
click at [265, 87] on icon "button" at bounding box center [263, 90] width 20 height 20
click at [237, 104] on button "Upload Videos" at bounding box center [317, 89] width 160 height 37
click at [482, 82] on button "Import Instagram Reel" at bounding box center [536, 89] width 216 height 37
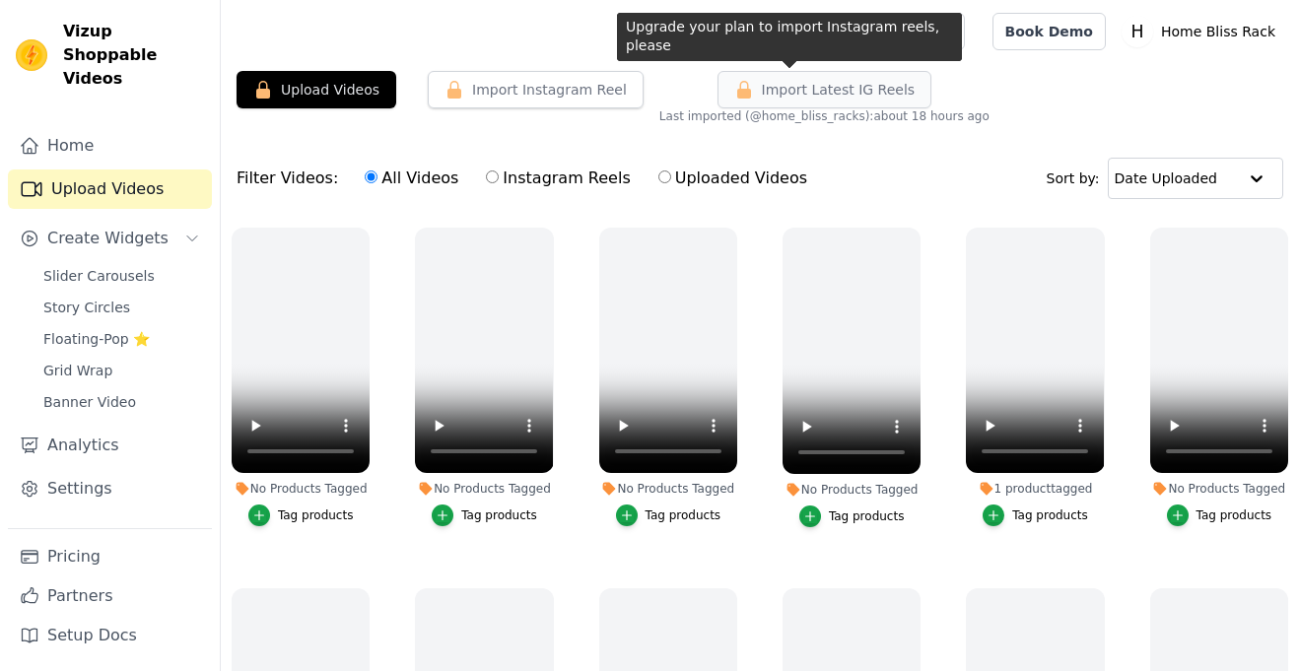
click at [762, 83] on span "Import Latest IG Reels" at bounding box center [839, 90] width 154 height 20
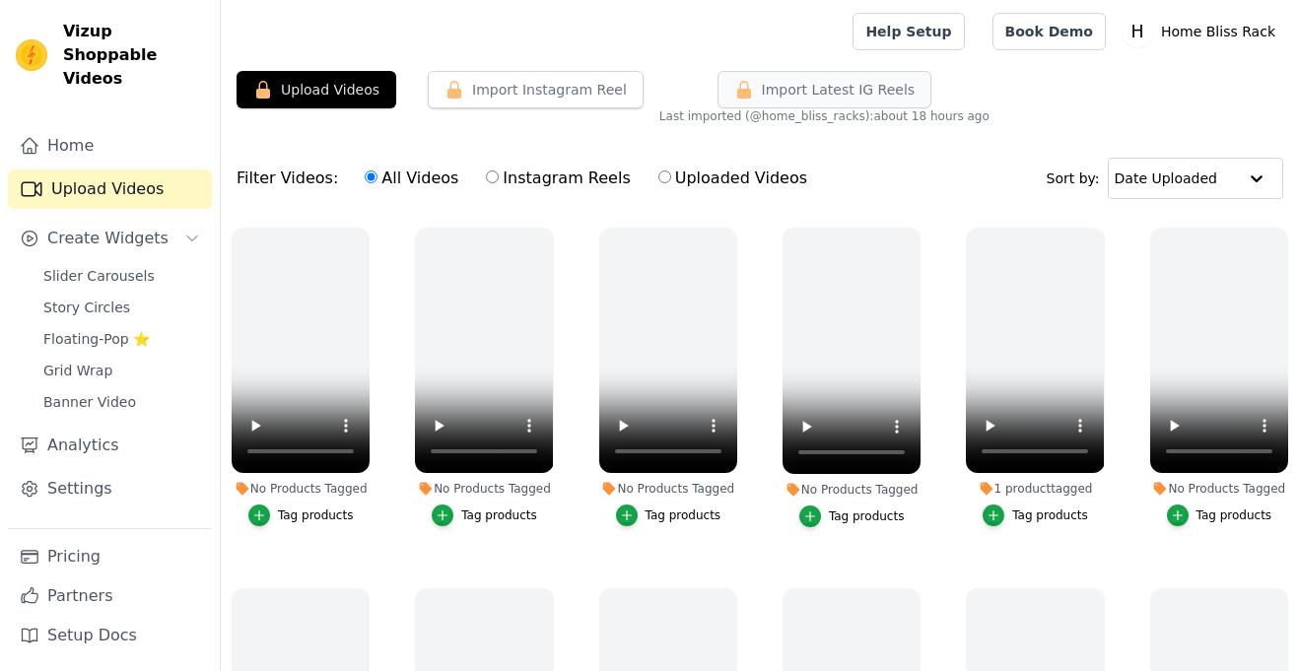
click at [762, 83] on span "Import Latest IG Reels" at bounding box center [839, 90] width 154 height 20
click at [734, 89] on icon "button" at bounding box center [744, 90] width 20 height 20
click at [445, 85] on icon "button" at bounding box center [455, 90] width 20 height 20
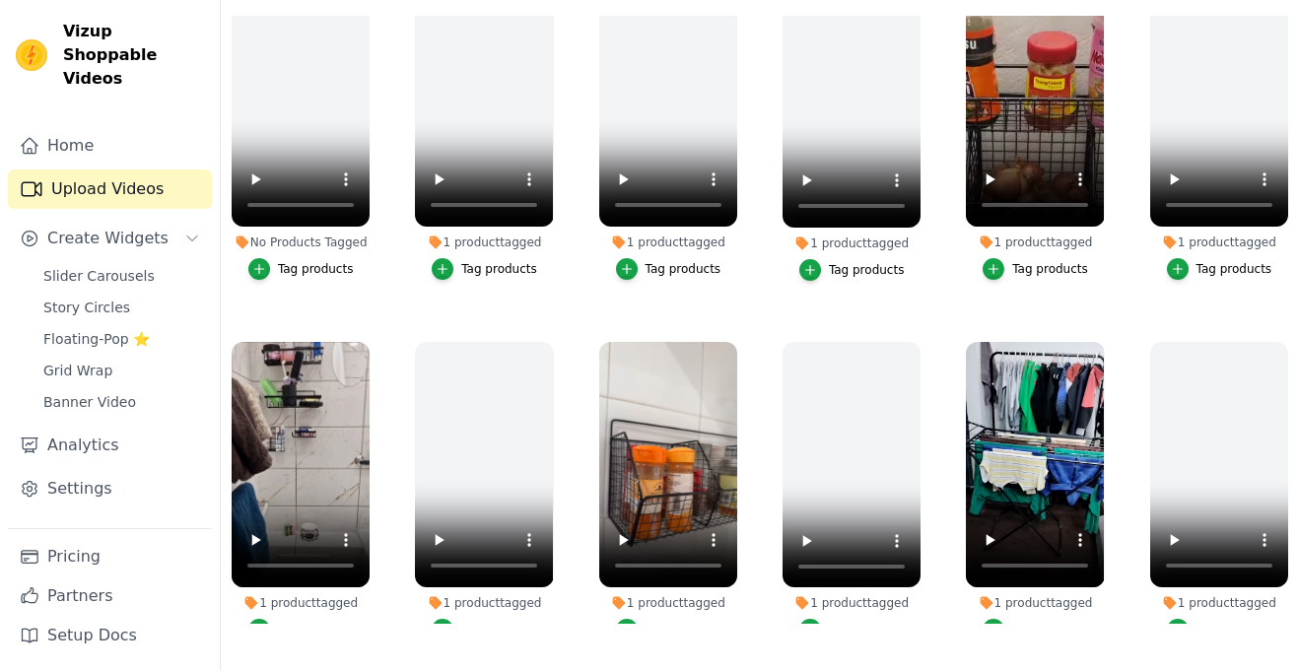
scroll to position [769, 0]
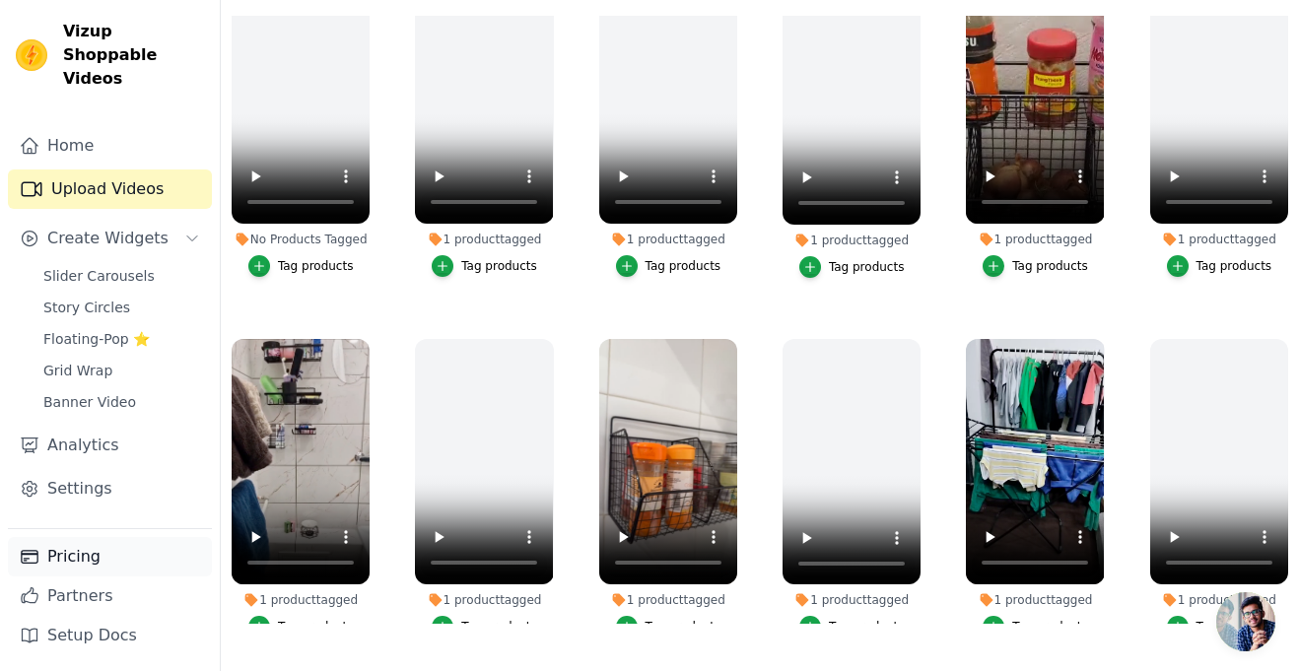
click at [55, 560] on link "Pricing" at bounding box center [110, 556] width 204 height 39
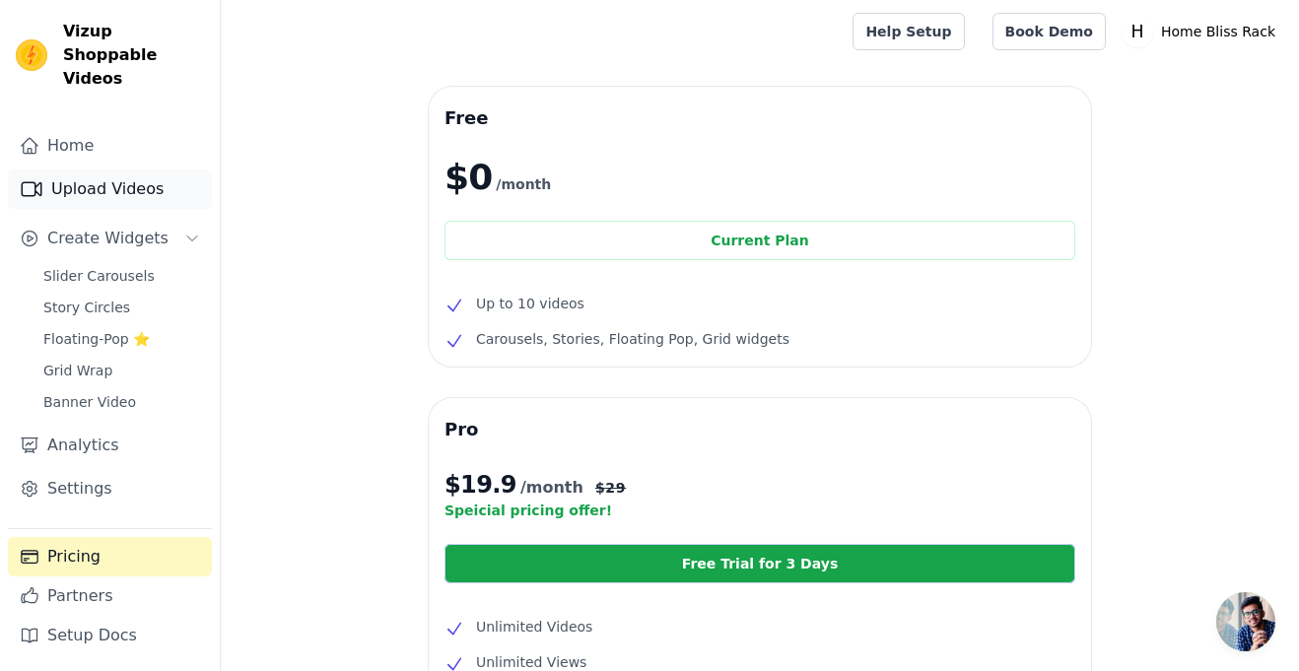
click at [108, 170] on link "Upload Videos" at bounding box center [110, 189] width 204 height 39
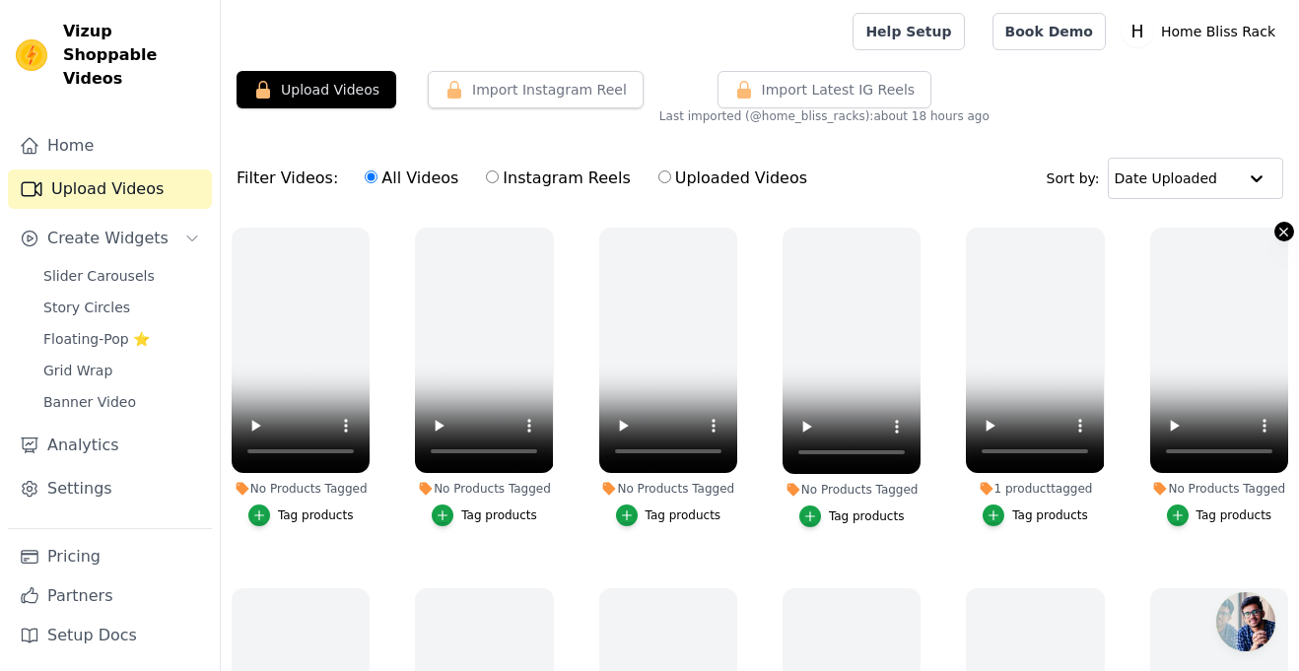
click at [1278, 232] on icon "button" at bounding box center [1284, 232] width 15 height 15
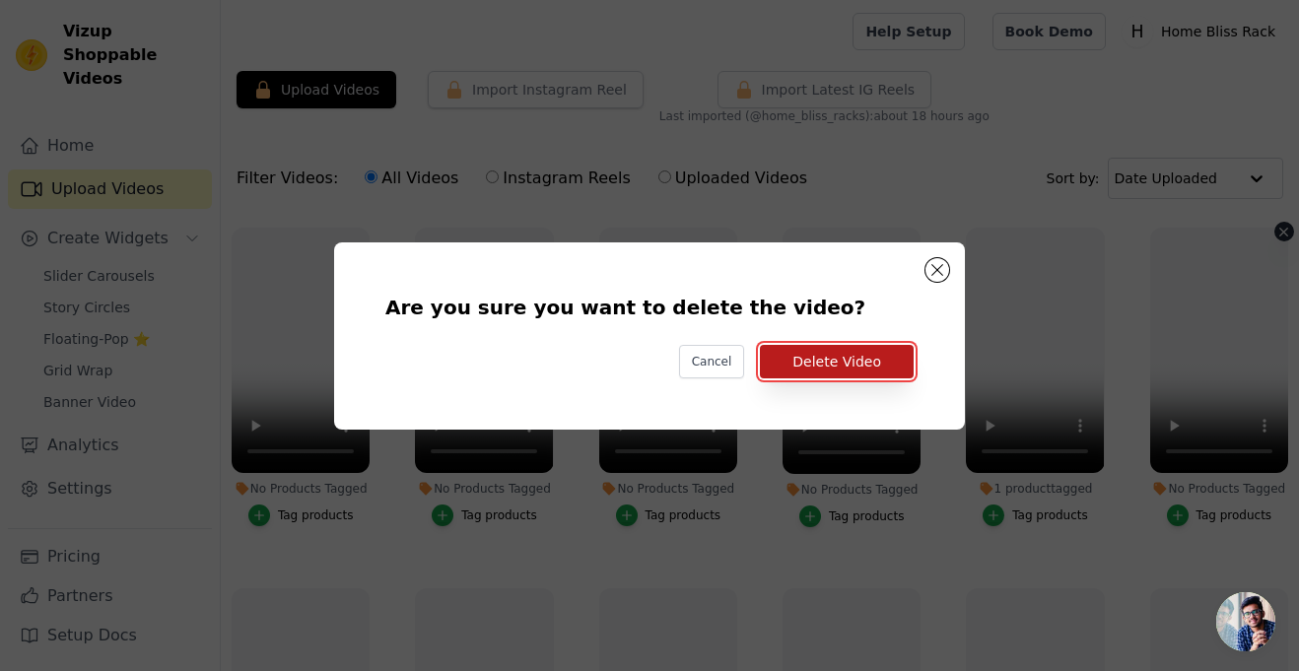
click at [823, 368] on button "Delete Video" at bounding box center [837, 362] width 154 height 34
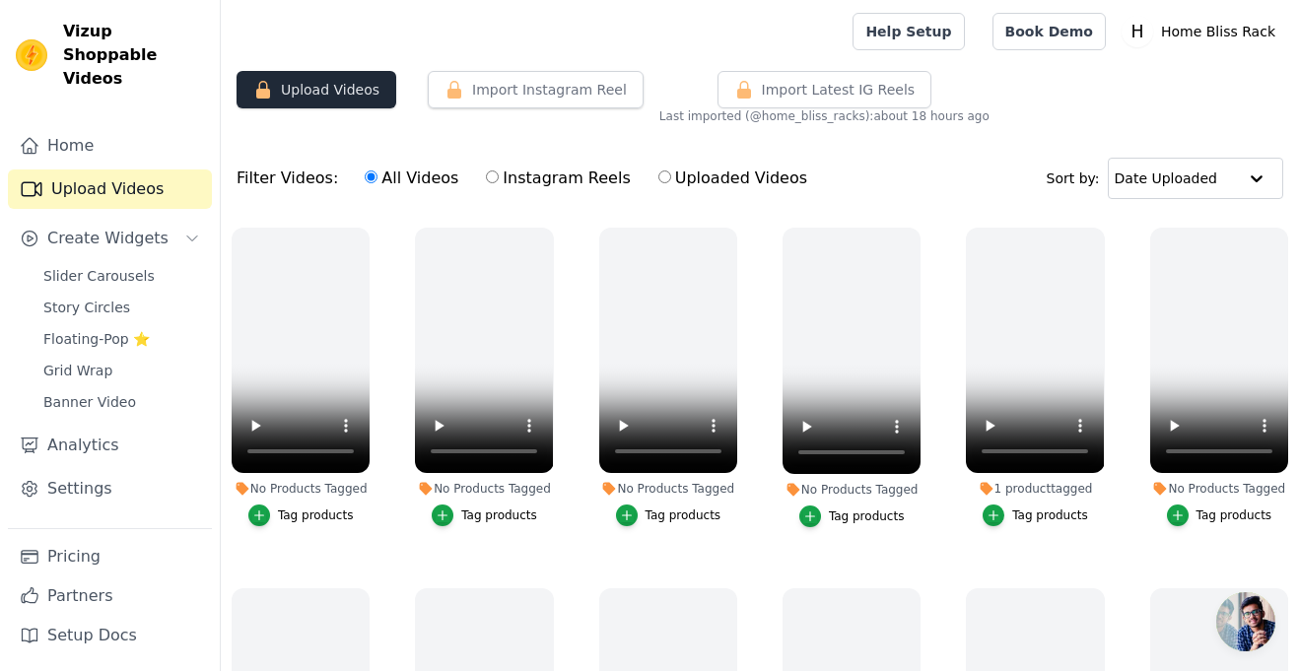
click at [384, 83] on button "Upload Videos" at bounding box center [317, 89] width 160 height 37
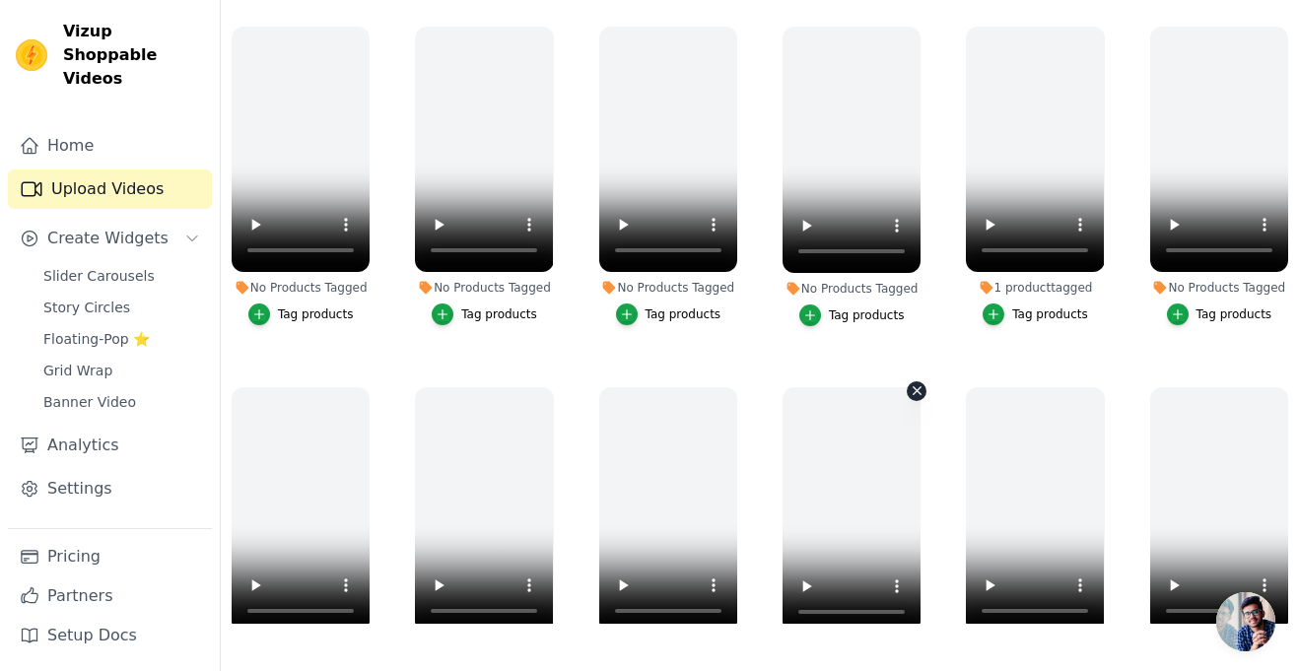
click at [915, 389] on icon "button" at bounding box center [917, 390] width 15 height 15
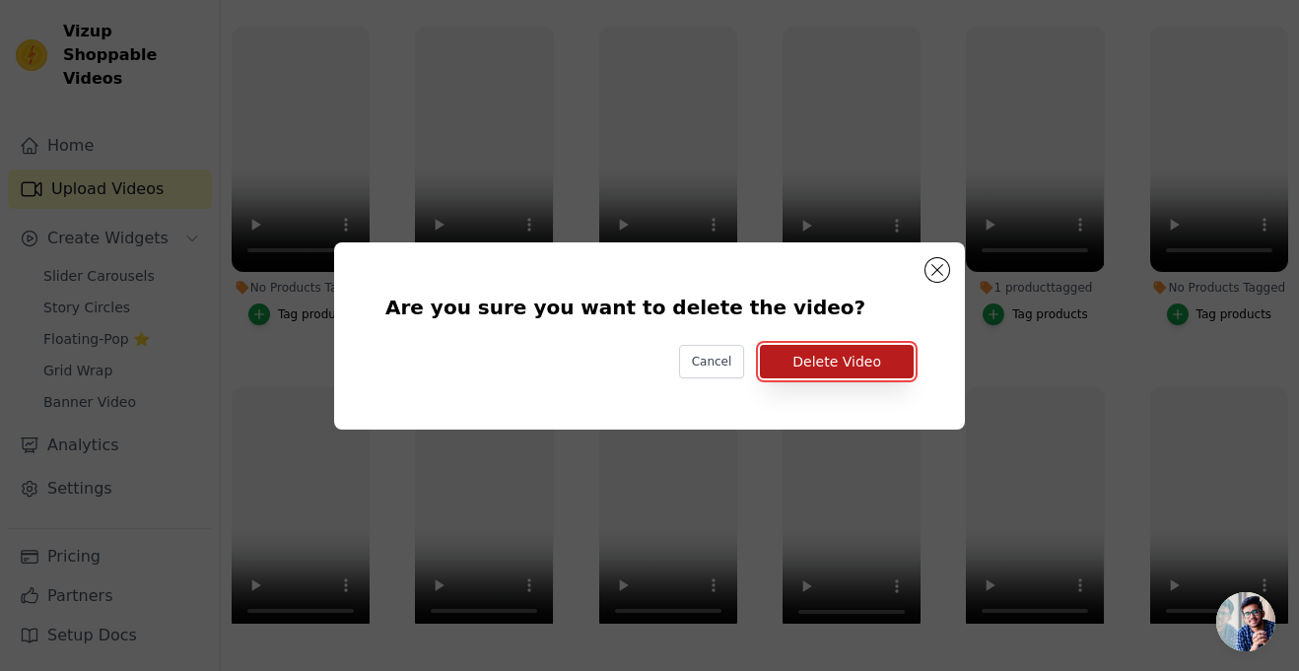
click at [864, 357] on button "Delete Video" at bounding box center [837, 362] width 154 height 34
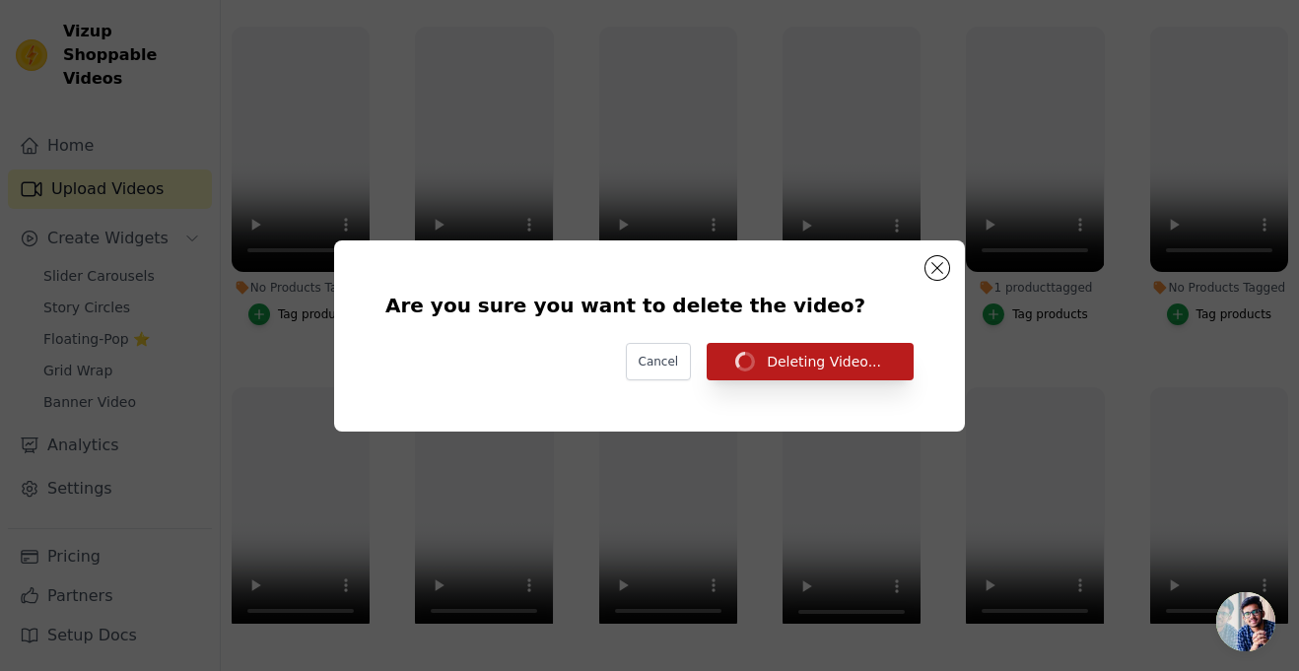
scroll to position [201, 0]
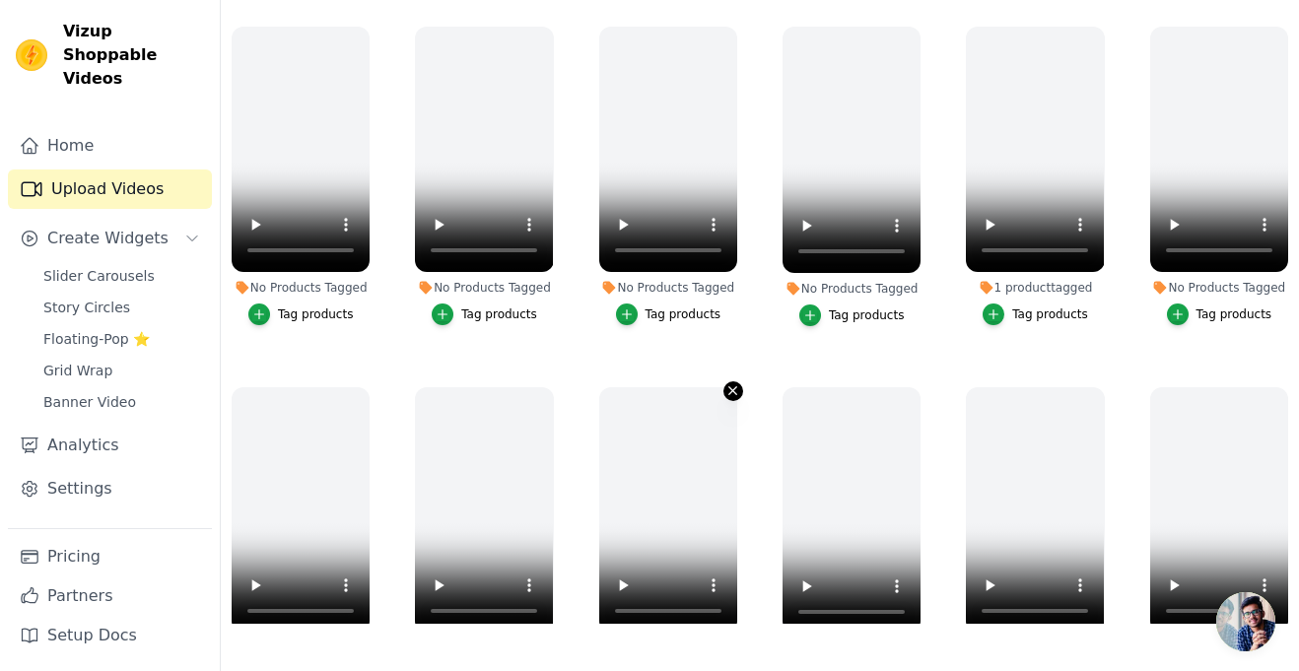
click at [734, 388] on icon "button" at bounding box center [734, 391] width 8 height 8
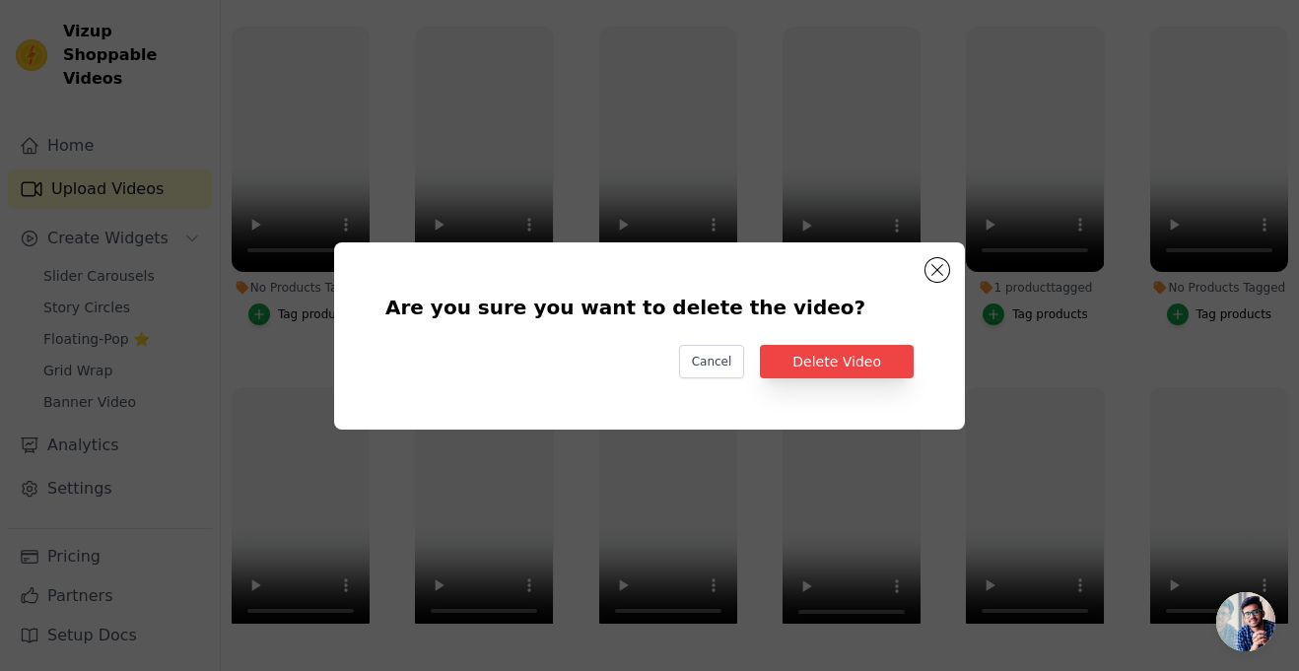
scroll to position [0, 0]
click at [803, 366] on button "Delete Video" at bounding box center [837, 362] width 154 height 34
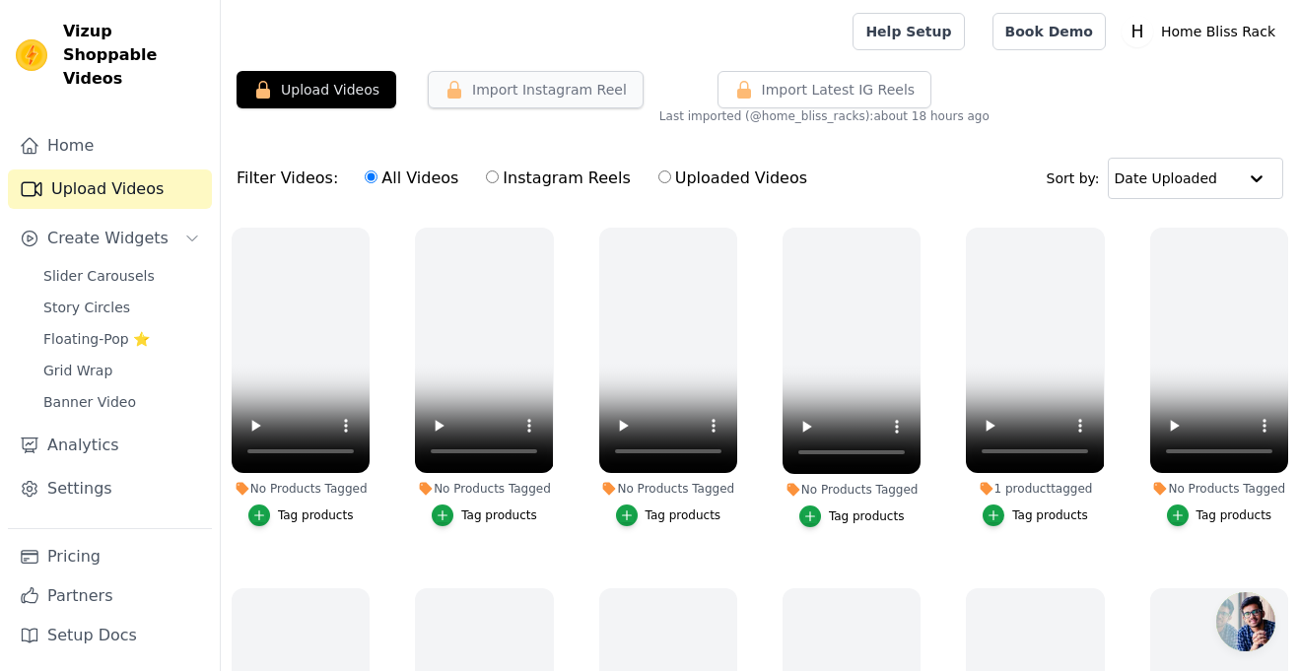
scroll to position [201, 0]
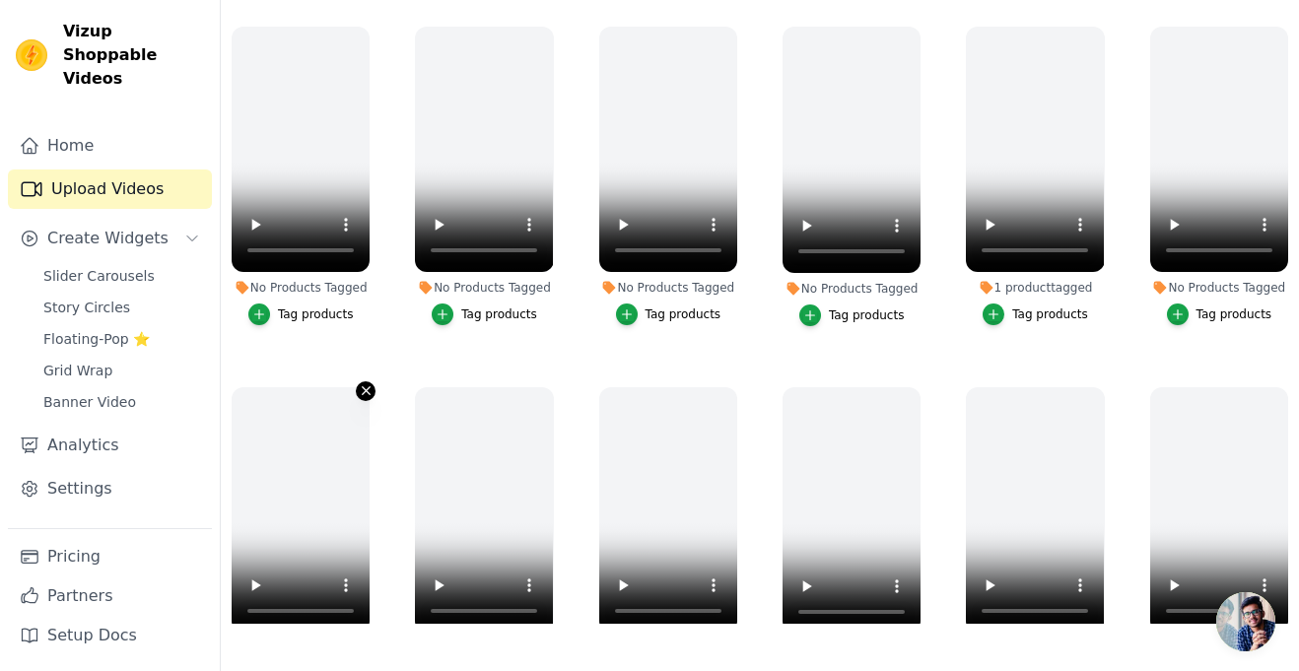
click at [363, 392] on icon "button" at bounding box center [367, 391] width 8 height 8
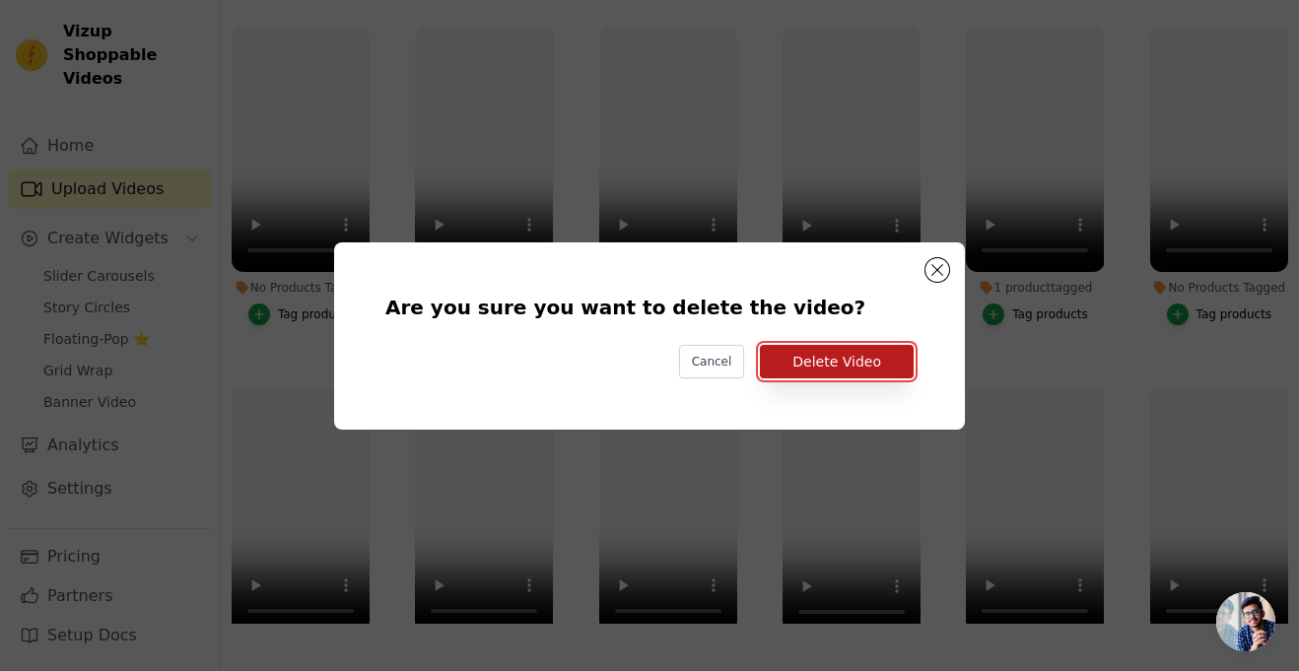
click at [806, 369] on button "Delete Video" at bounding box center [837, 362] width 154 height 34
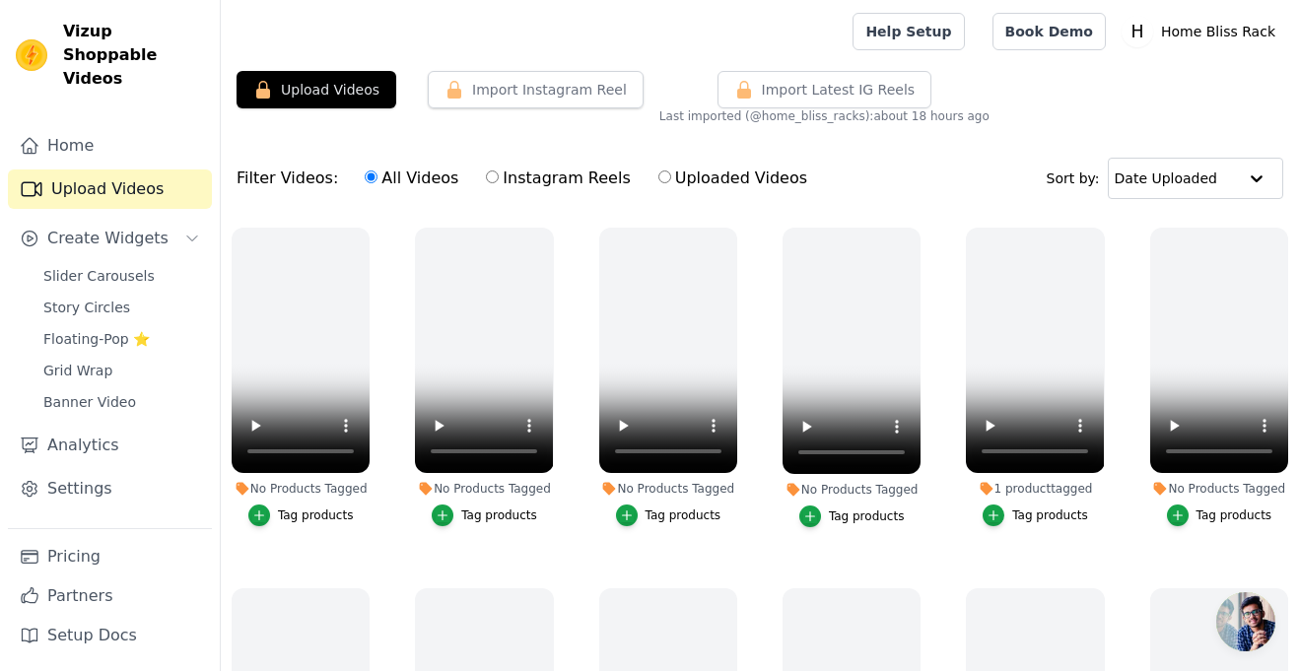
scroll to position [201, 0]
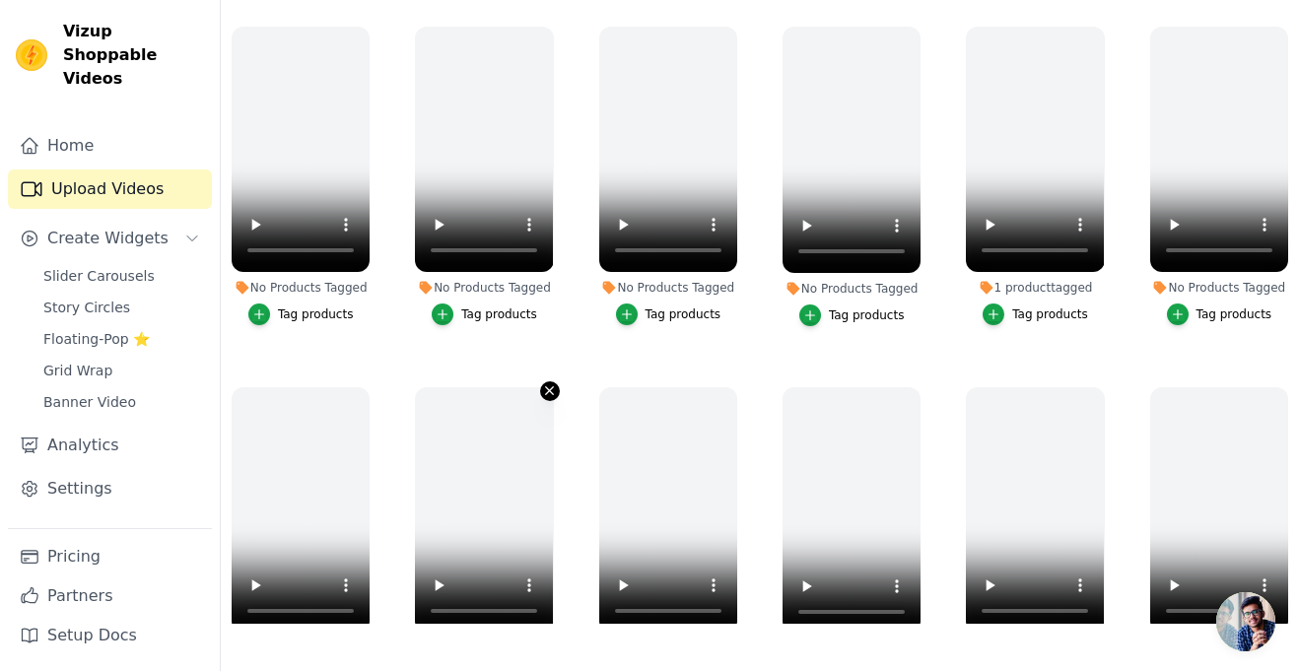
click at [546, 390] on icon "button" at bounding box center [549, 390] width 15 height 15
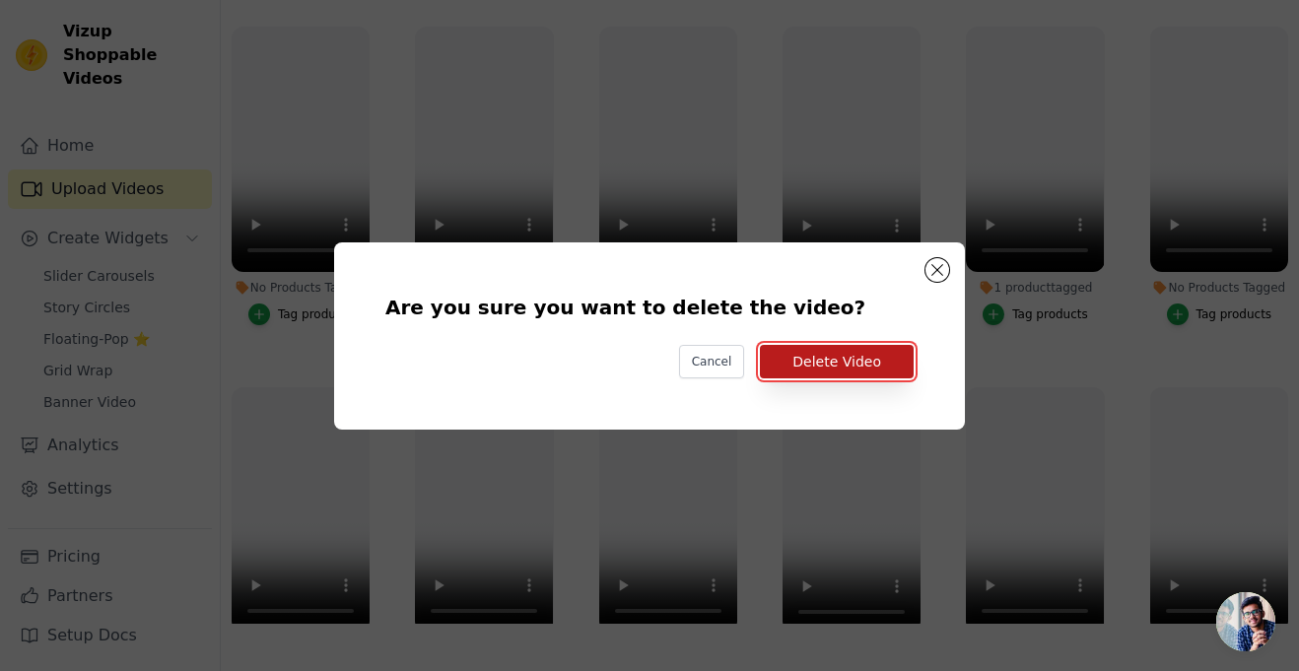
click at [855, 356] on button "Delete Video" at bounding box center [837, 362] width 154 height 34
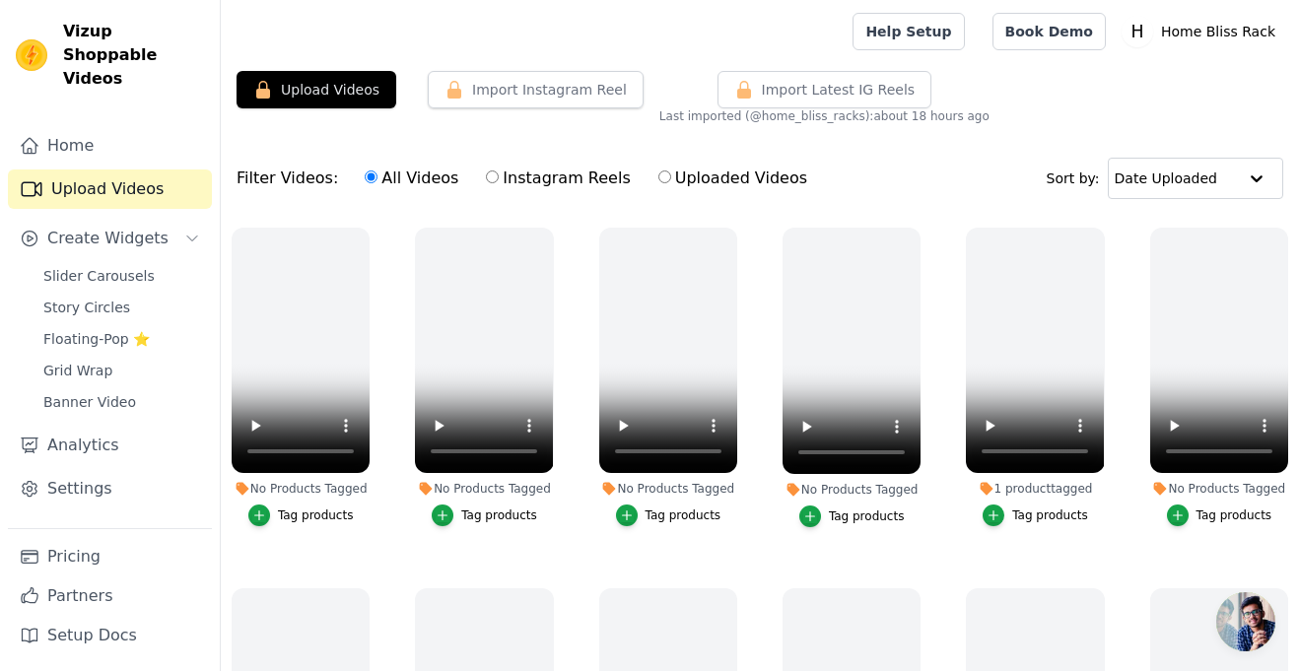
scroll to position [201, 0]
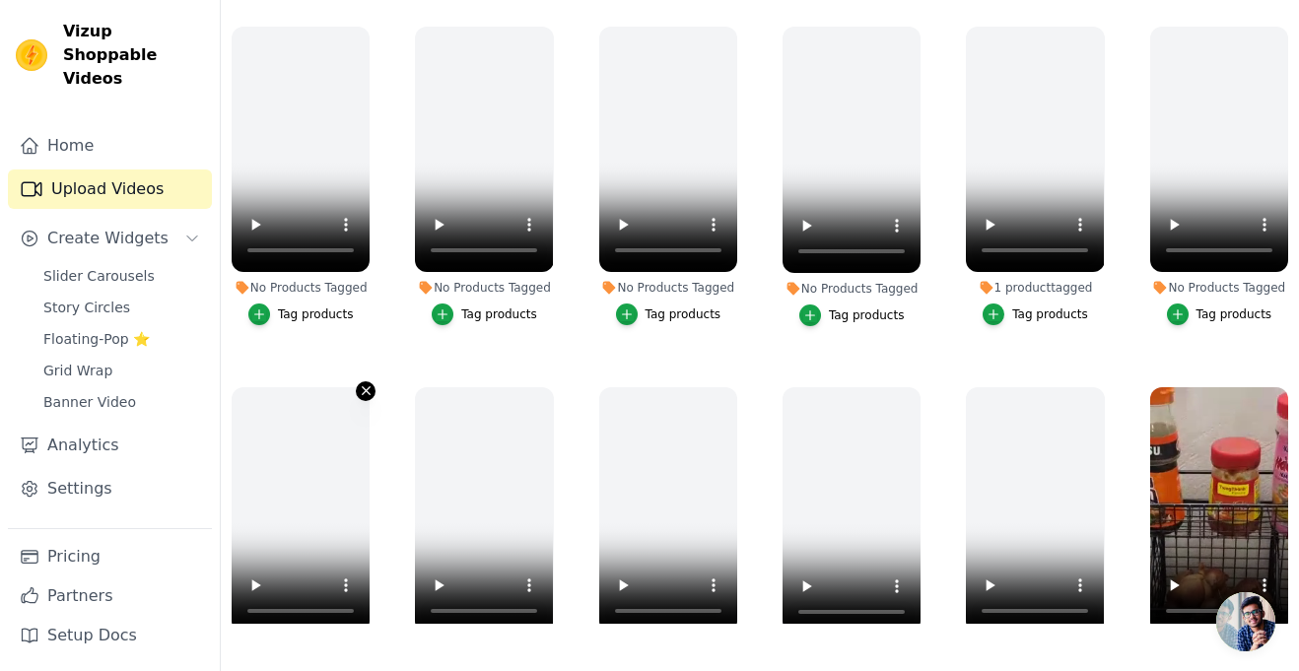
click at [360, 387] on icon "button" at bounding box center [366, 390] width 15 height 15
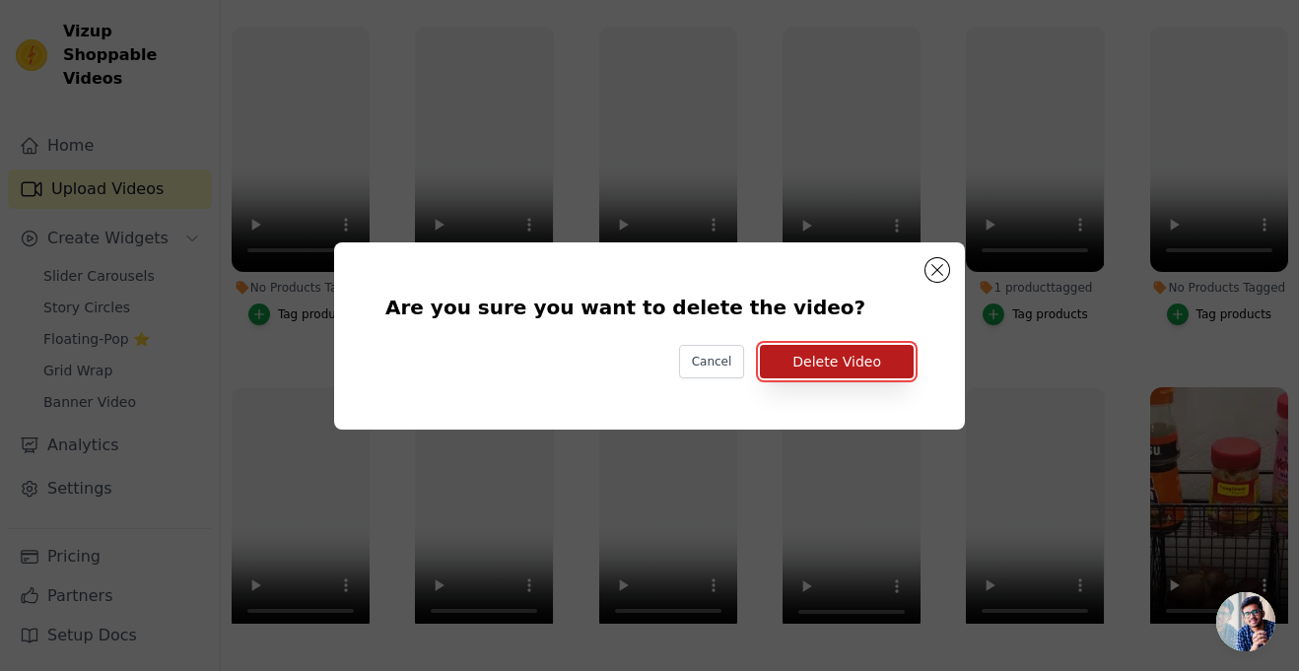
click at [792, 355] on button "Delete Video" at bounding box center [837, 362] width 154 height 34
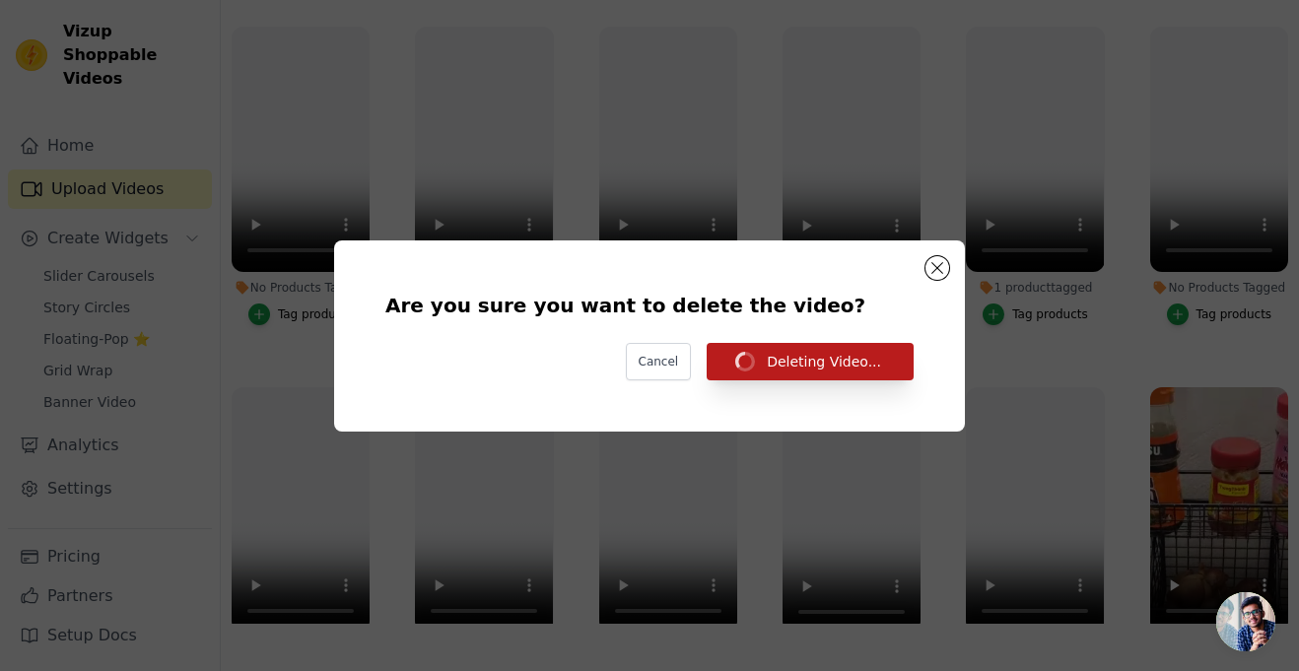
scroll to position [201, 0]
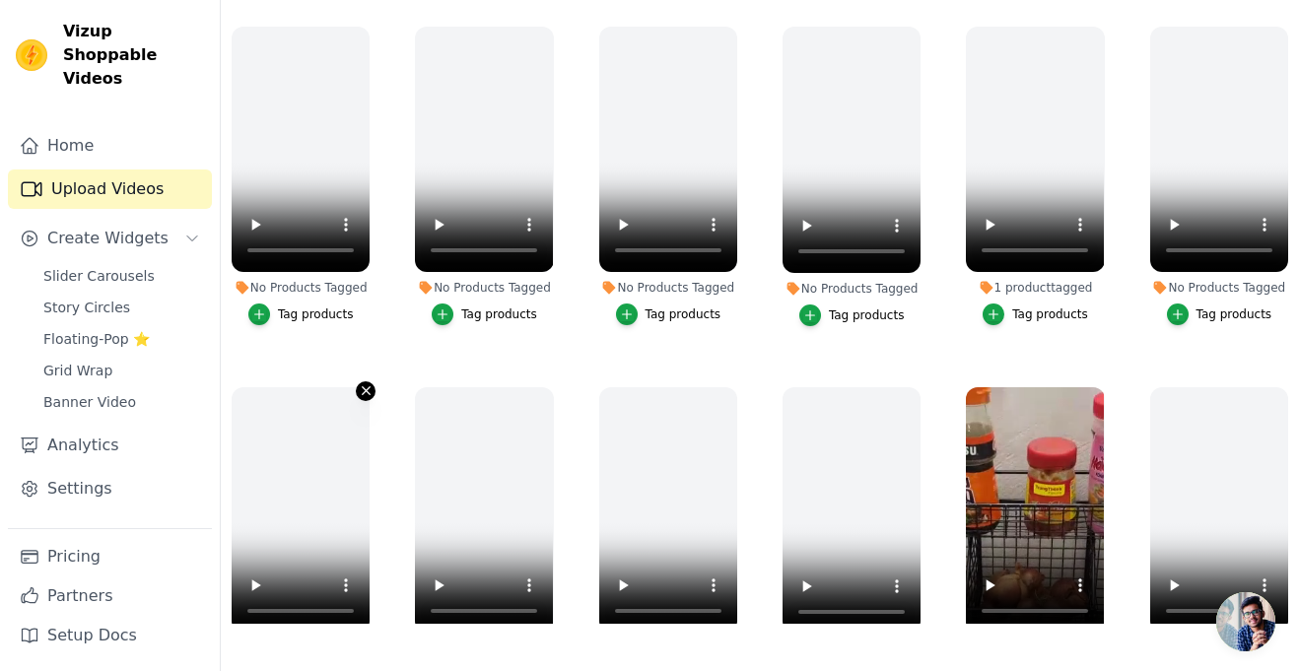
click at [363, 394] on icon "button" at bounding box center [366, 390] width 15 height 15
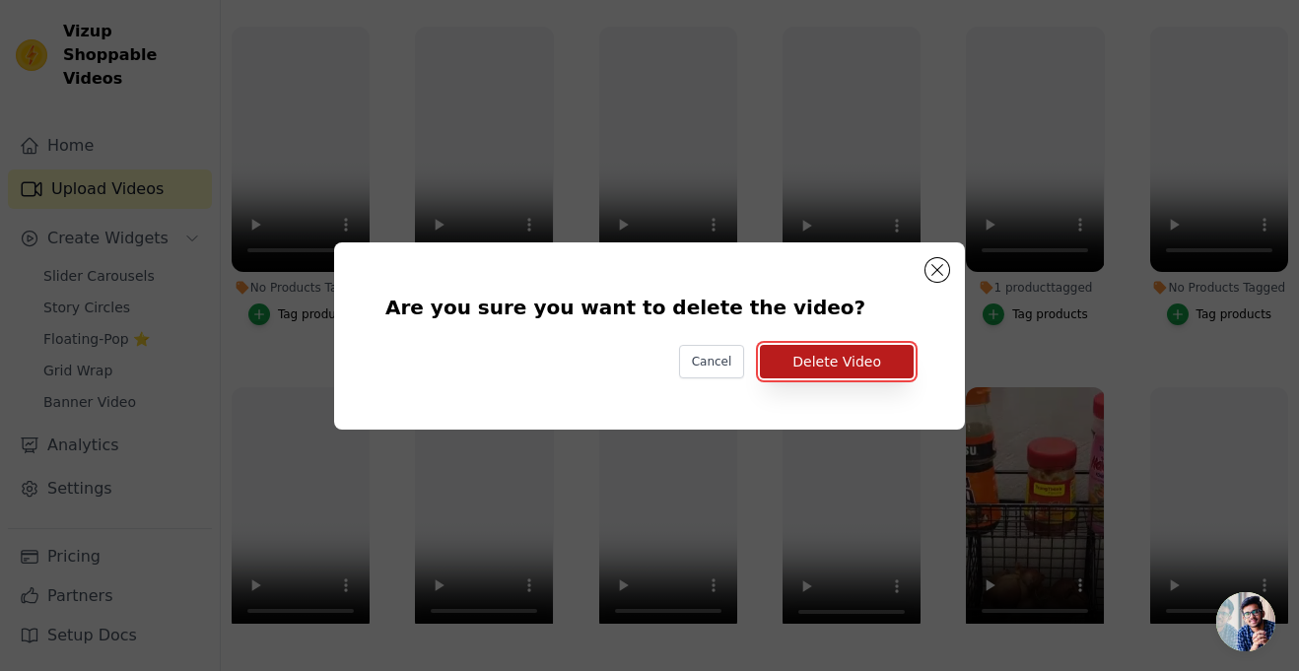
click at [779, 366] on button "Delete Video" at bounding box center [837, 362] width 154 height 34
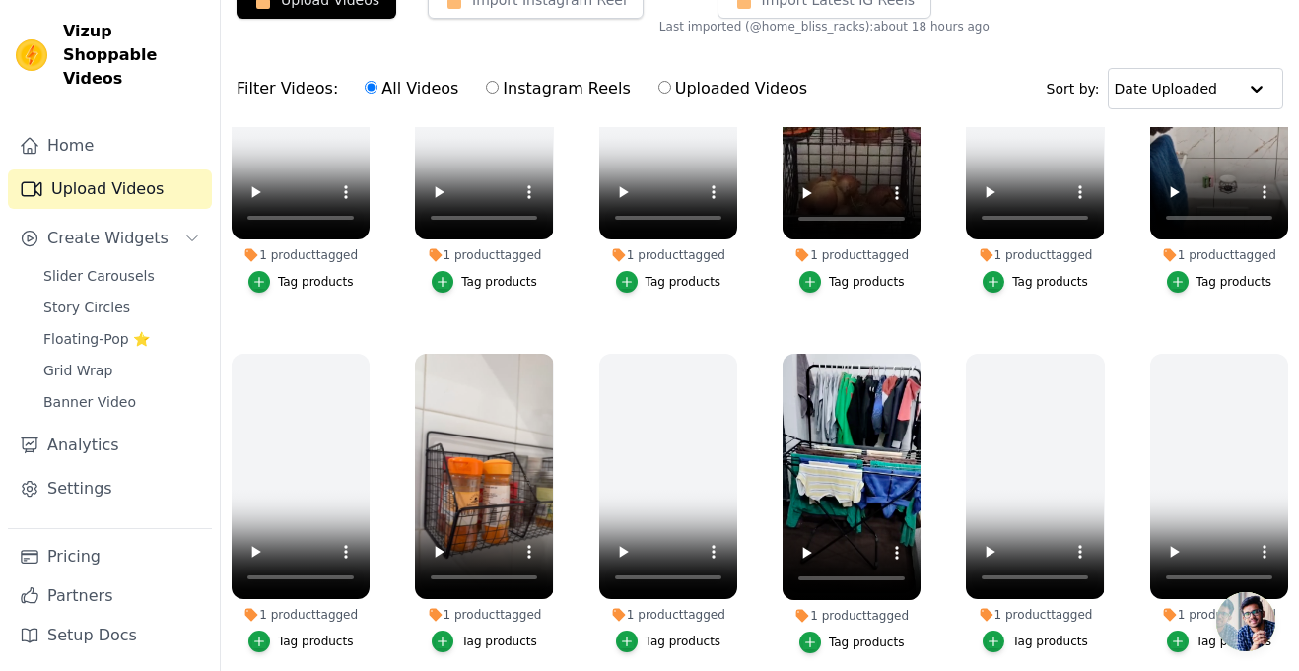
scroll to position [106, 0]
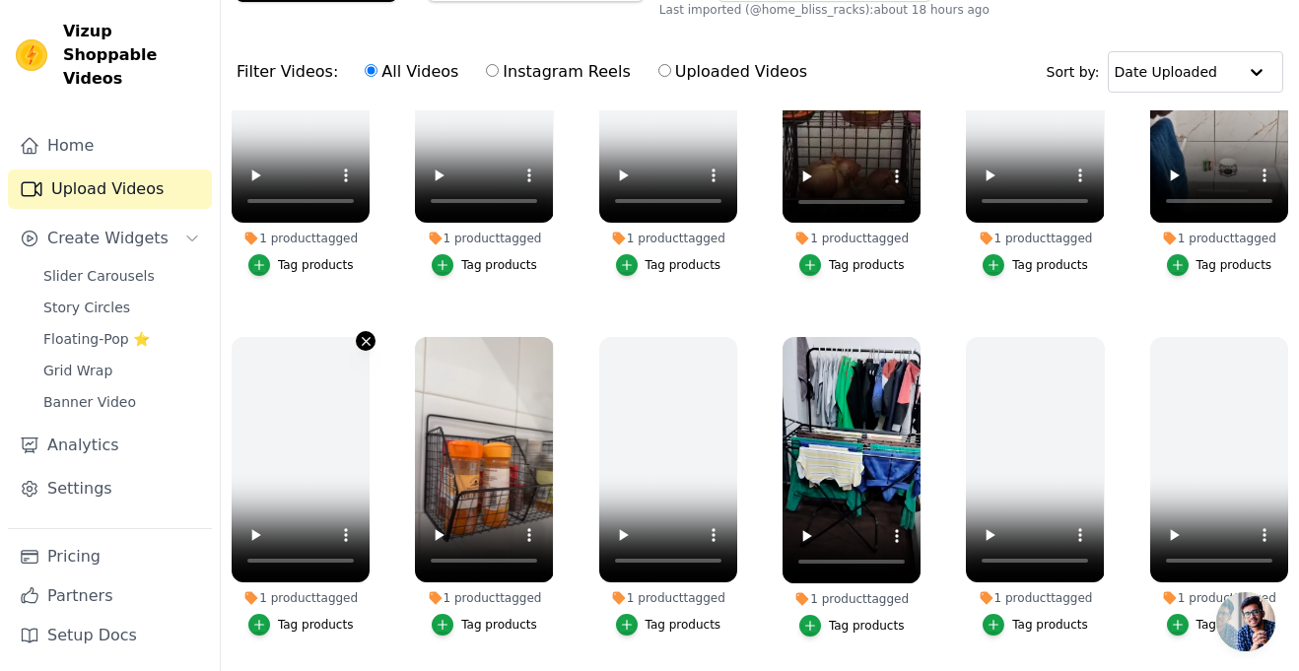
click at [367, 334] on icon "button" at bounding box center [366, 341] width 15 height 15
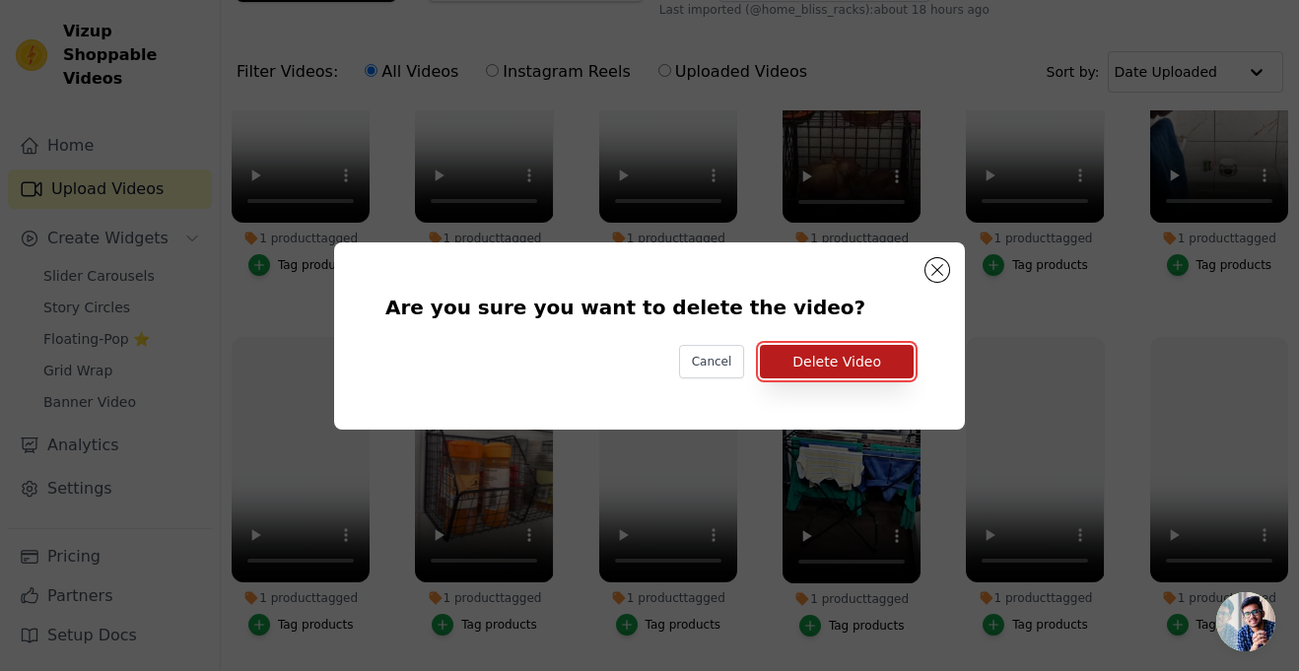
click at [869, 366] on button "Delete Video" at bounding box center [837, 362] width 154 height 34
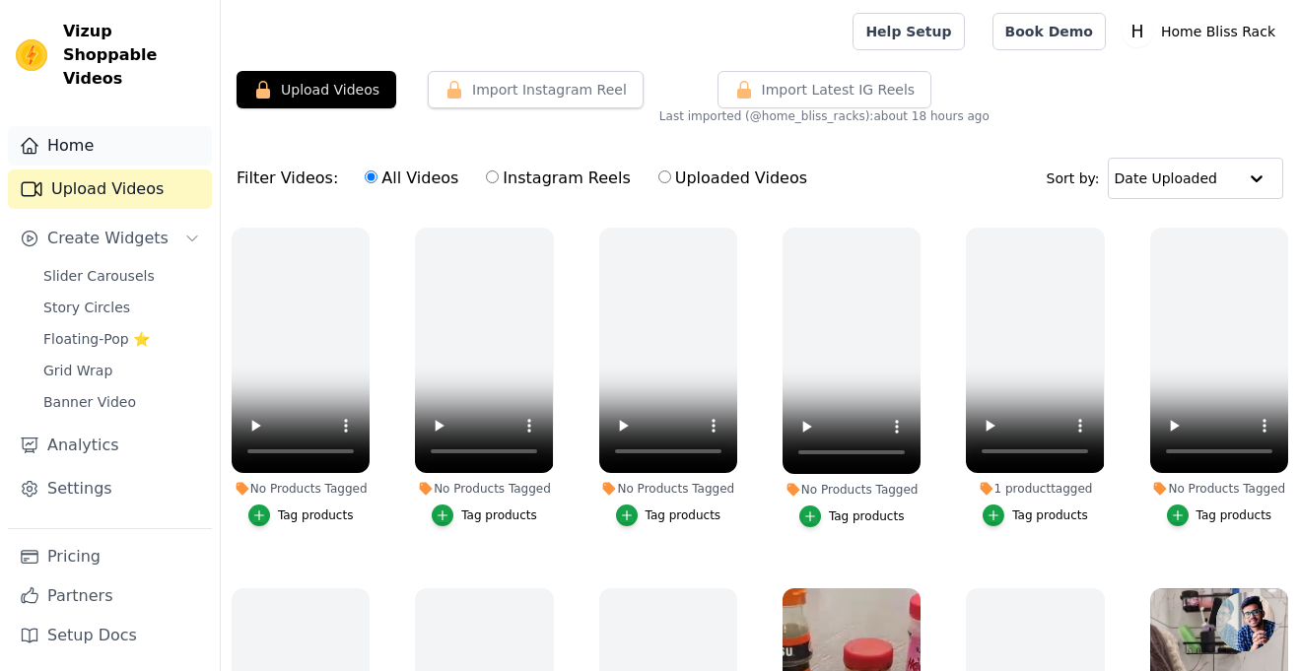
click at [120, 126] on link "Home" at bounding box center [110, 145] width 204 height 39
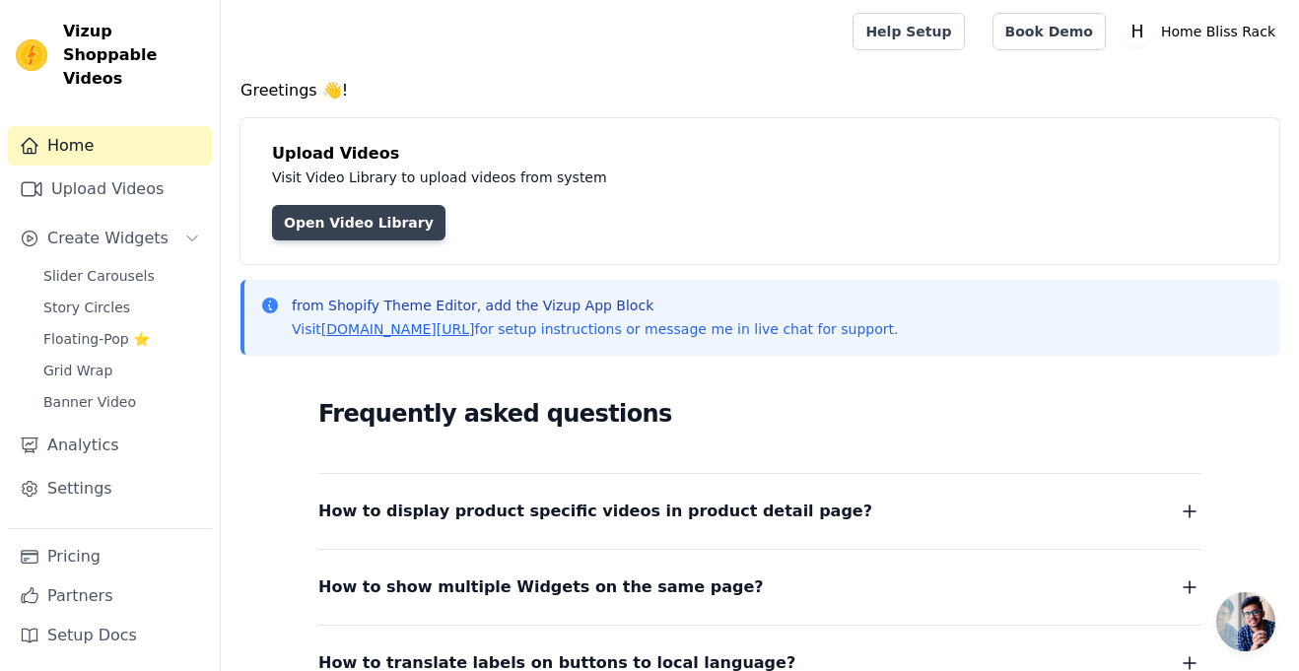
click at [341, 214] on link "Open Video Library" at bounding box center [359, 222] width 174 height 35
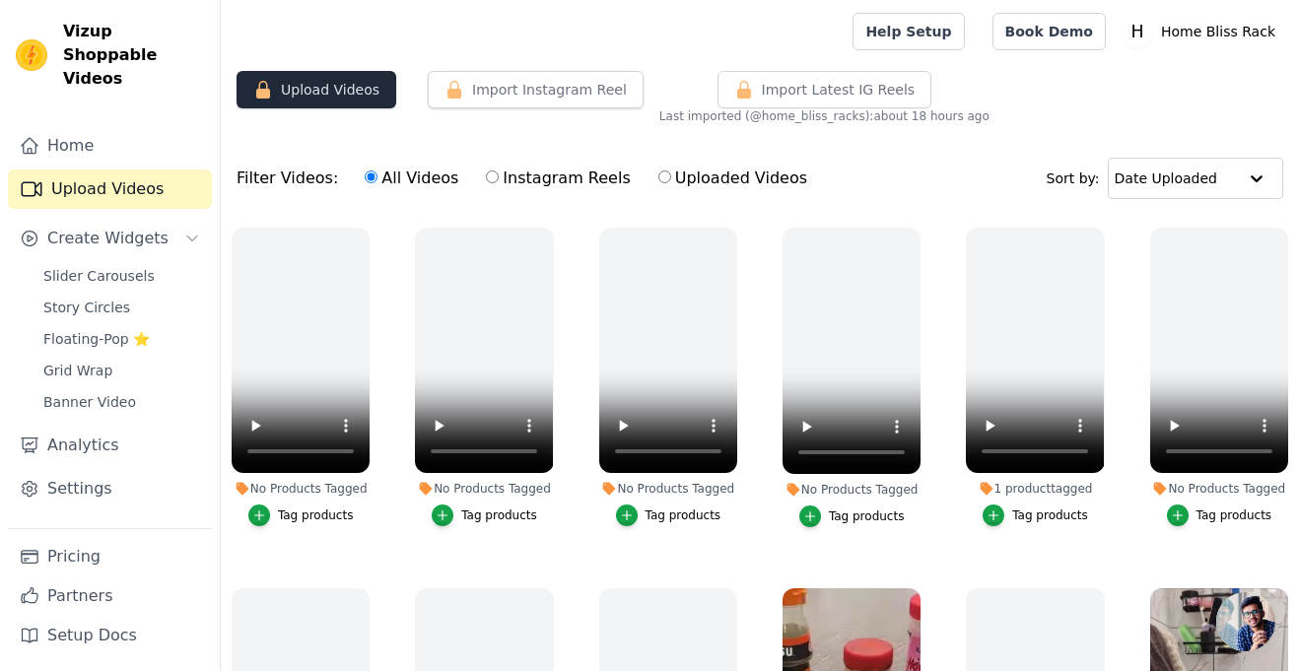
click at [354, 89] on button "Upload Videos" at bounding box center [317, 89] width 160 height 37
click at [265, 86] on icon "button" at bounding box center [263, 90] width 20 height 20
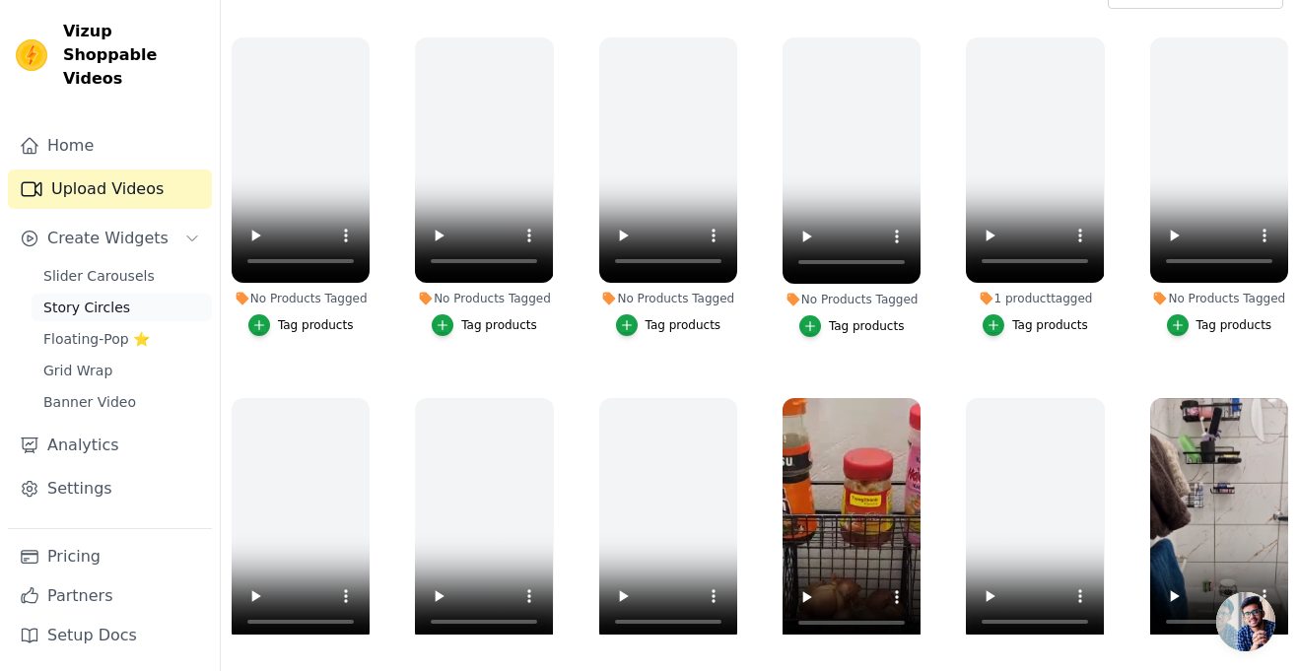
scroll to position [201, 0]
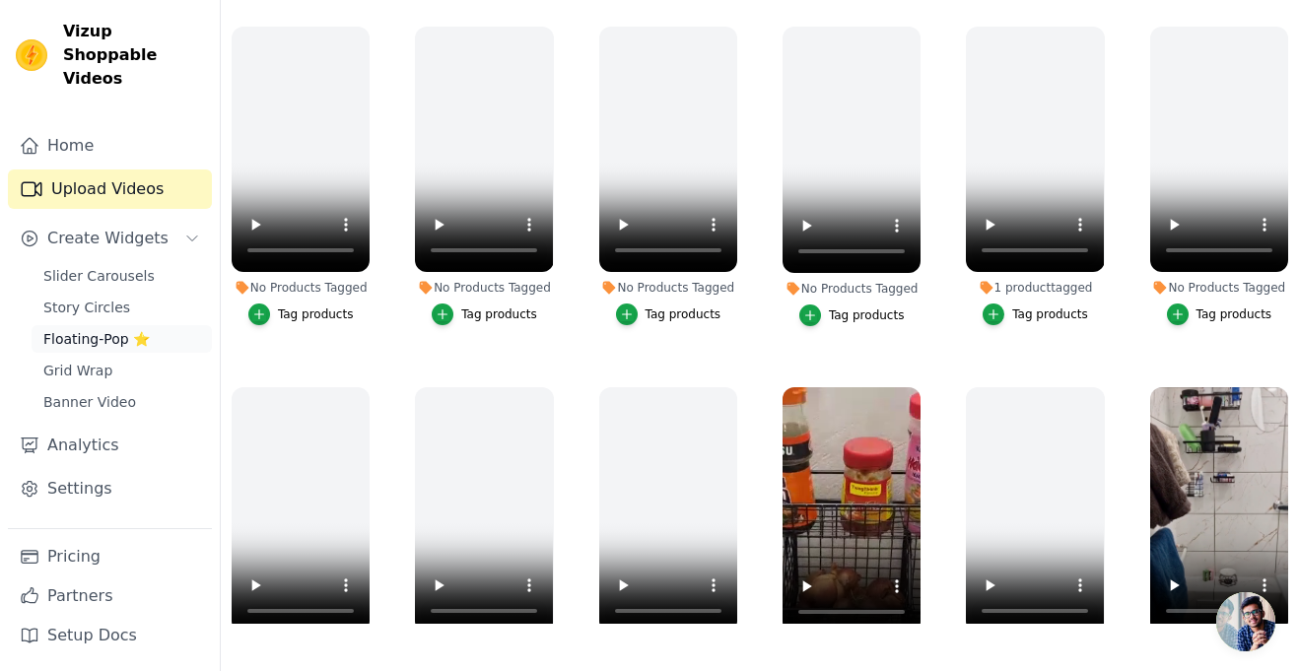
click at [138, 329] on span "Floating-Pop ⭐" at bounding box center [96, 339] width 106 height 20
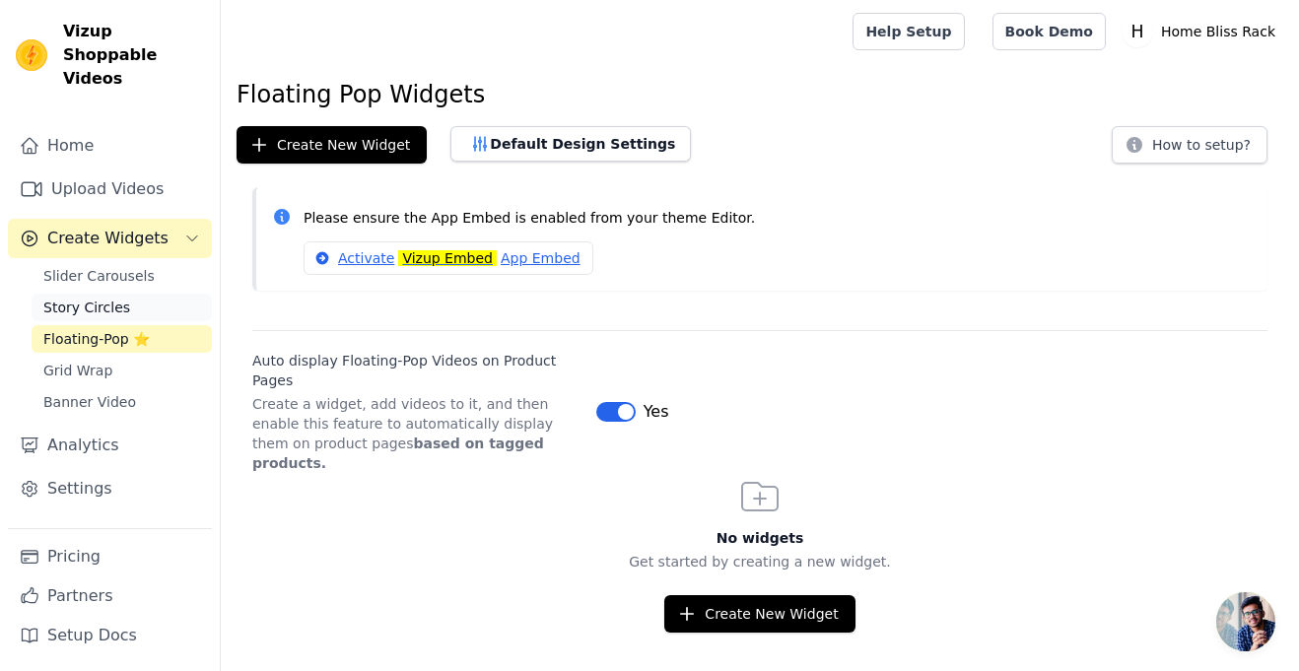
click at [98, 298] on span "Story Circles" at bounding box center [86, 308] width 87 height 20
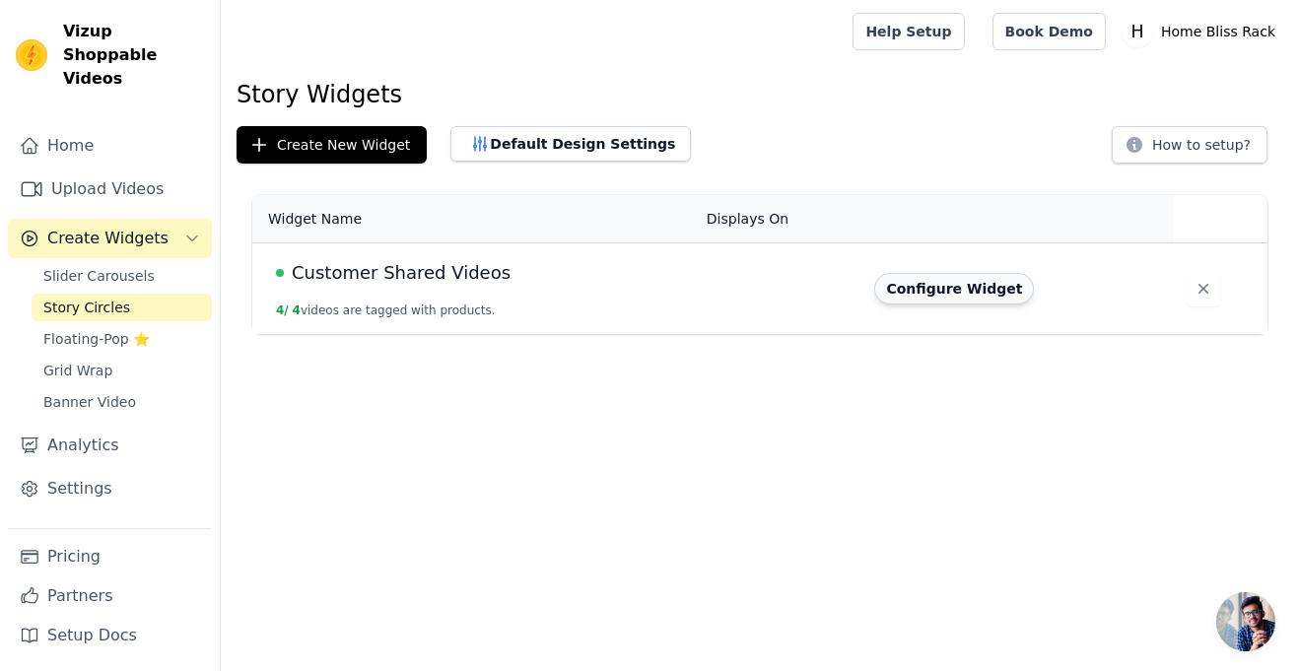
click at [922, 291] on button "Configure Widget" at bounding box center [954, 289] width 160 height 32
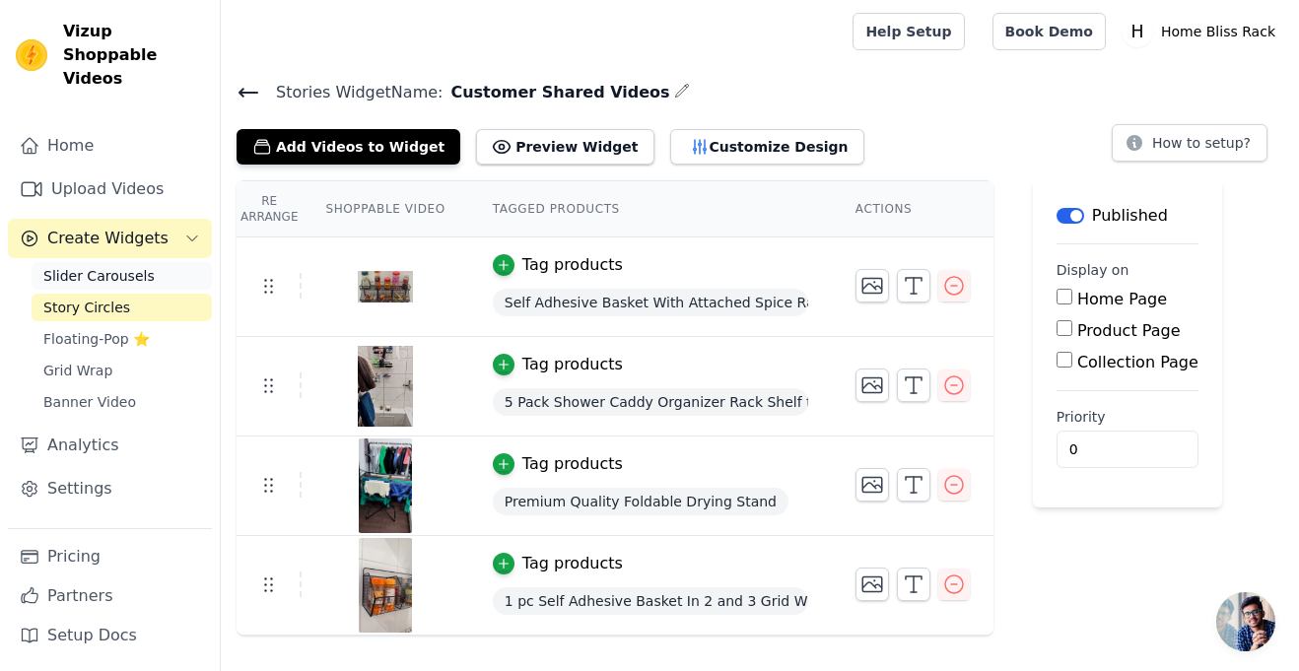
click at [117, 266] on span "Slider Carousels" at bounding box center [98, 276] width 111 height 20
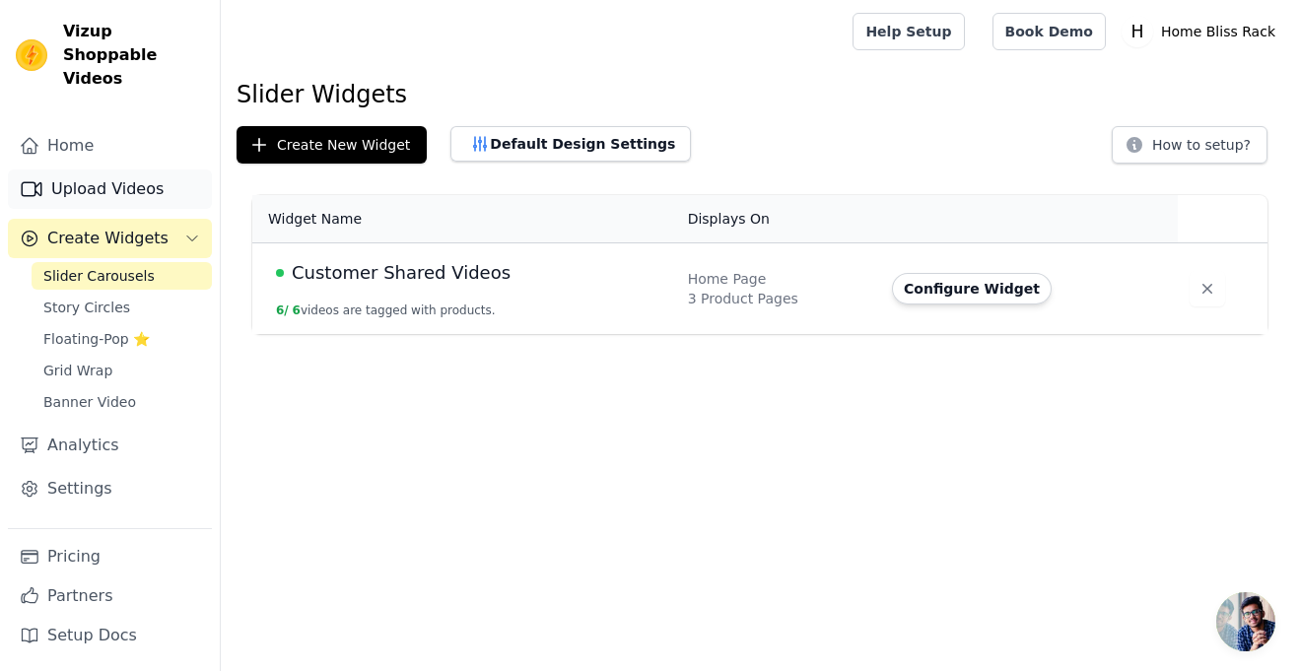
click at [128, 170] on link "Upload Videos" at bounding box center [110, 189] width 204 height 39
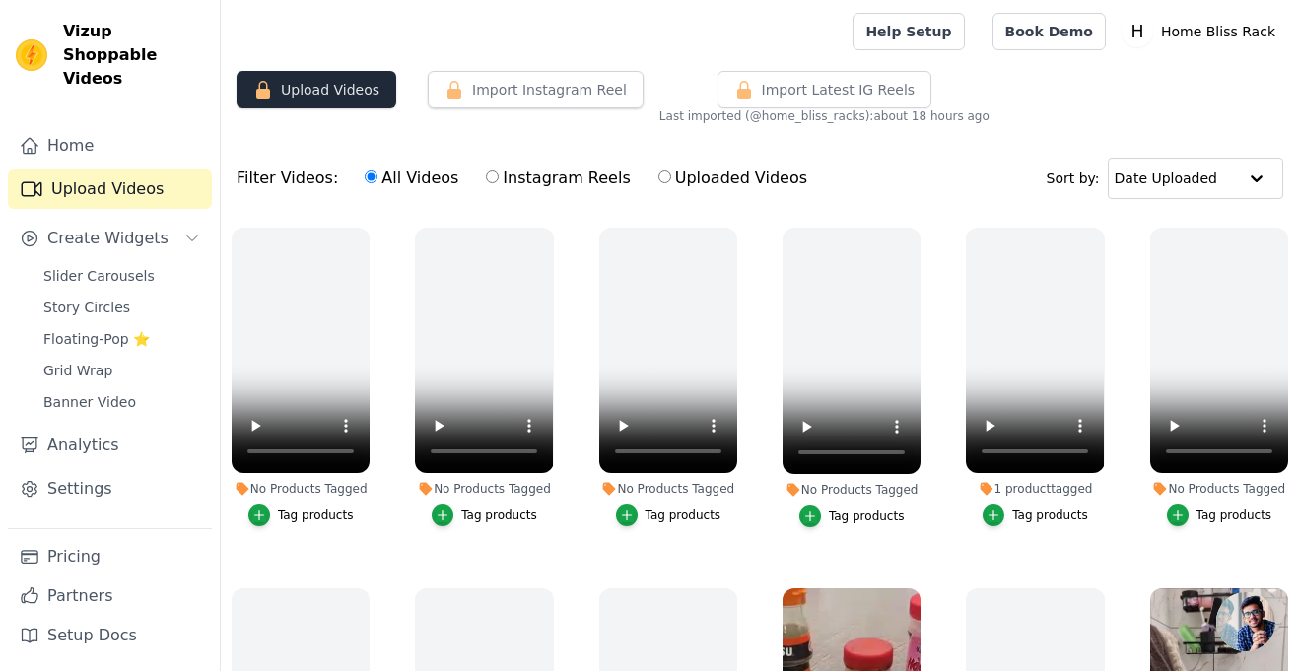
click at [383, 78] on button "Upload Videos" at bounding box center [317, 89] width 160 height 37
click at [89, 554] on link "Pricing" at bounding box center [110, 556] width 204 height 39
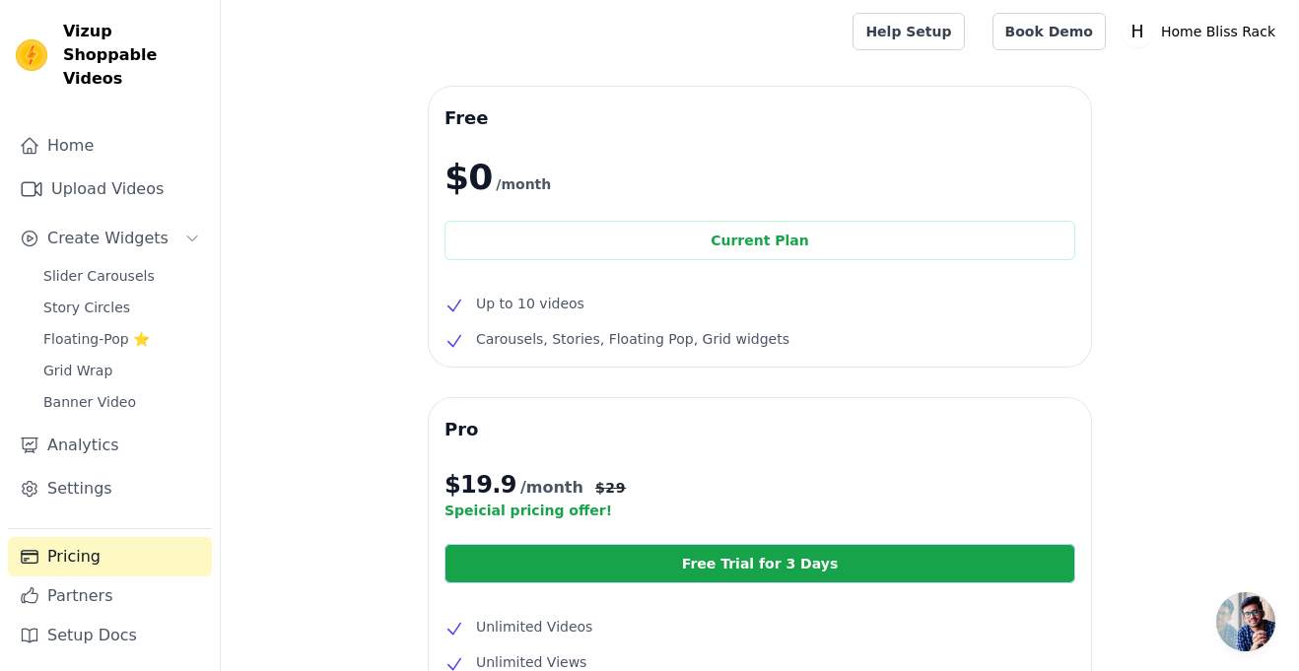
click at [582, 343] on span "Carousels, Stories, Floating Pop, Grid widgets" at bounding box center [632, 339] width 313 height 24
click at [526, 300] on span "Up to 10 videos" at bounding box center [530, 304] width 108 height 24
click at [658, 228] on div "Current Plan" at bounding box center [760, 240] width 631 height 39
click at [589, 286] on div "Free $0 /month Current Plan Up to 10 videos Carousels, Stories, Floating Pop, G…" at bounding box center [760, 227] width 662 height 280
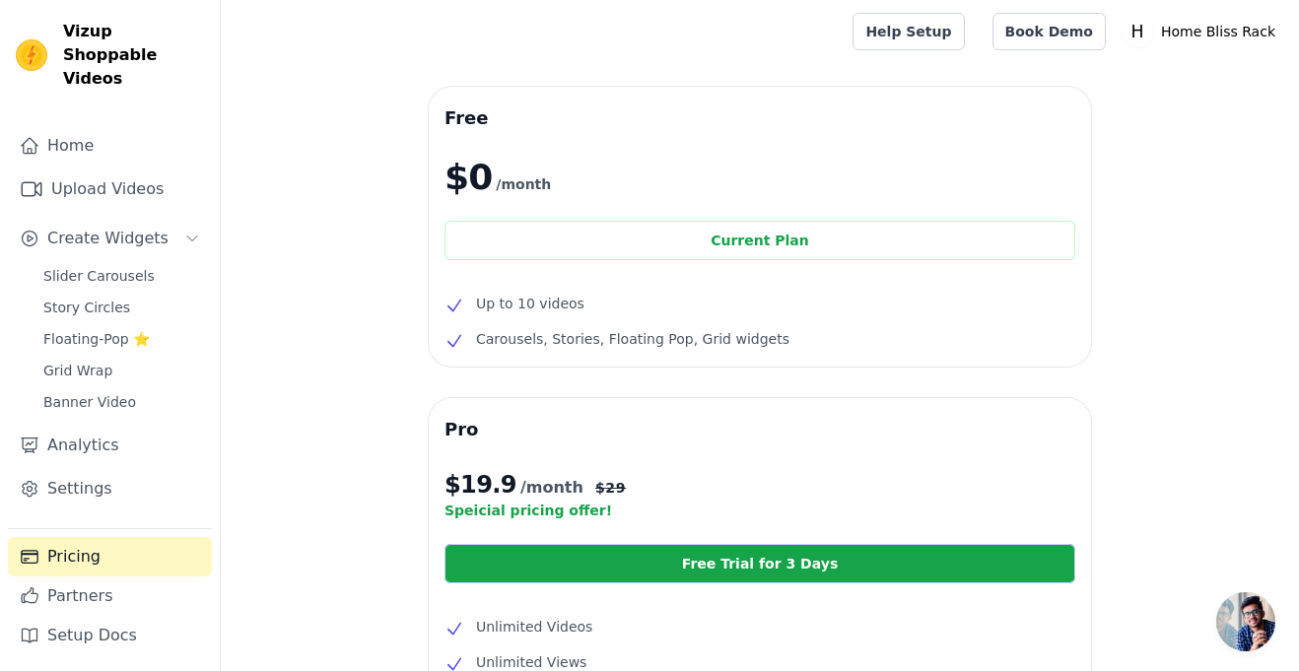
click at [589, 286] on div "Free $0 /month Current Plan Up to 10 videos Carousels, Stories, Floating Pop, G…" at bounding box center [760, 227] width 662 height 280
